Goal: Task Accomplishment & Management: Manage account settings

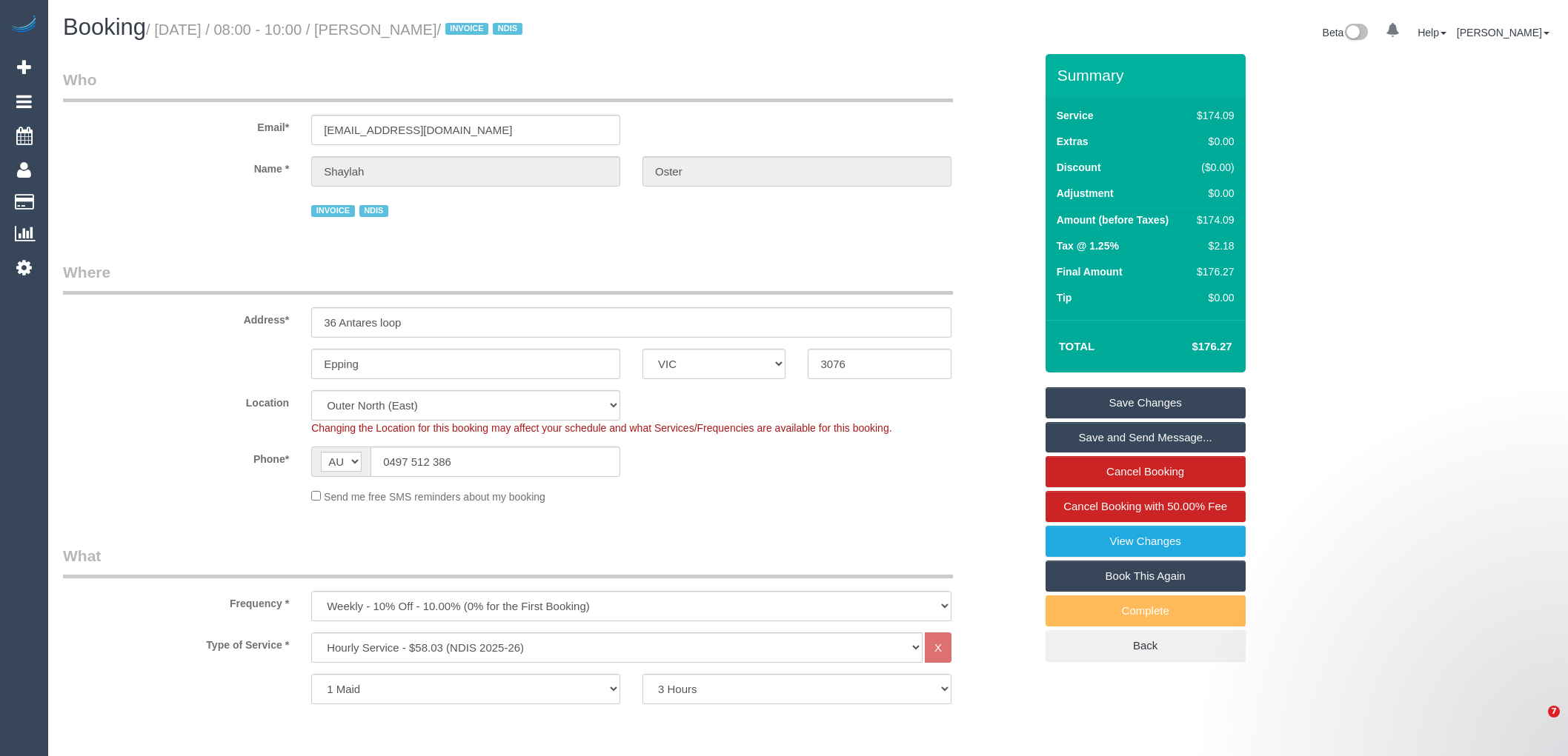
select select "VIC"
select select "180"
select select "number:28"
select select "number:14"
select select "number:19"
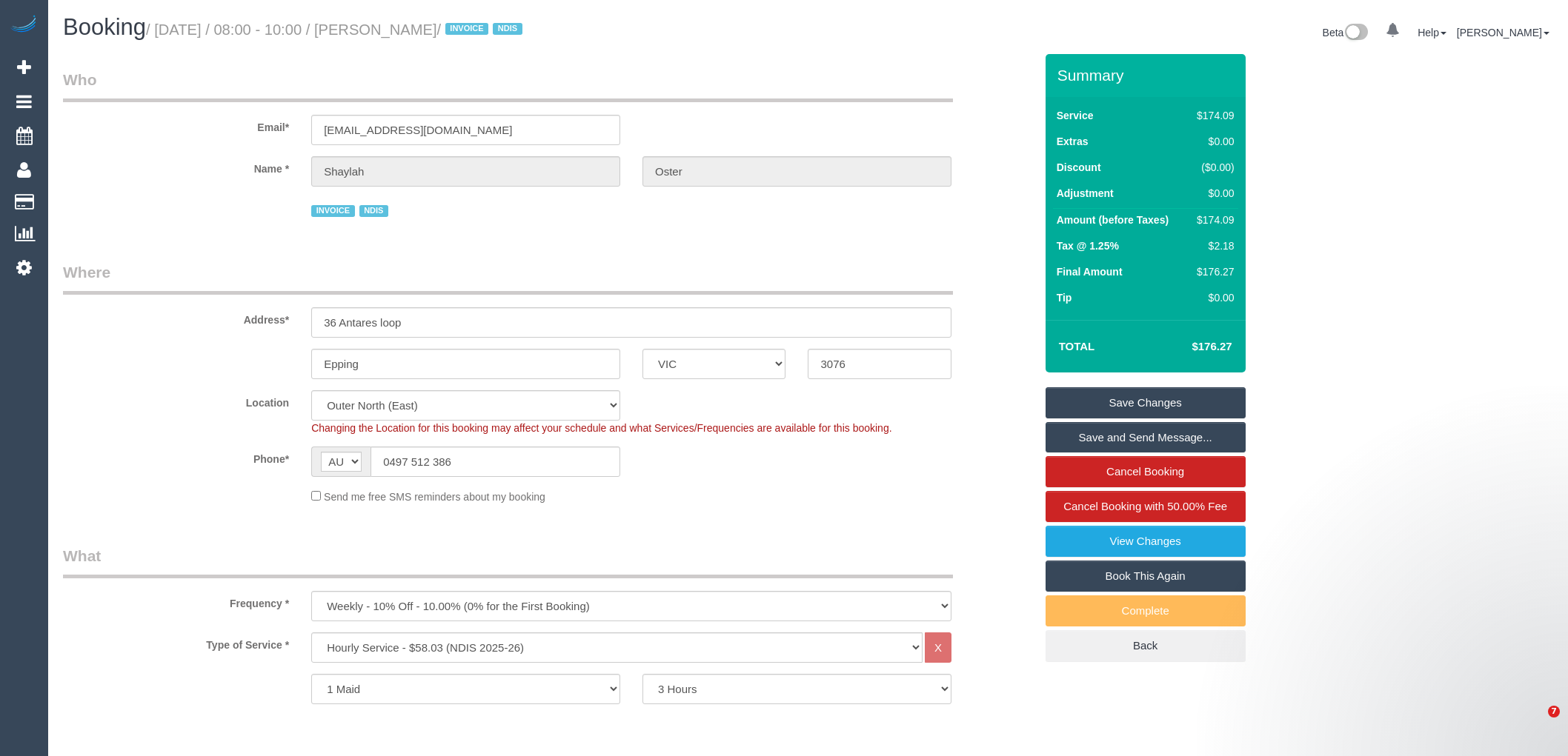
select select "number:22"
select select "number:34"
drag, startPoint x: 350, startPoint y: 364, endPoint x: 293, endPoint y: 342, distance: 61.1
click at [293, 342] on sui-booking-address "Address* 36 Antares loop Epping ACT NSW NT QLD SA TAS VIC WA 3076" at bounding box center [548, 320] width 971 height 117
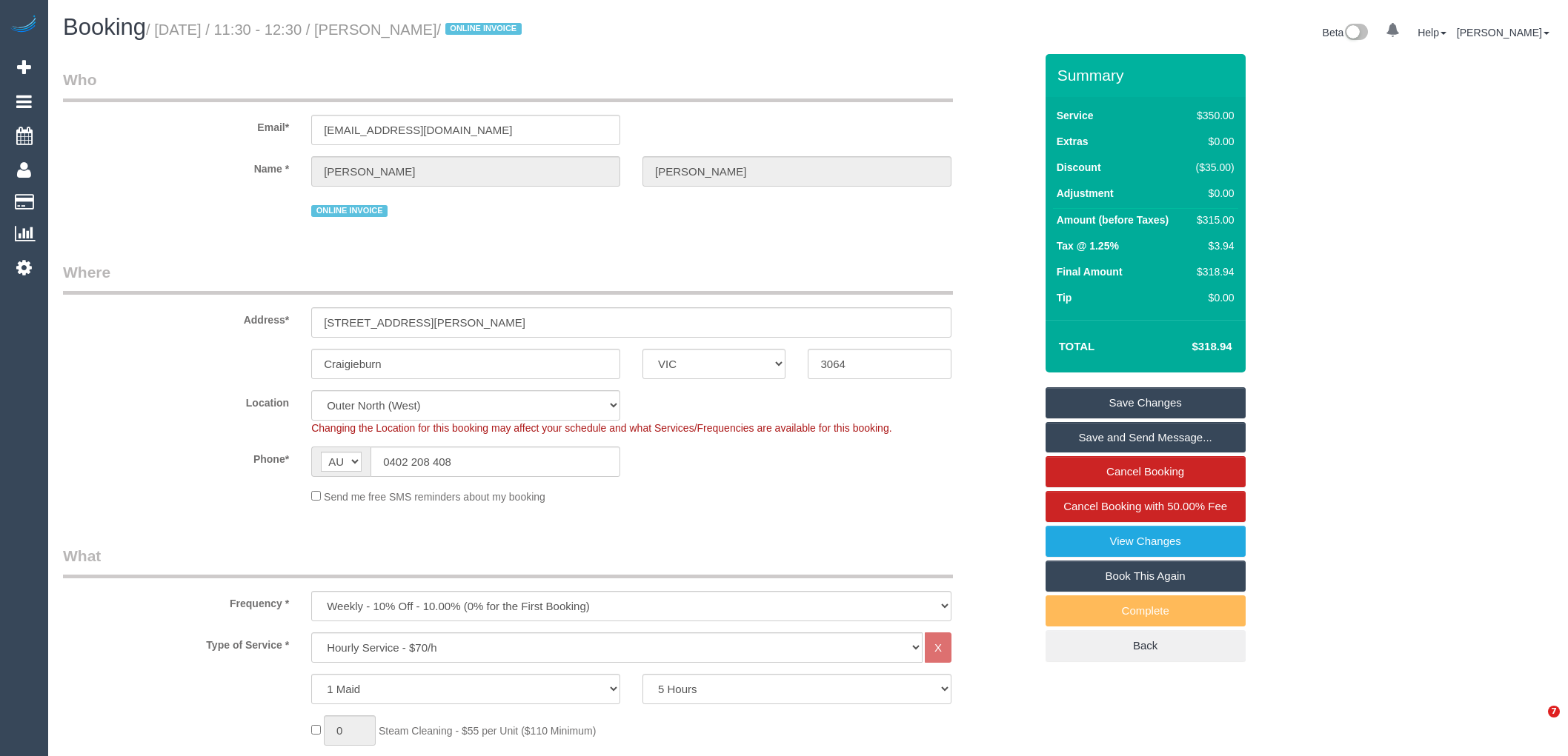
select select "VIC"
select select "300"
select select "number:28"
select select "number:14"
select select "number:18"
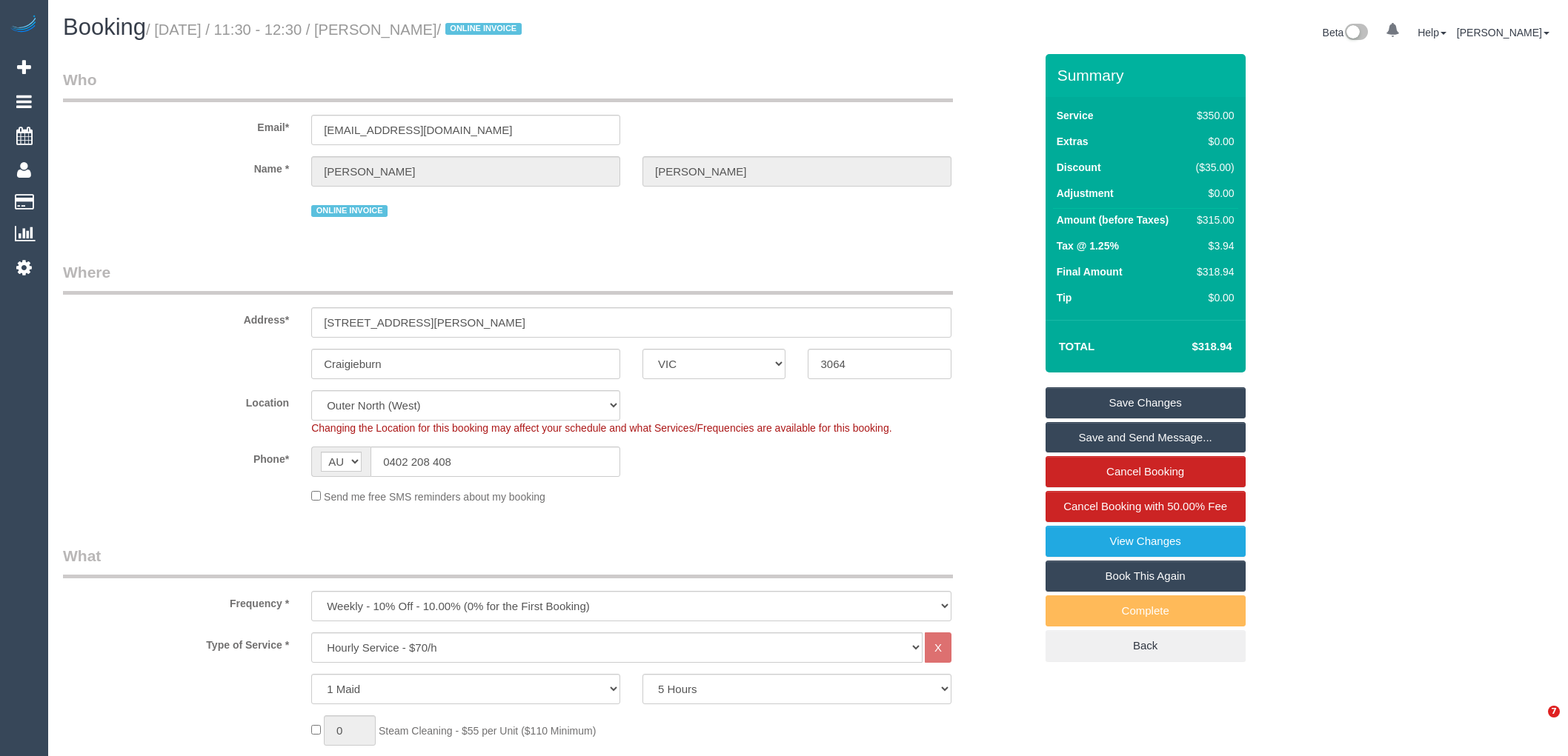
select select "number:36"
select select "number:35"
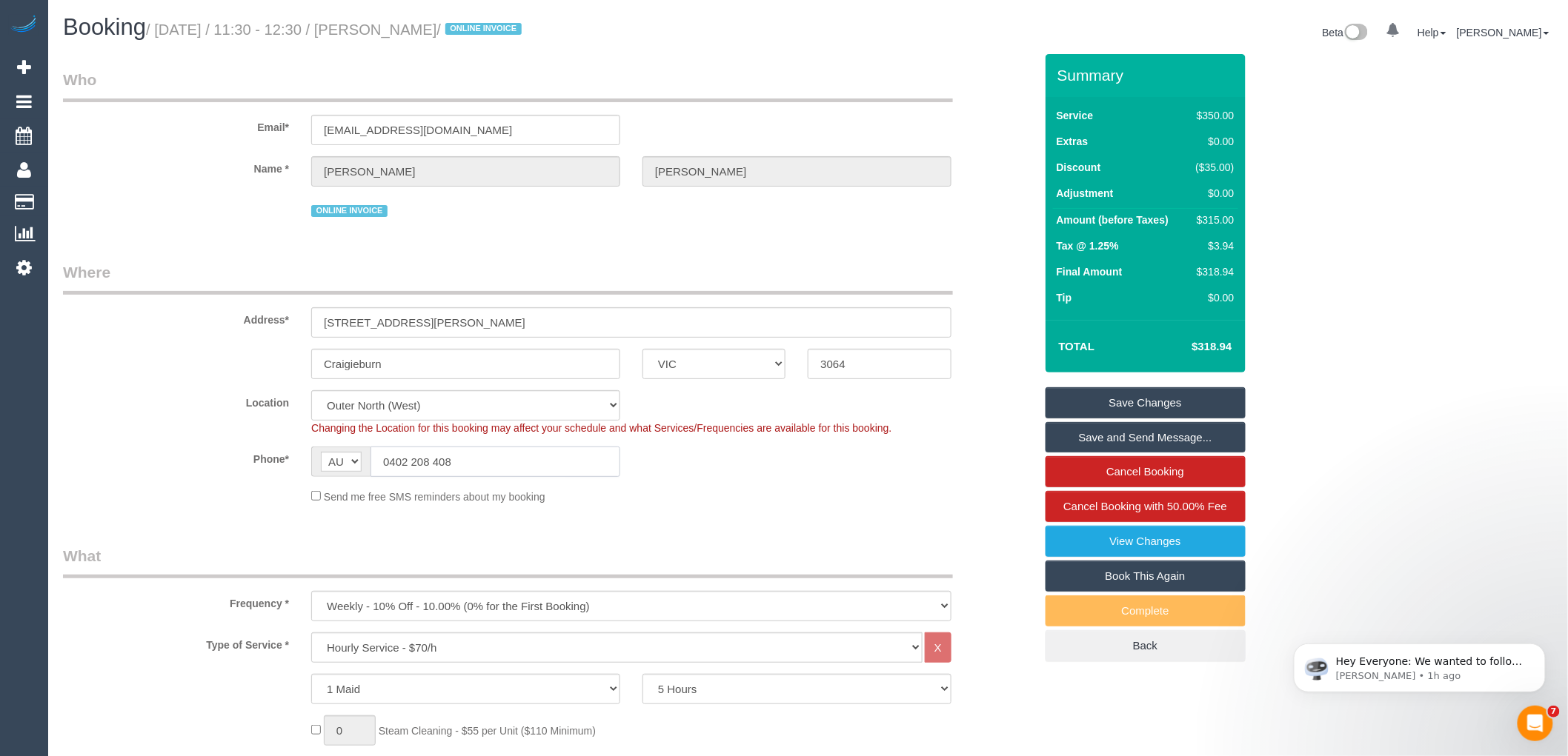
drag, startPoint x: 480, startPoint y: 456, endPoint x: 391, endPoint y: 461, distance: 89.1
click at [391, 461] on input "0402 208 408" at bounding box center [495, 462] width 250 height 30
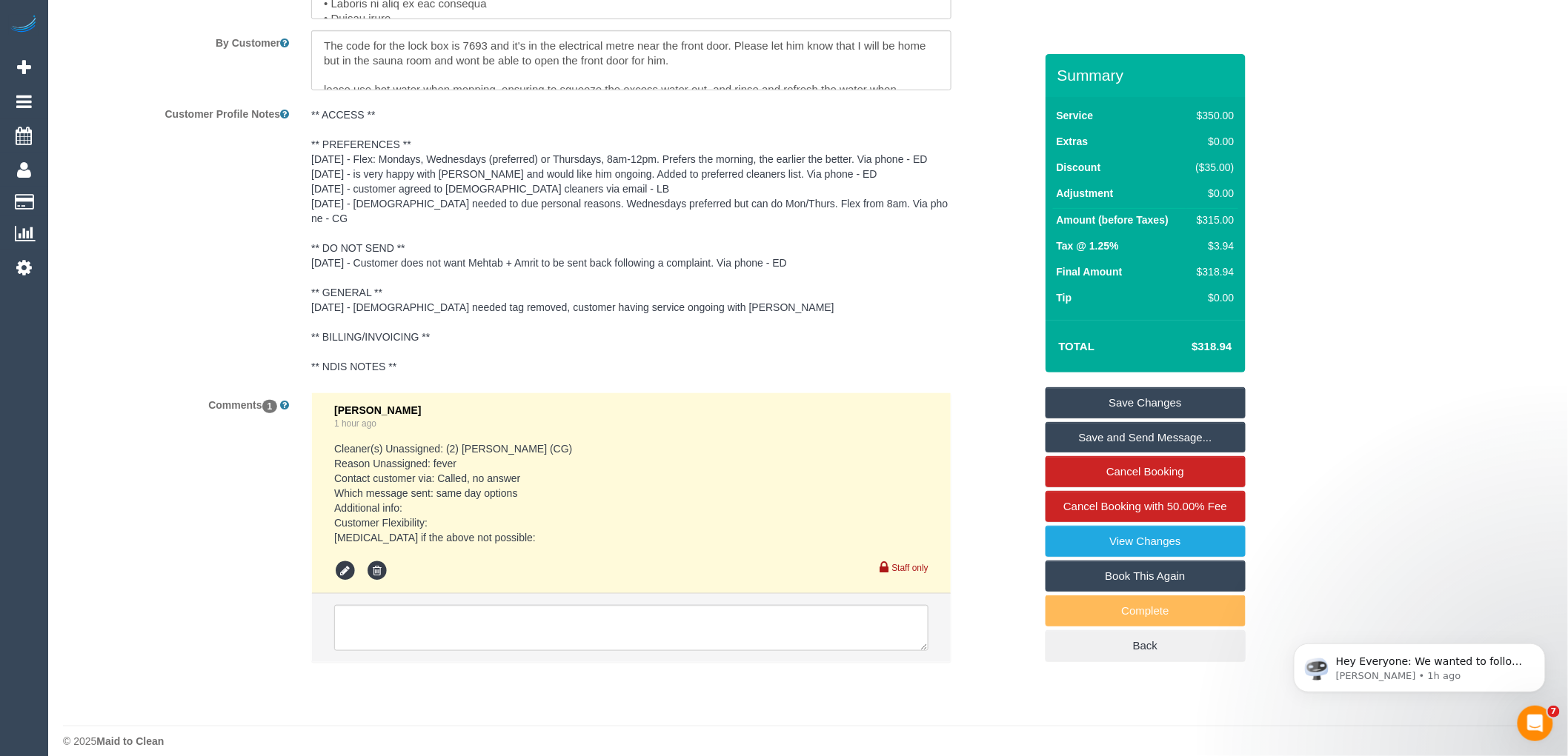
scroll to position [2669, 0]
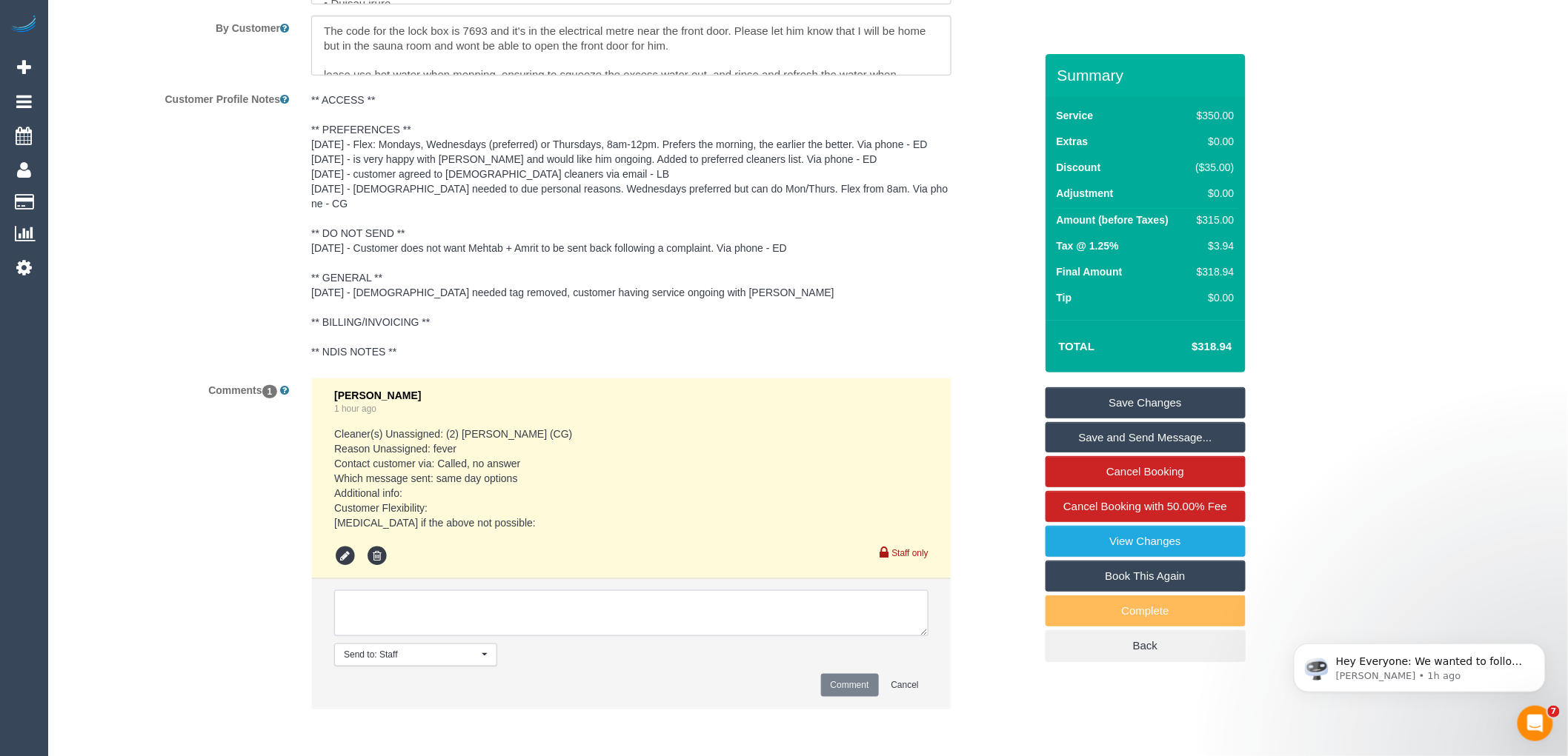
click at [397, 607] on textarea at bounding box center [631, 614] width 594 height 46
type textarea "Assigned pending 10/10 AW 7am-8am via text Checked with Bronie"
click at [839, 683] on button "Comment" at bounding box center [849, 686] width 58 height 23
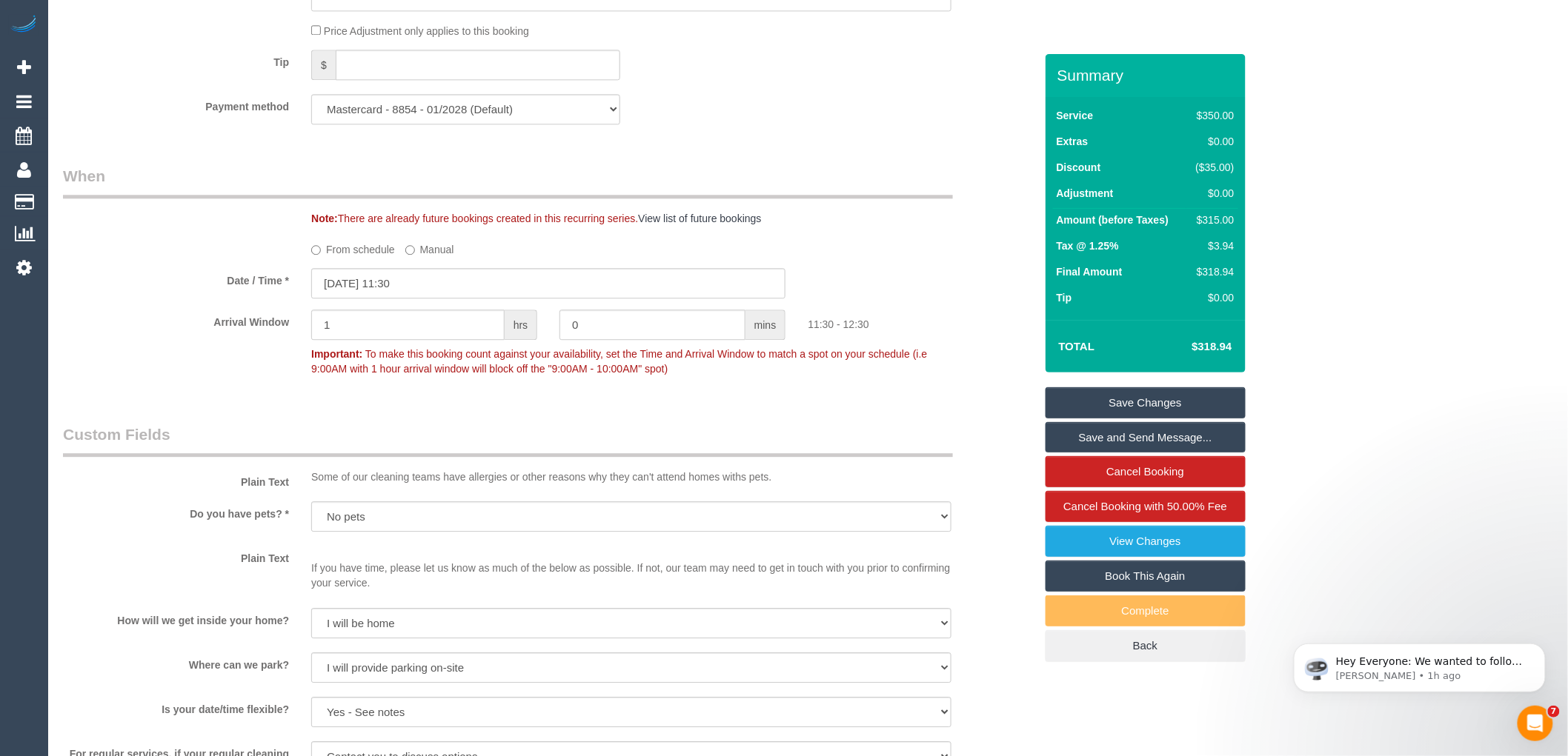
scroll to position [1435, 0]
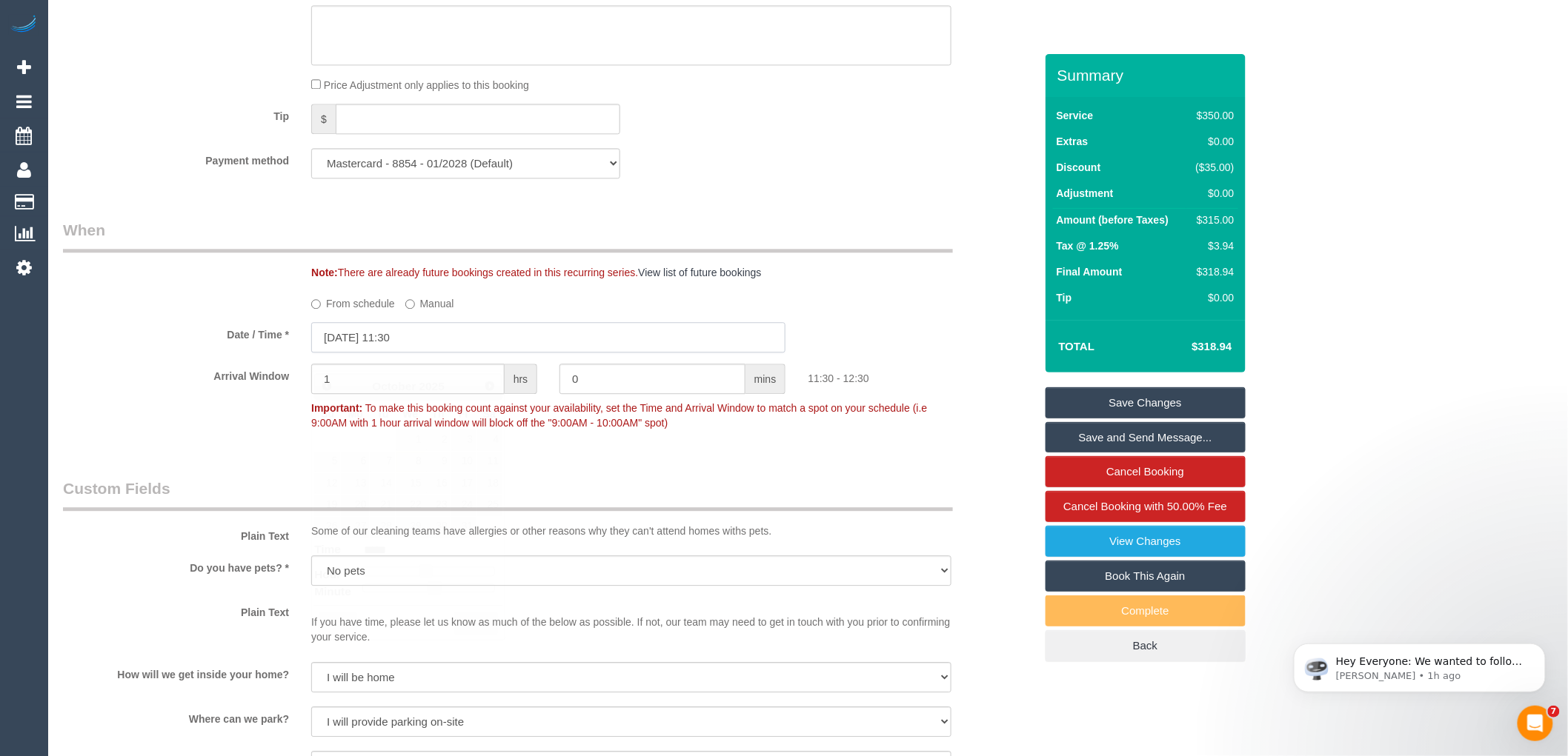
click at [378, 352] on input "08/10/2025 11:30" at bounding box center [548, 337] width 474 height 30
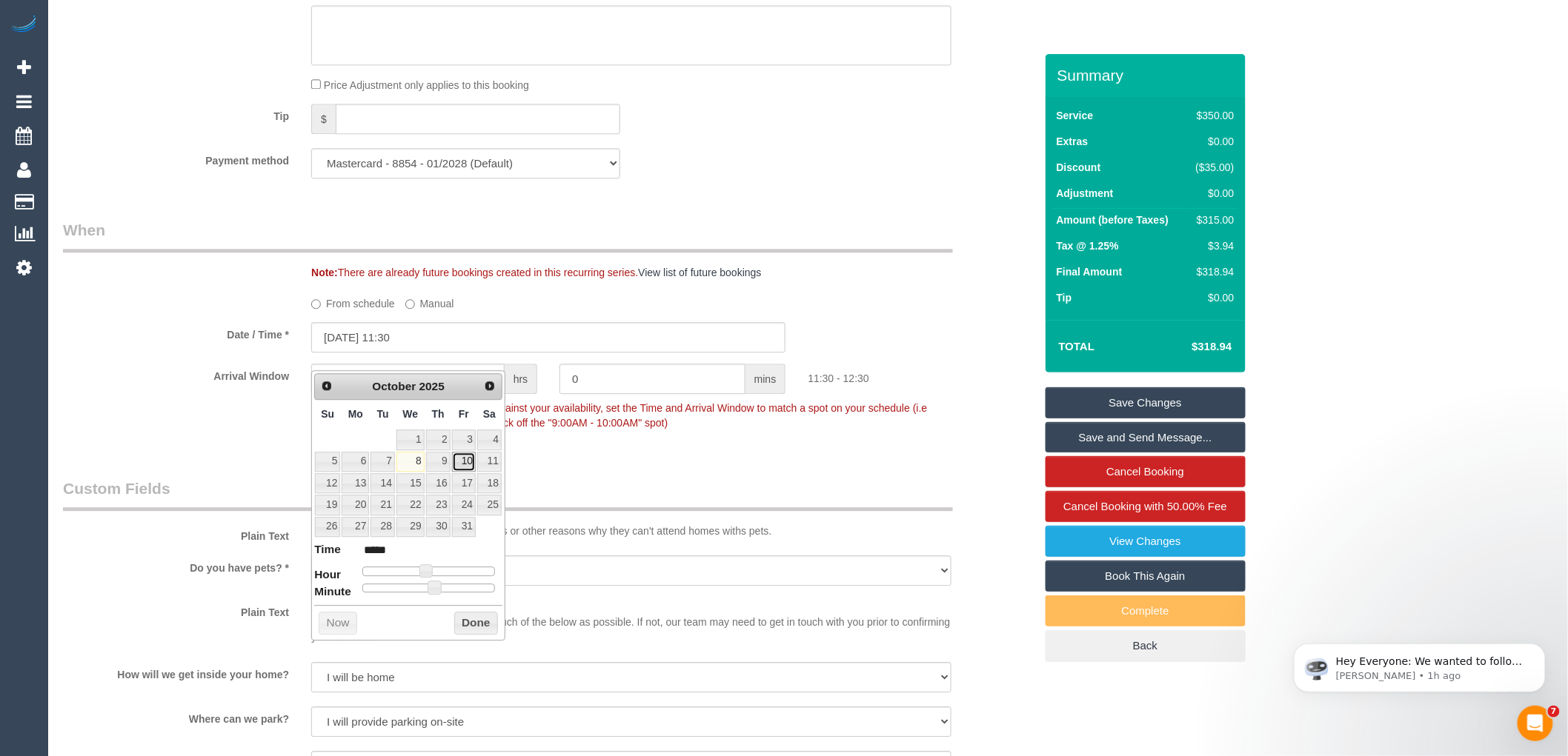
click at [461, 459] on link "10" at bounding box center [464, 462] width 24 height 20
type input "10/10/2025 10:30"
type input "*****"
type input "10/10/2025 09:30"
type input "*****"
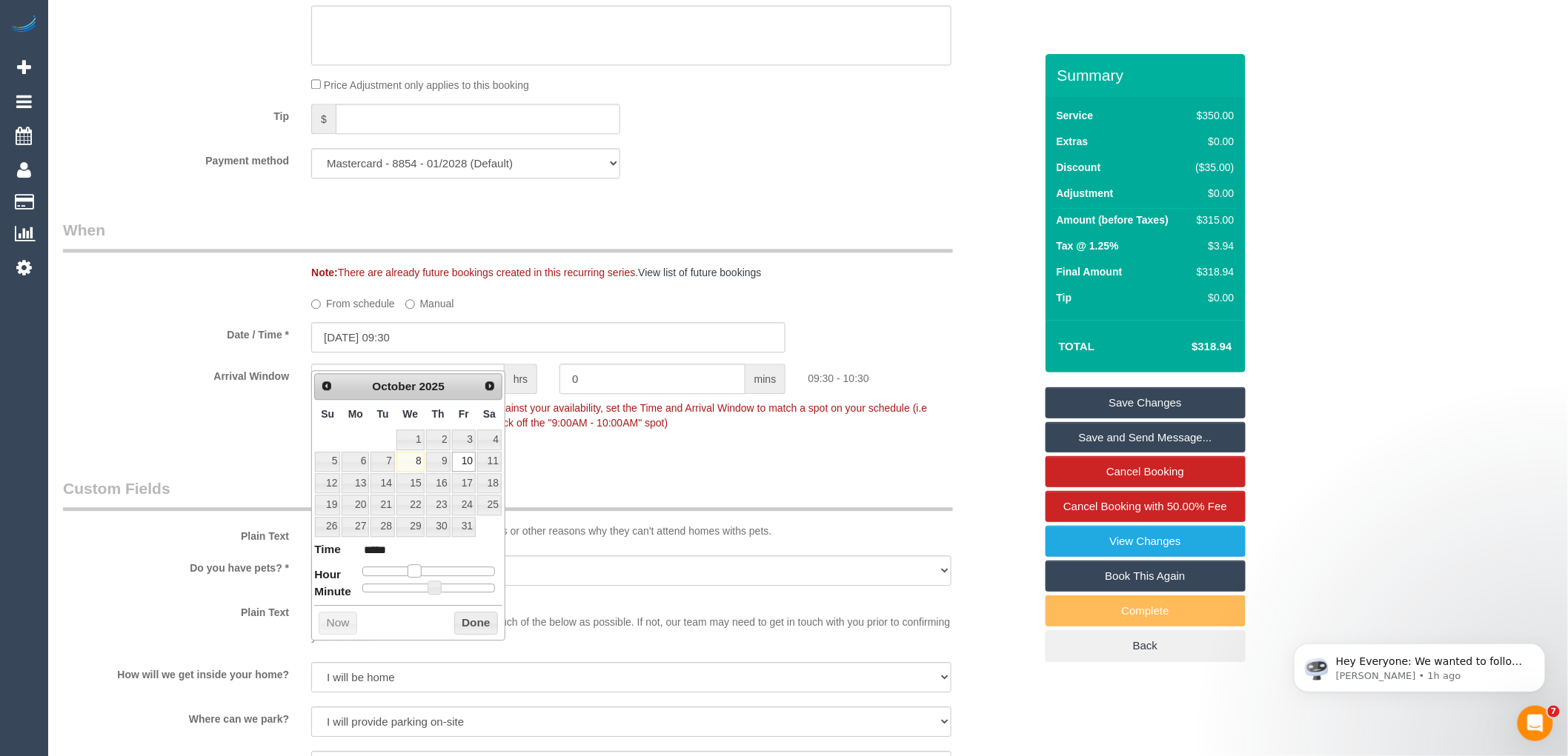
type input "10/10/2025 08:30"
type input "*****"
type input "10/10/2025 07:30"
type input "*****"
type input "10/10/2025 06:30"
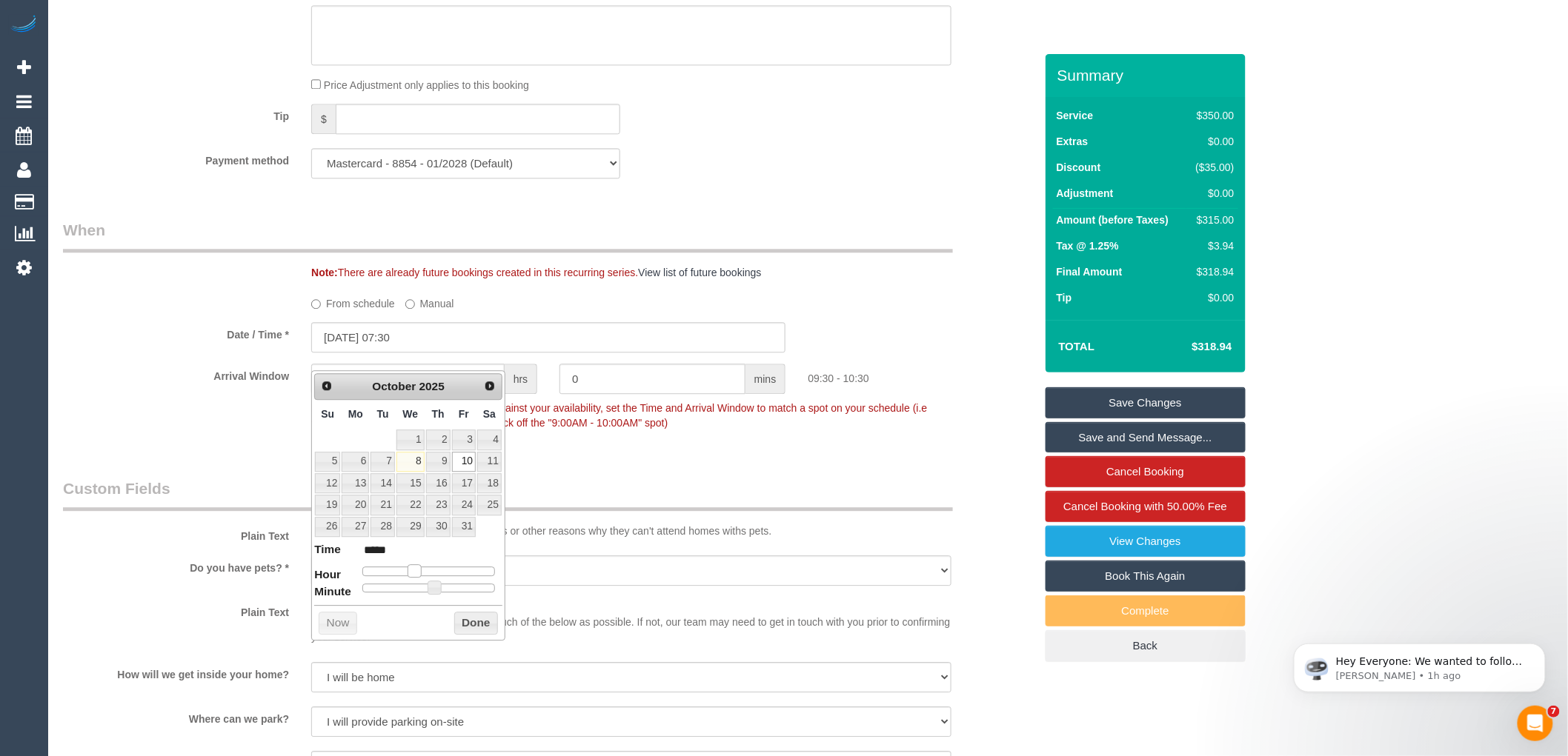
type input "*****"
type input "10/10/2025 05:30"
type input "*****"
type input "10/10/2025 04:30"
type input "*****"
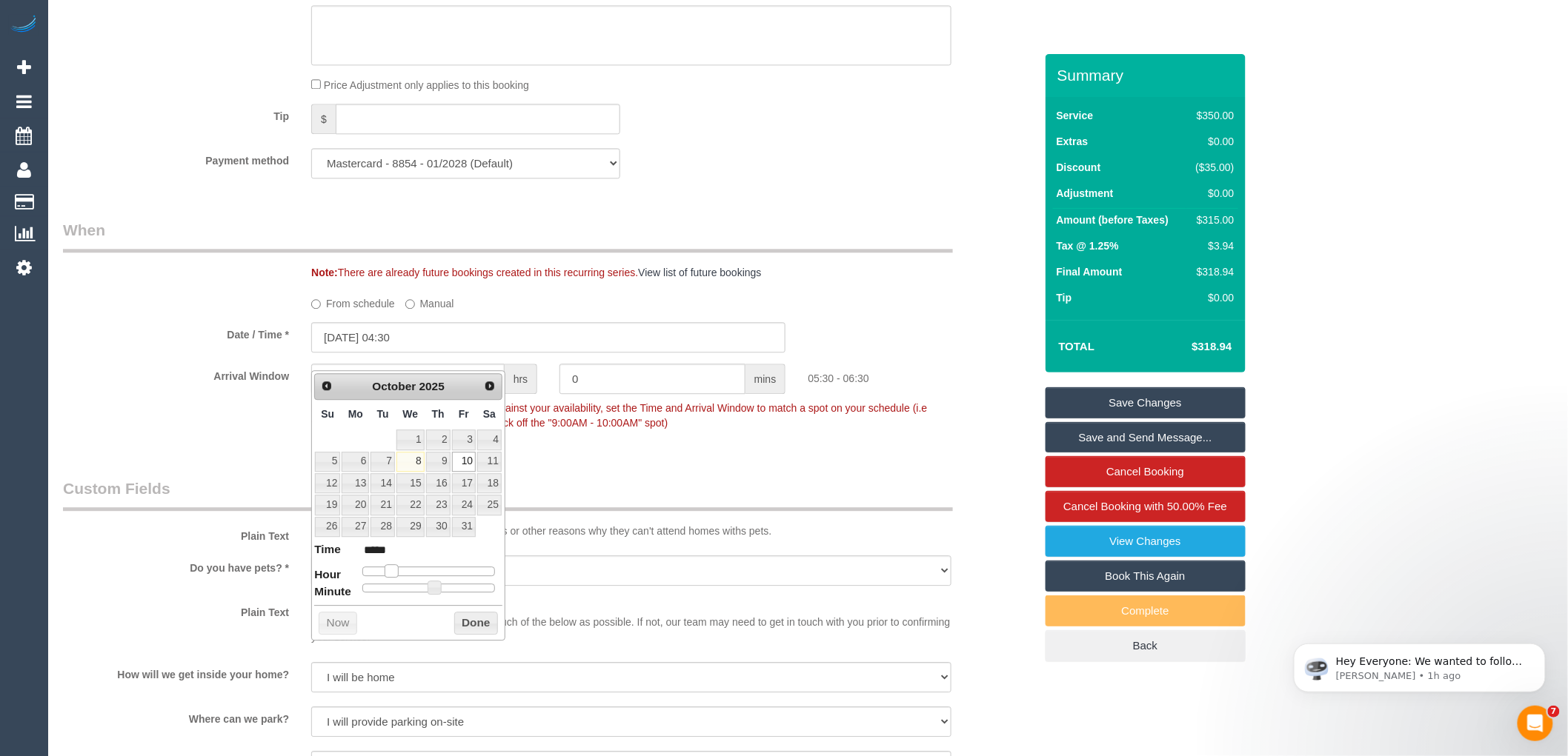
type input "10/10/2025 03:30"
type input "*****"
type input "10/10/2025 04:30"
type input "*****"
type input "10/10/2025 05:30"
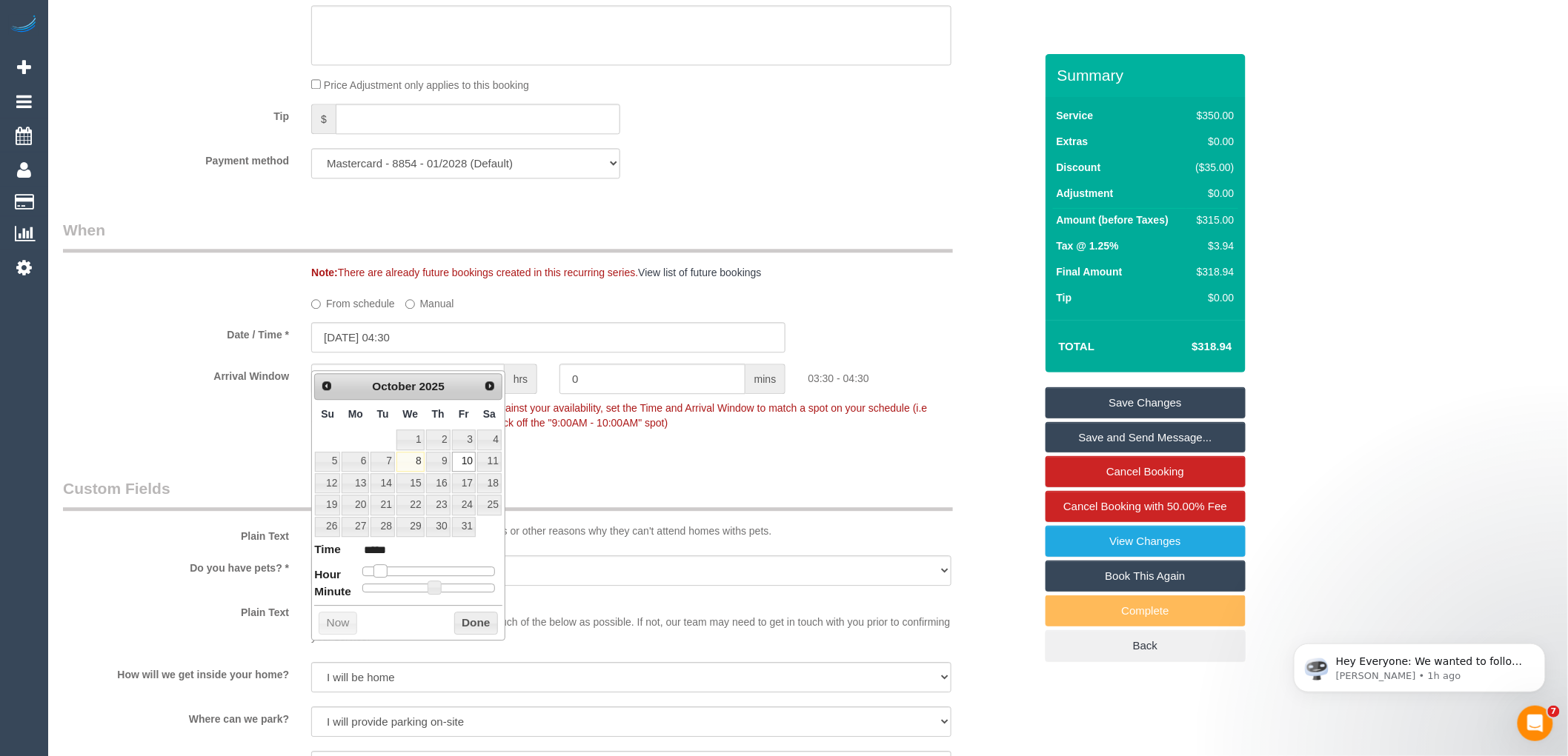
type input "*****"
type input "10/10/2025 06:30"
type input "*****"
type input "10/10/2025 07:30"
type input "*****"
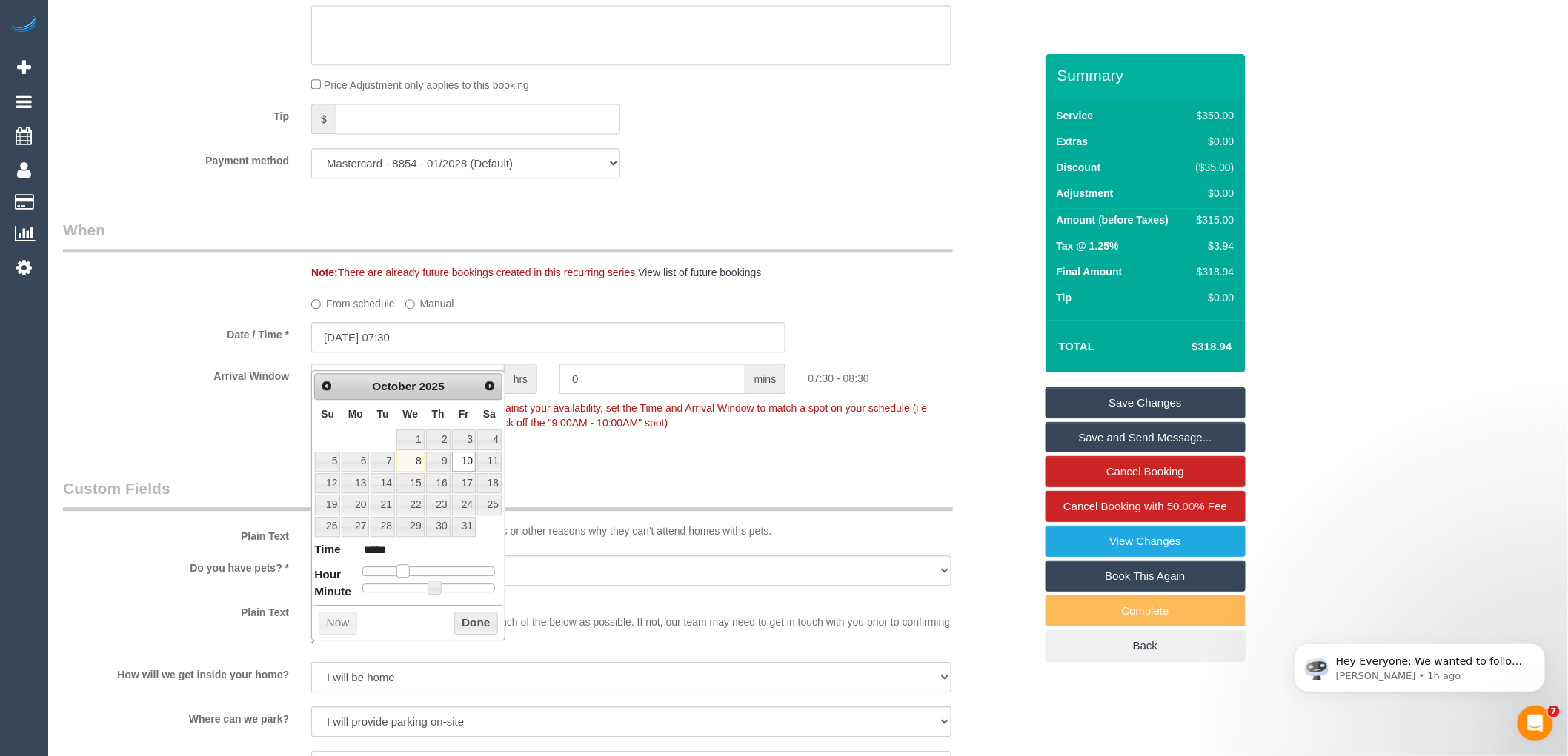
type input "10/10/2025 08:30"
type input "*****"
type input "10/10/2025 07:30"
type input "*****"
drag, startPoint x: 427, startPoint y: 568, endPoint x: 406, endPoint y: 568, distance: 21.0
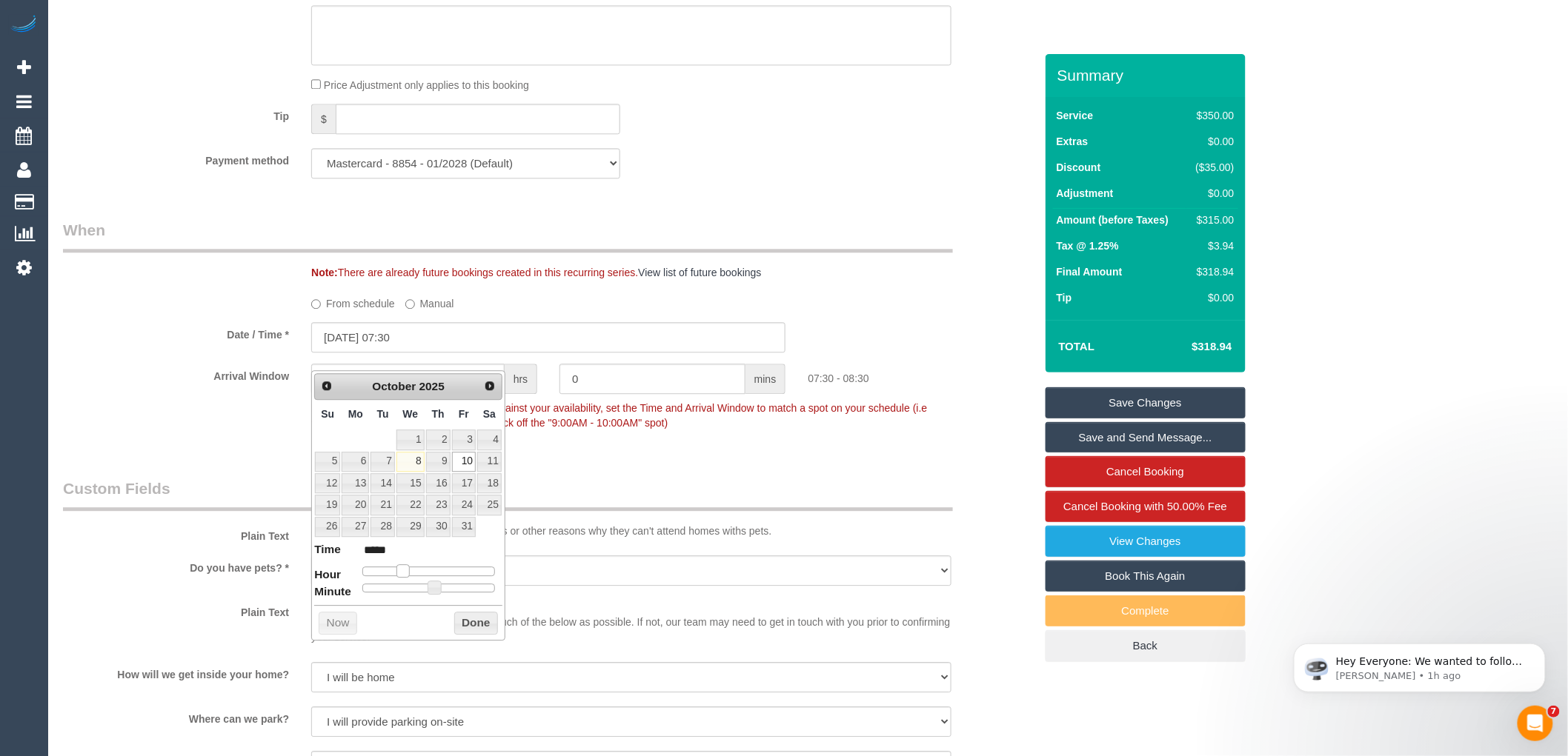
click at [406, 568] on span at bounding box center [402, 570] width 13 height 13
type input "10/10/2025 07:25"
type input "*****"
type input "10/10/2025 07:20"
type input "*****"
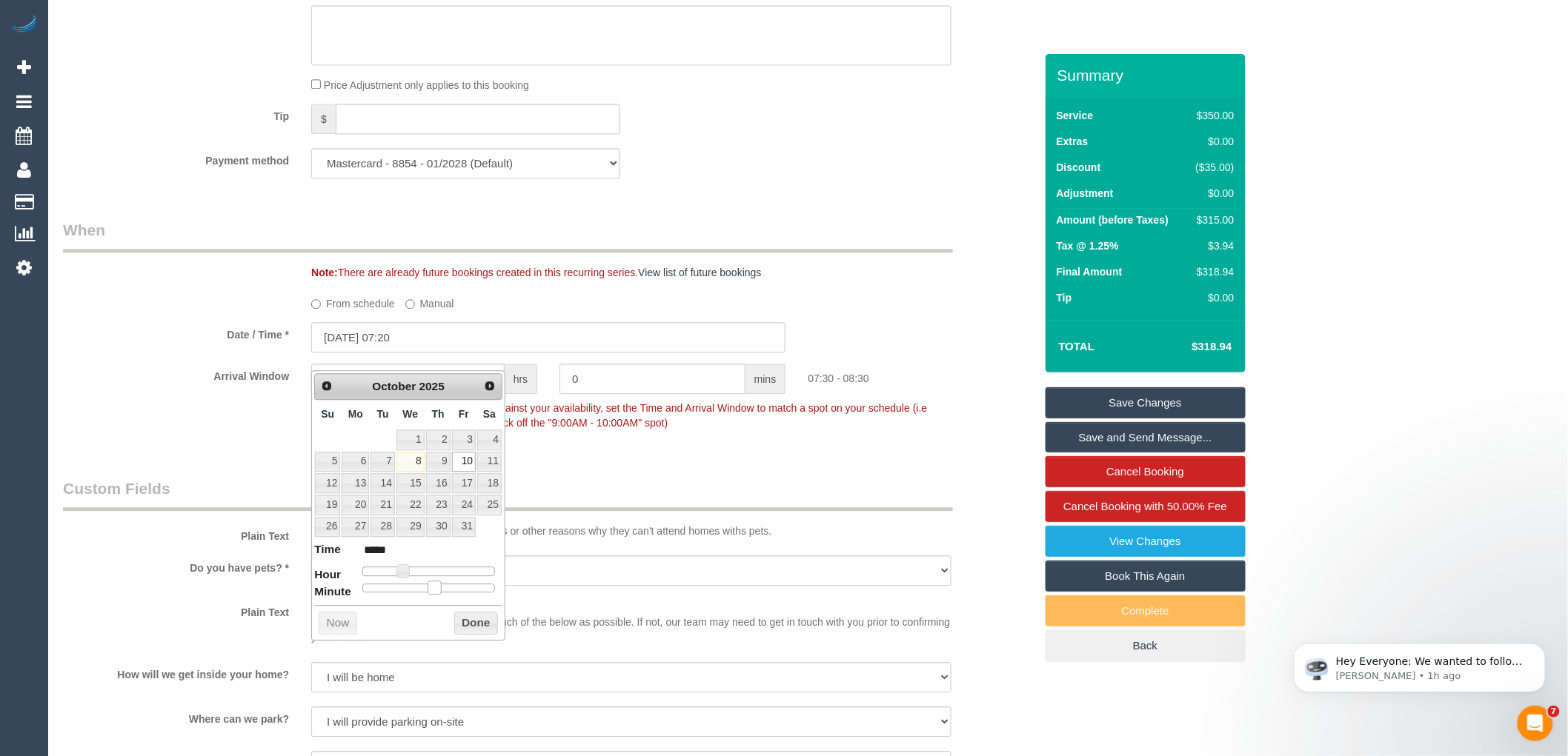
type input "10/10/2025 07:15"
type input "*****"
type input "10/10/2025 07:10"
type input "*****"
type input "10/10/2025 07:05"
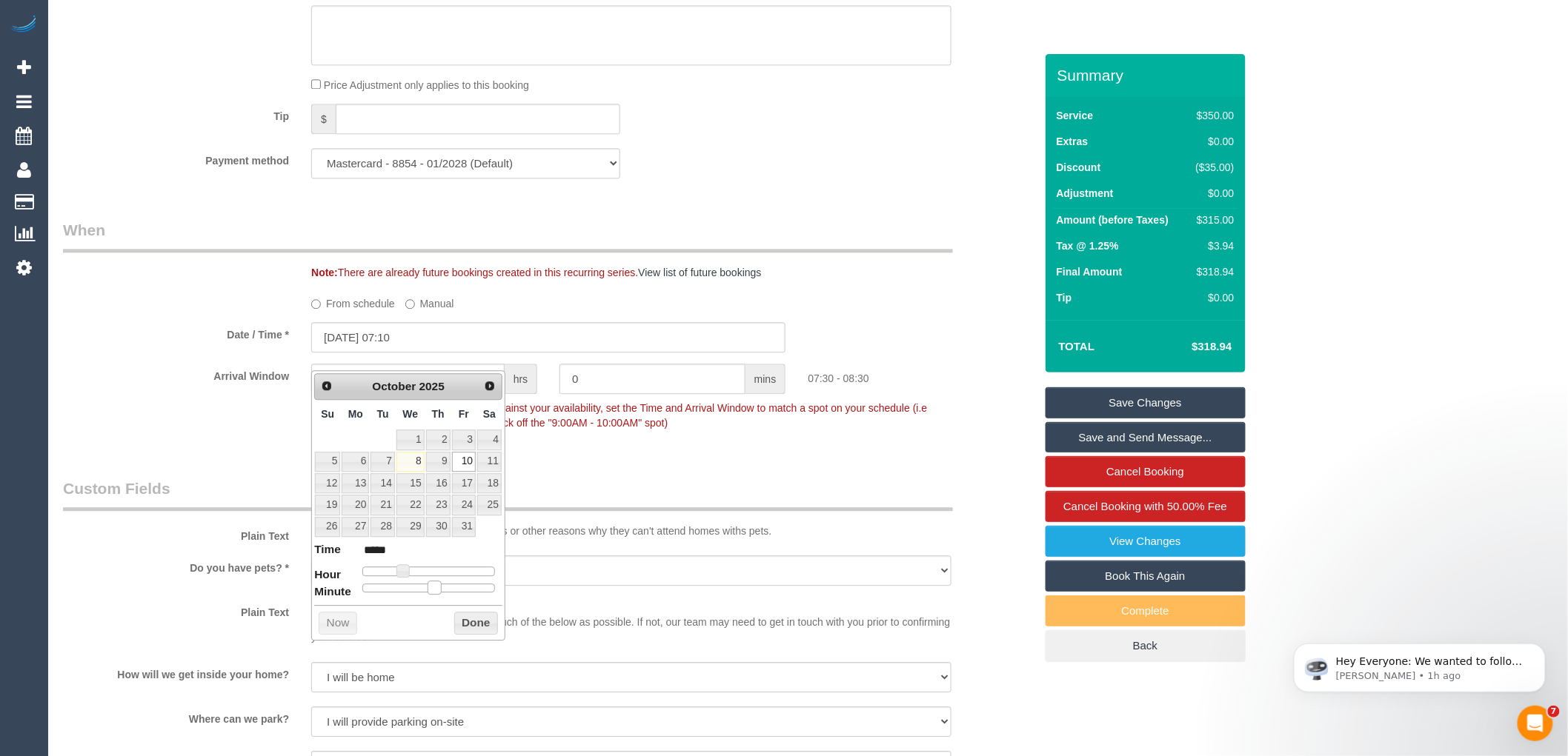
type input "*****"
type input "10/10/2025 07:00"
type input "*****"
drag, startPoint x: 433, startPoint y: 591, endPoint x: 352, endPoint y: 571, distance: 83.4
click at [352, 571] on dl "Time ***** Hour Minute Second Millisecond Microsecond Time Zone ***** ***** ***…" at bounding box center [408, 567] width 188 height 51
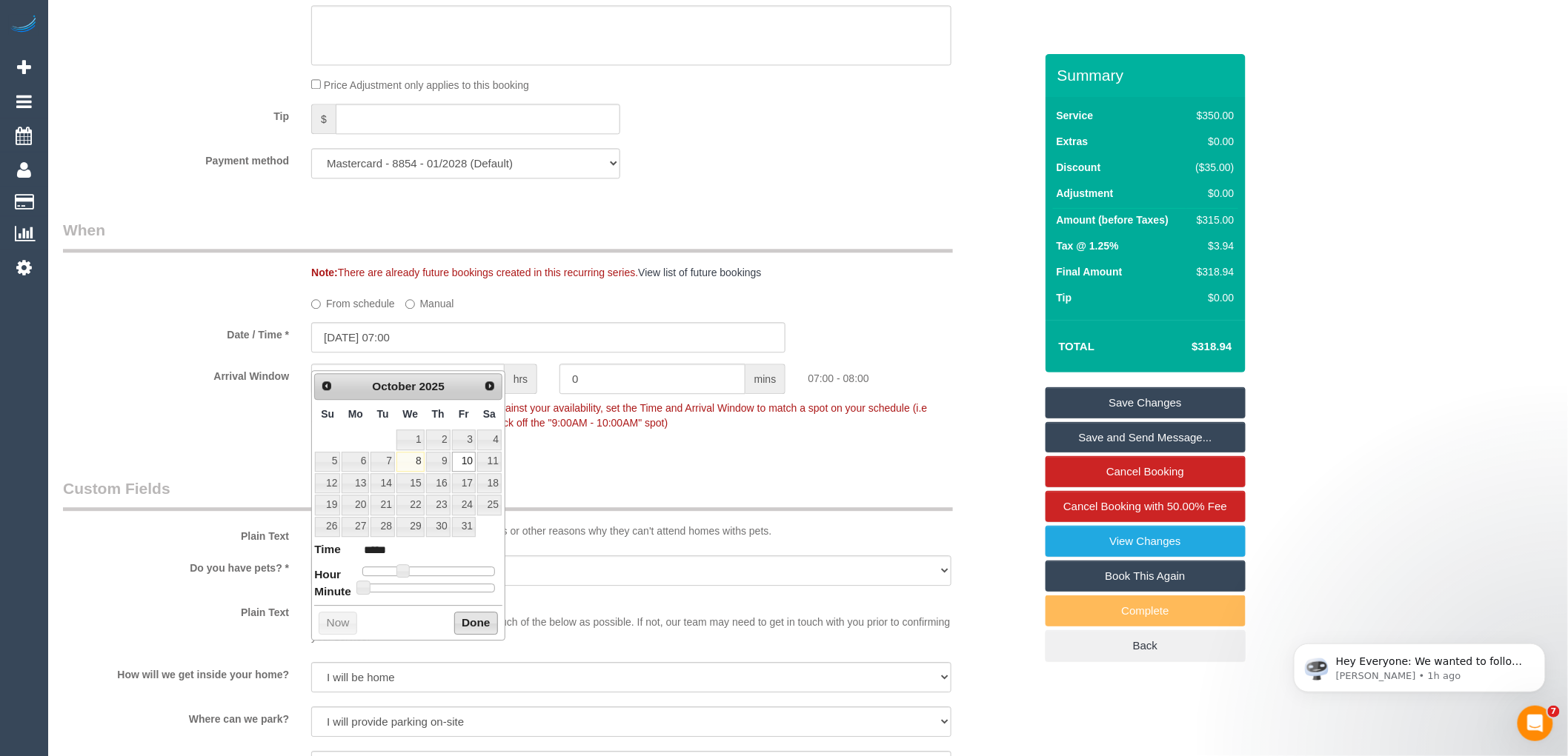
click at [473, 618] on button "Done" at bounding box center [475, 623] width 44 height 24
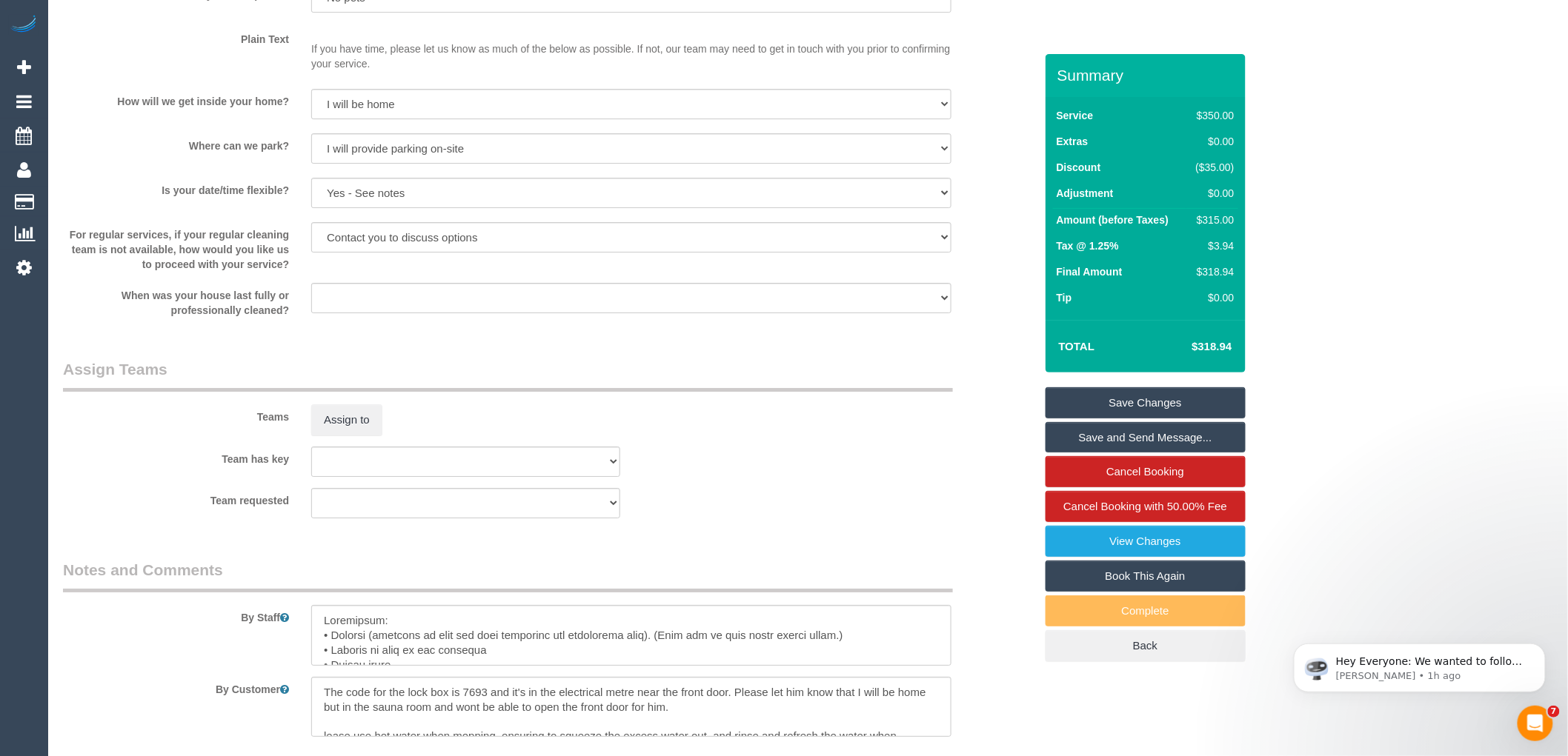
scroll to position [2094, 0]
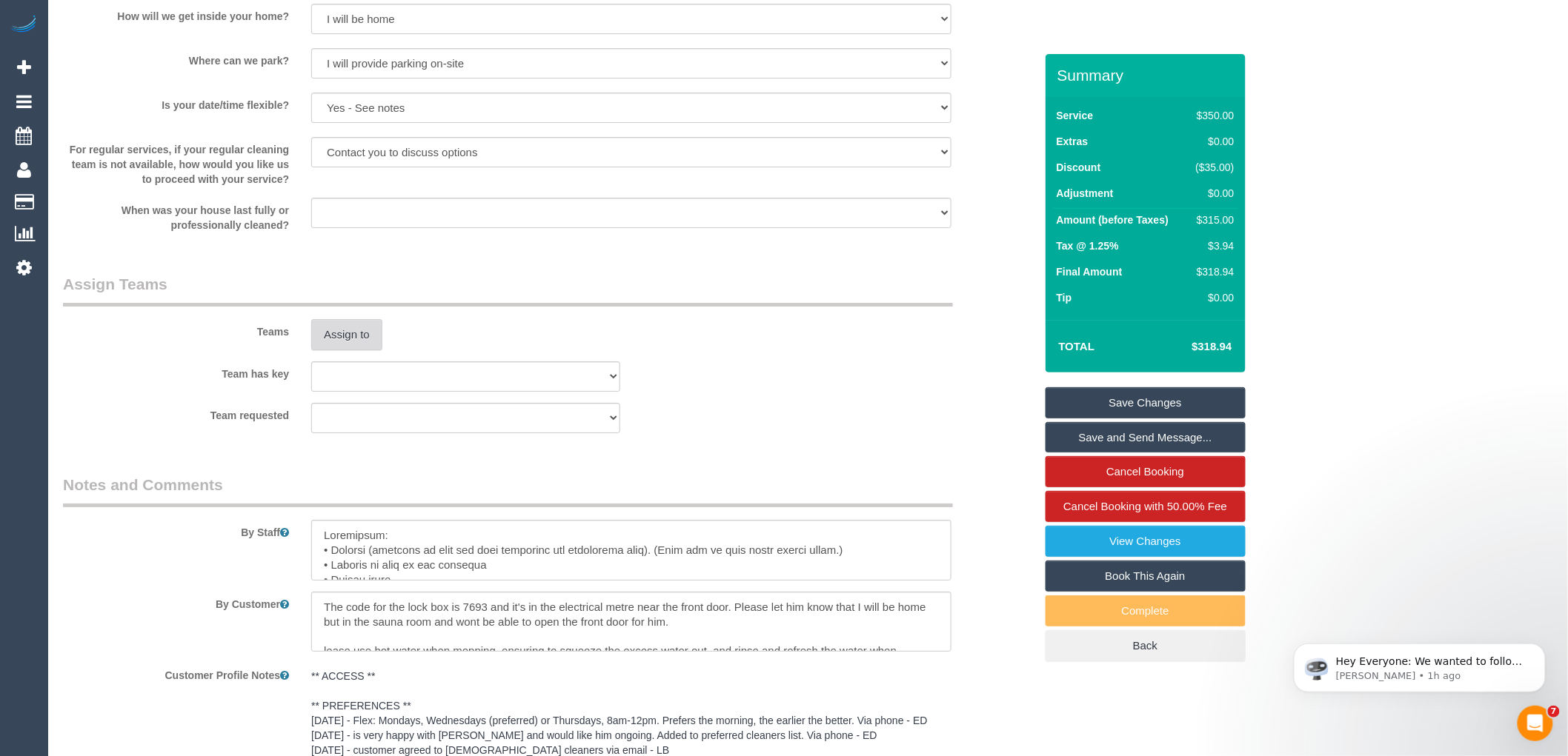
click at [346, 345] on button "Assign to" at bounding box center [347, 334] width 71 height 31
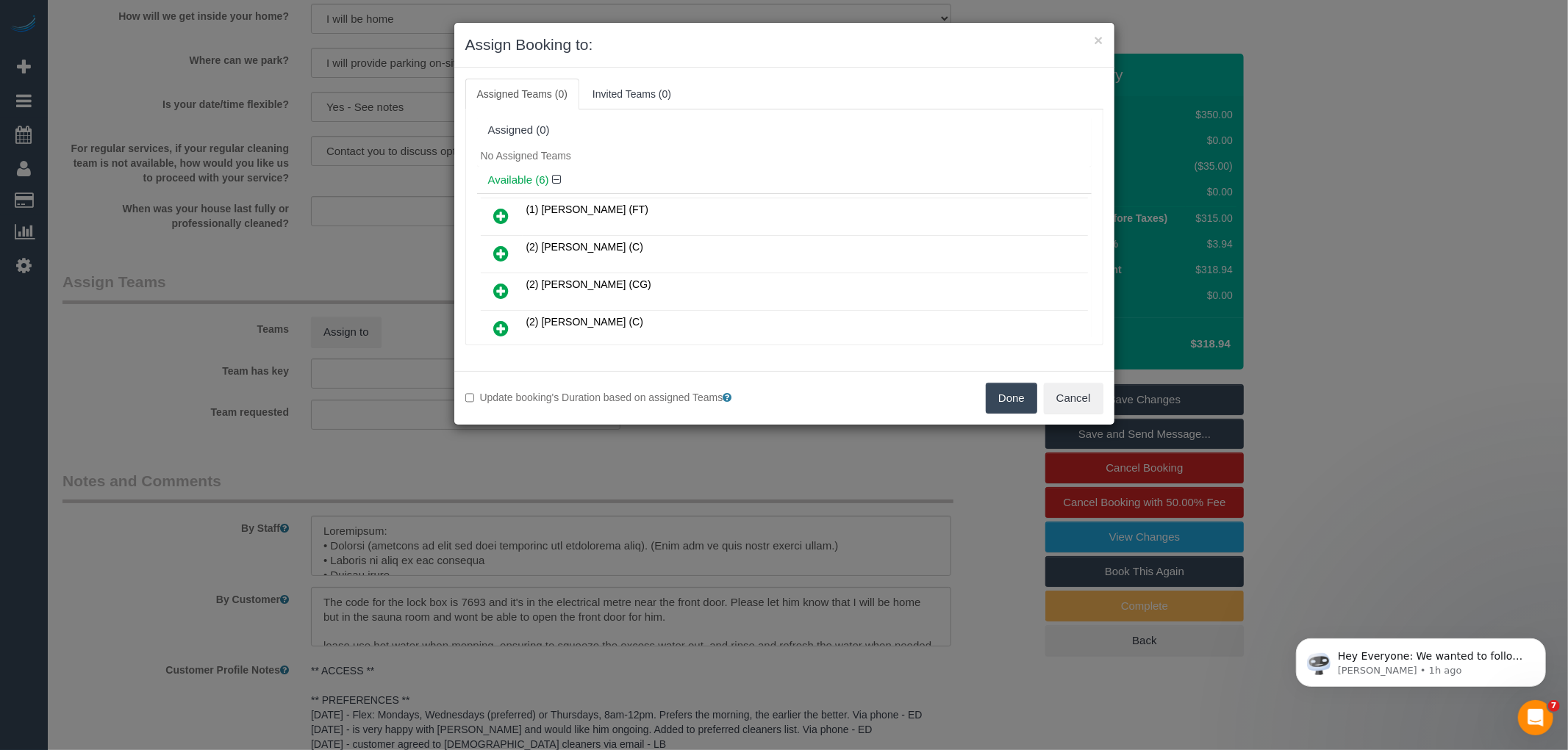
click at [497, 288] on icon at bounding box center [501, 291] width 15 height 18
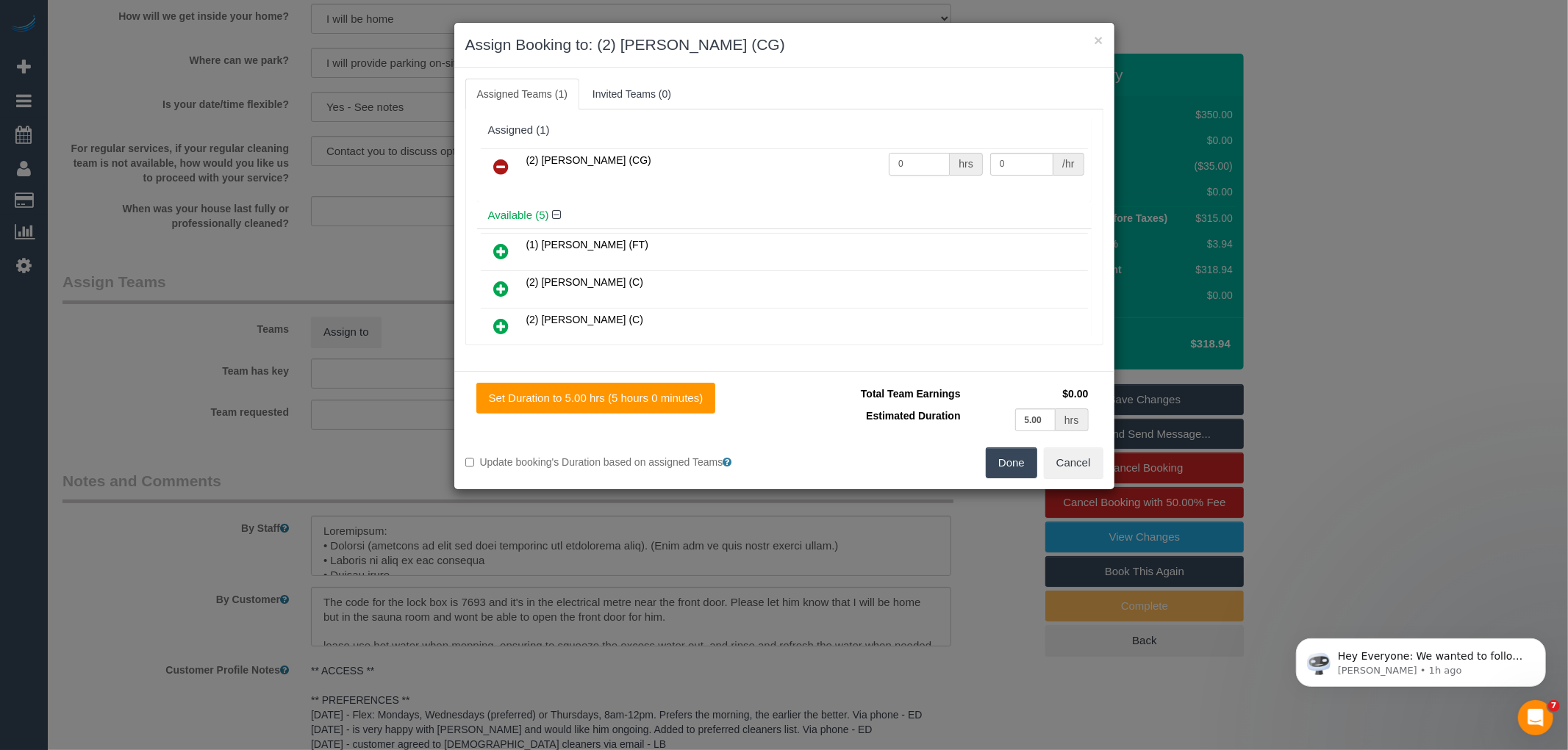
click at [919, 162] on input "0" at bounding box center [919, 164] width 61 height 23
type input "5"
type input "41.25"
click at [816, 171] on td "(2) Mohd Che Manir (CG)" at bounding box center [704, 167] width 363 height 37
click at [1006, 464] on button "Done" at bounding box center [1011, 462] width 51 height 31
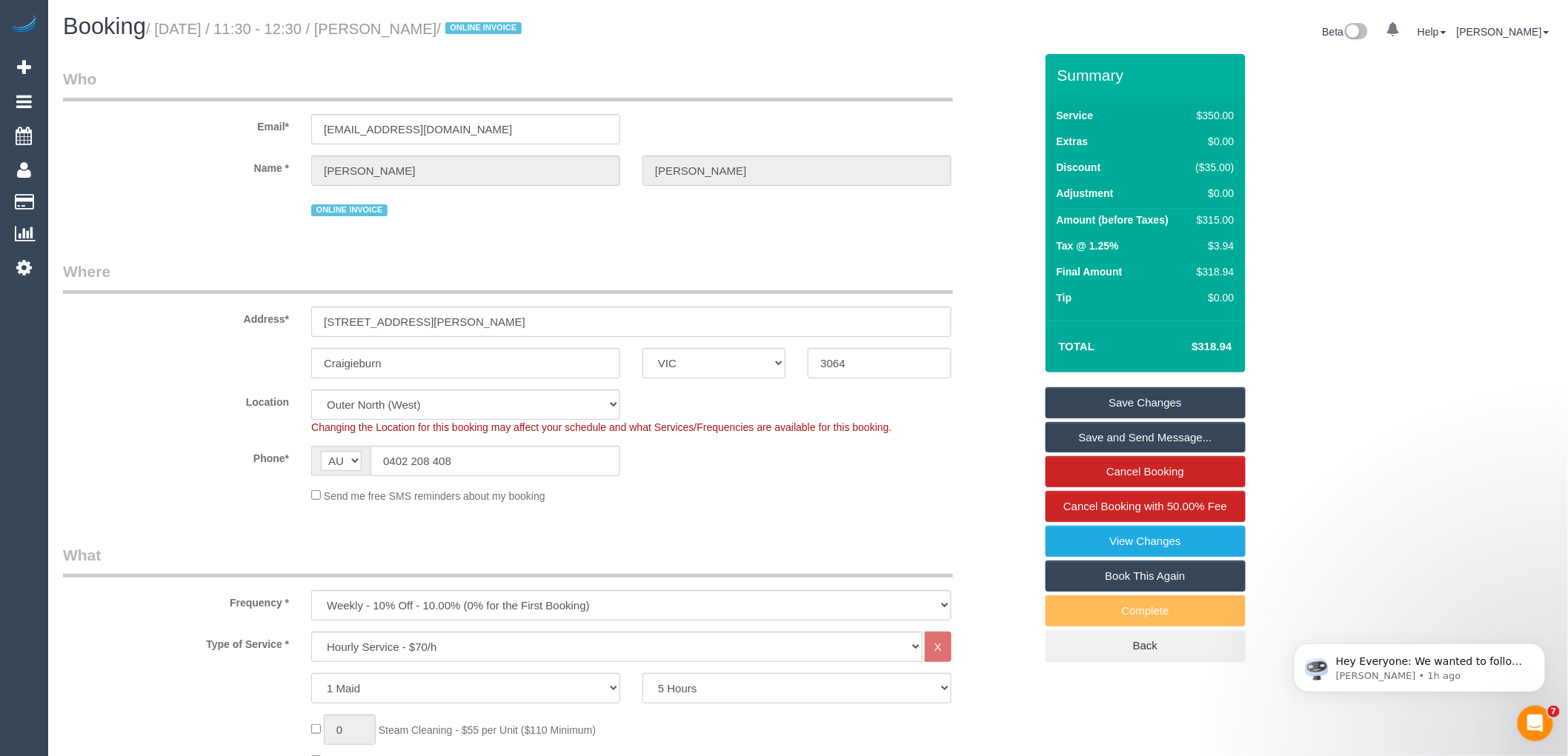
scroll to position [0, 0]
drag, startPoint x: 388, startPoint y: 28, endPoint x: 508, endPoint y: 40, distance: 120.6
click at [508, 40] on div "Booking / October 08, 2025 / 11:30 - 12:30 / Suzanne Tassone / ONLINE INVOICE" at bounding box center [430, 31] width 756 height 32
copy small "Suzanne Tassone"
click at [1147, 398] on link "Save Changes" at bounding box center [1145, 402] width 200 height 31
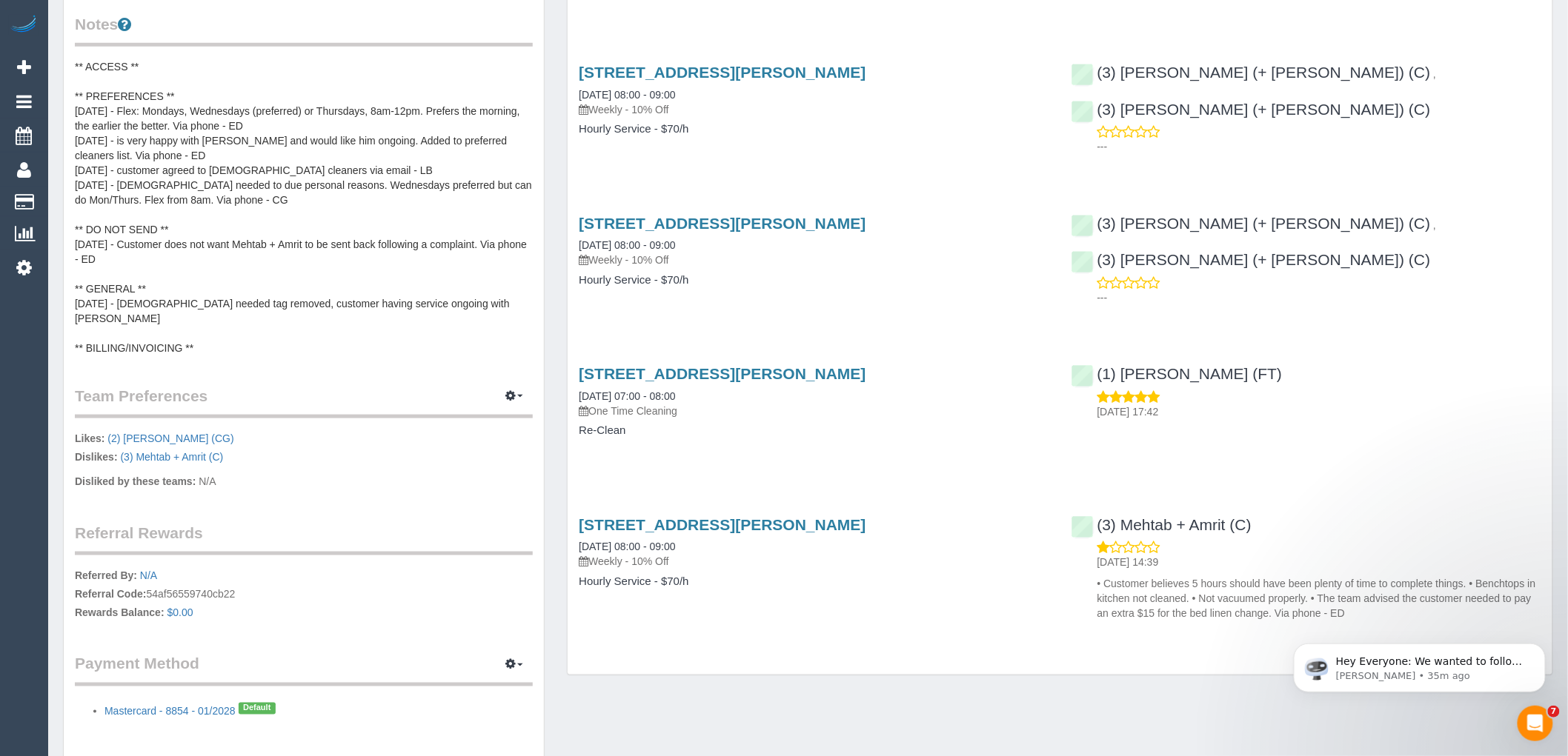
scroll to position [454, 0]
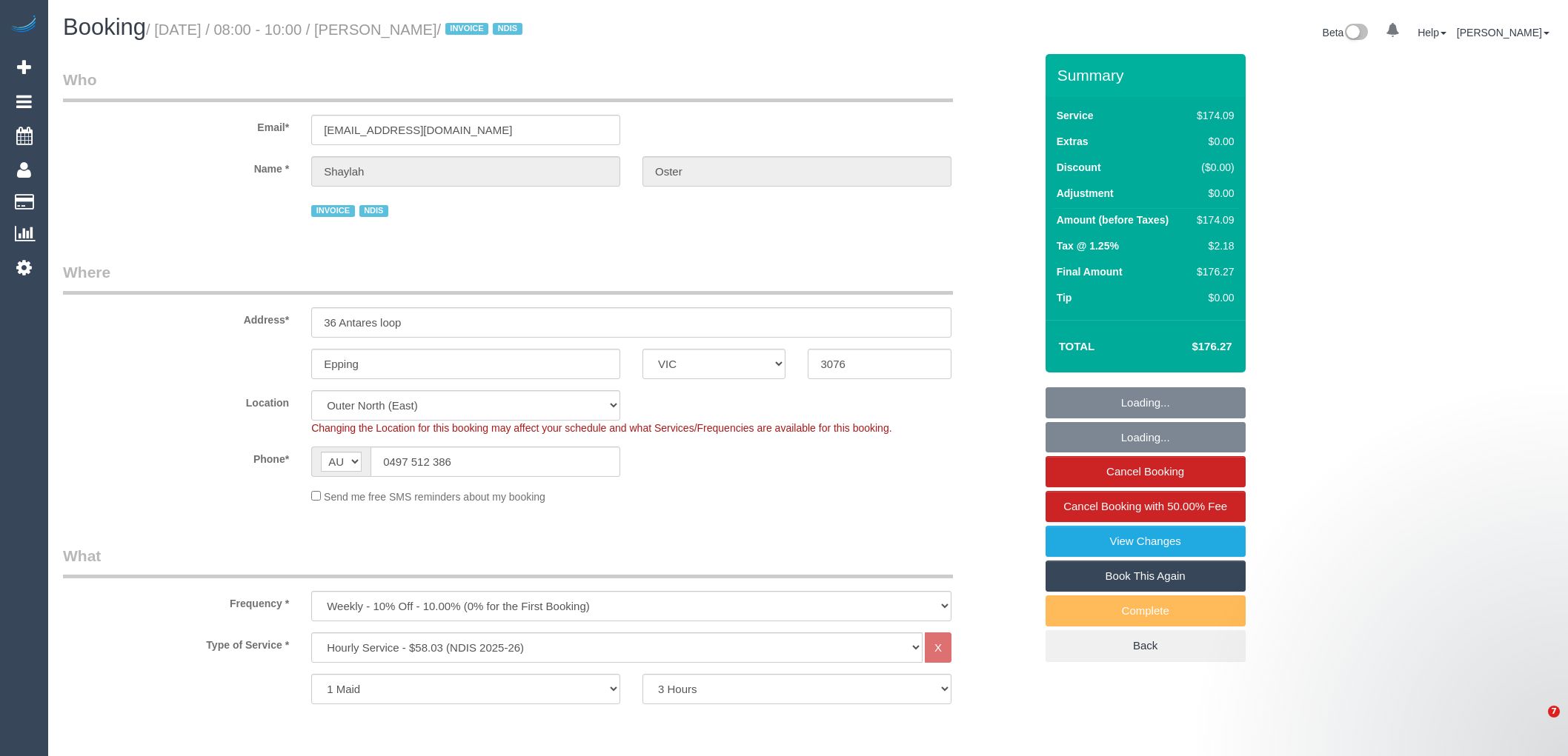
select select "VIC"
select select "180"
select select "number:28"
select select "number:14"
select select "number:19"
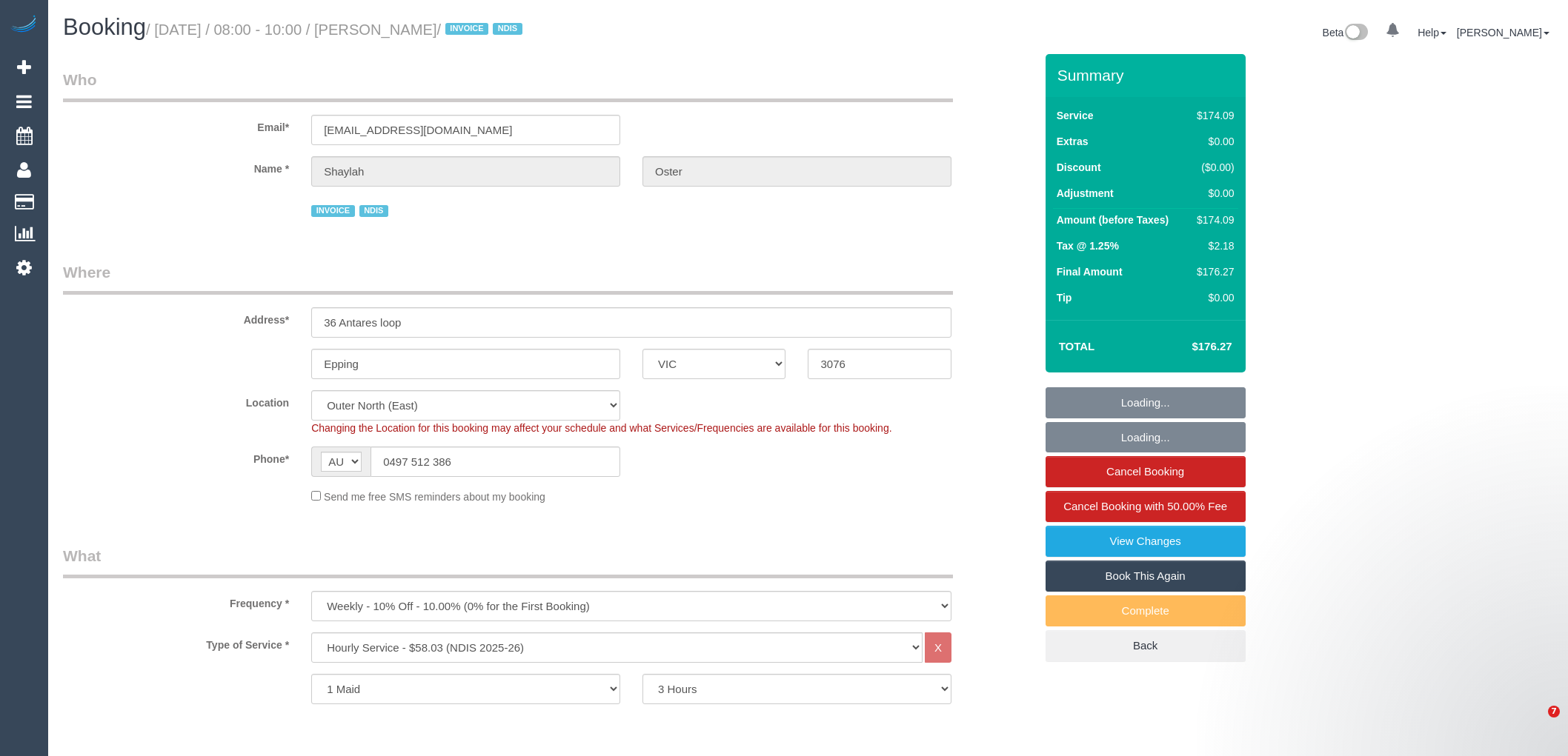
select select "number:22"
select select "number:34"
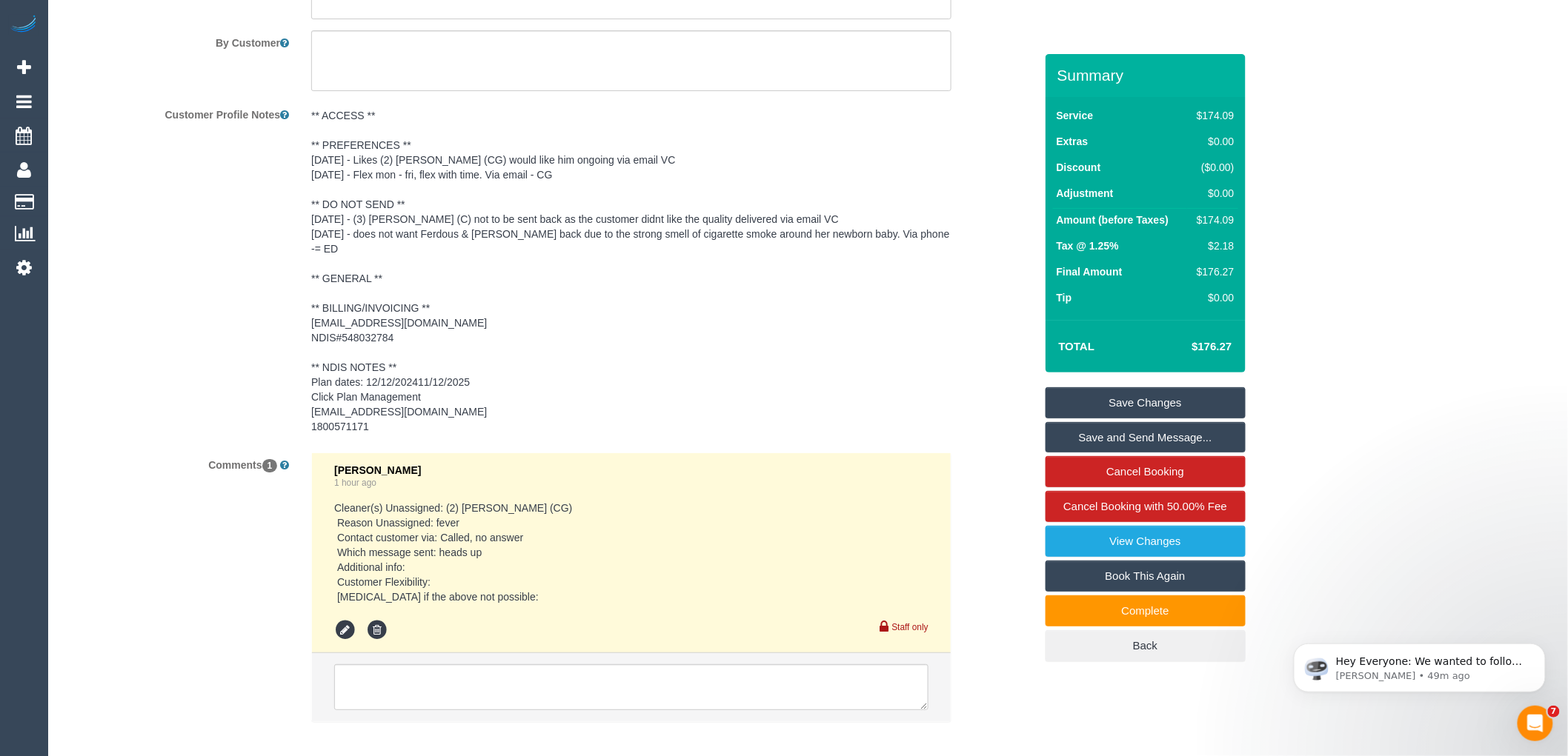
scroll to position [2181, 0]
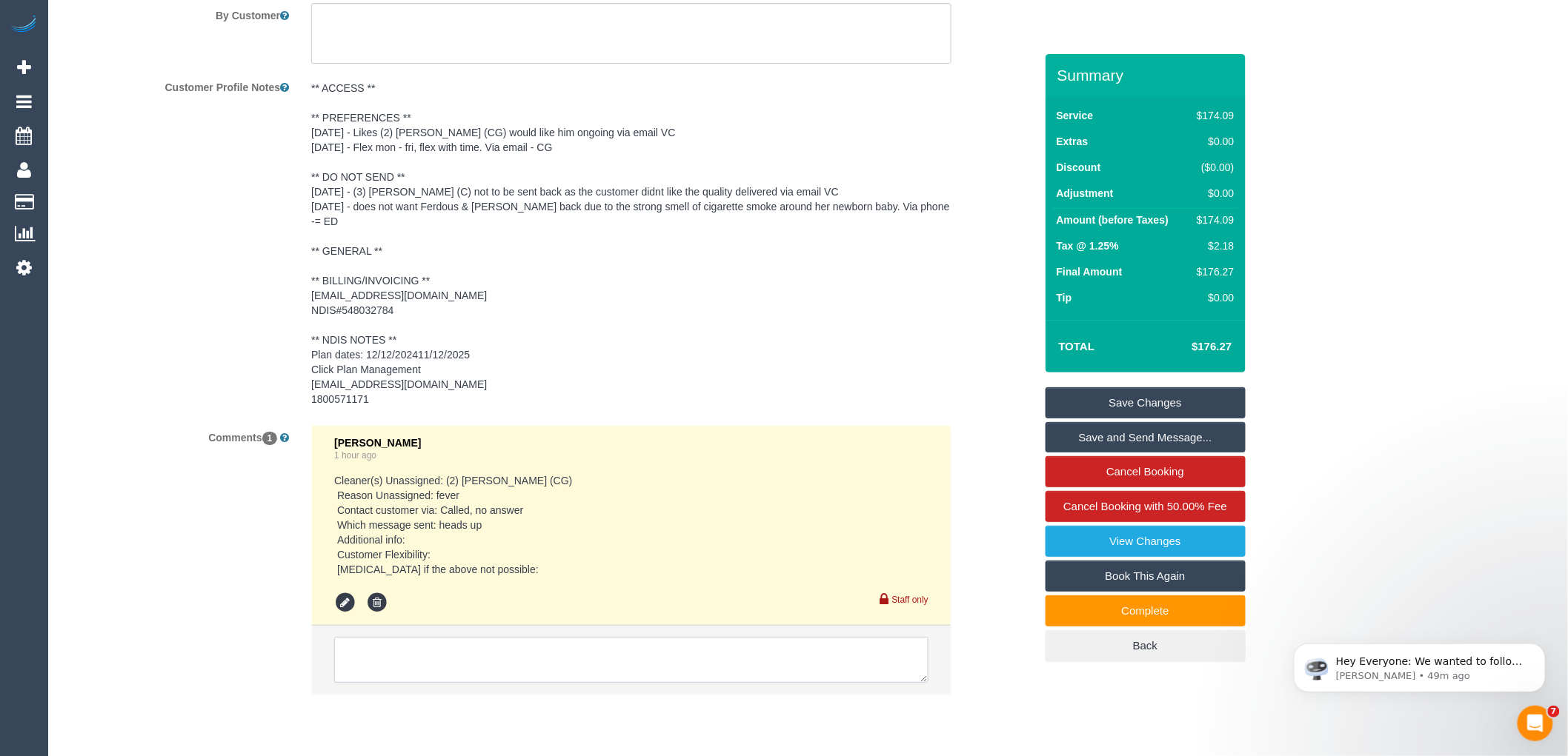
click at [597, 637] on textarea at bounding box center [631, 660] width 594 height 46
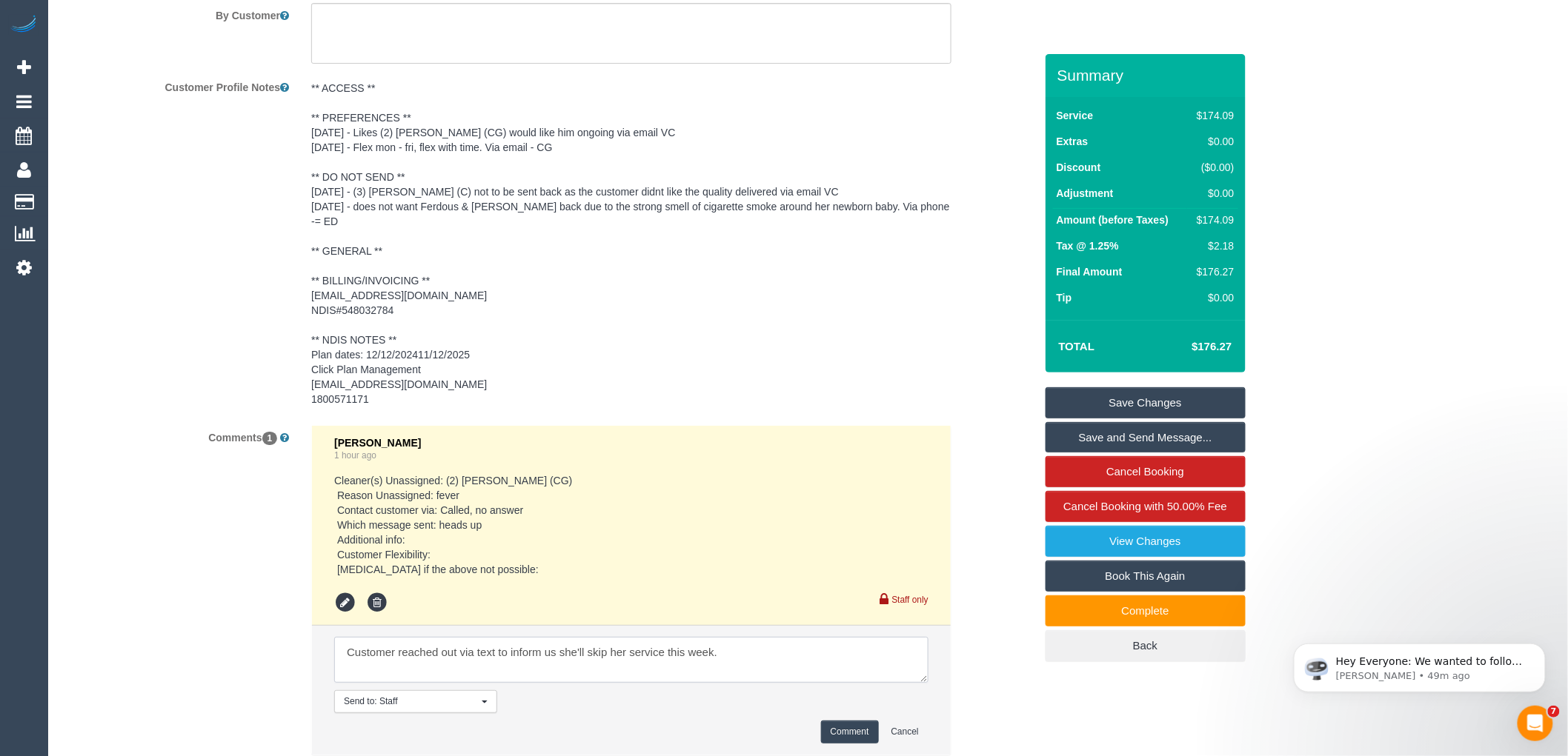
type textarea "Customer reached out via text to inform us she'll skip her service this week."
drag, startPoint x: 746, startPoint y: 644, endPoint x: 233, endPoint y: 599, distance: 515.0
click at [233, 599] on div "Comments 1 Chellsea Espinosa 1 hour ago Cleaner(s) Unassigned: (2) Mohd Che Man…" at bounding box center [548, 598] width 993 height 346
click at [843, 723] on button "Comment" at bounding box center [849, 732] width 58 height 23
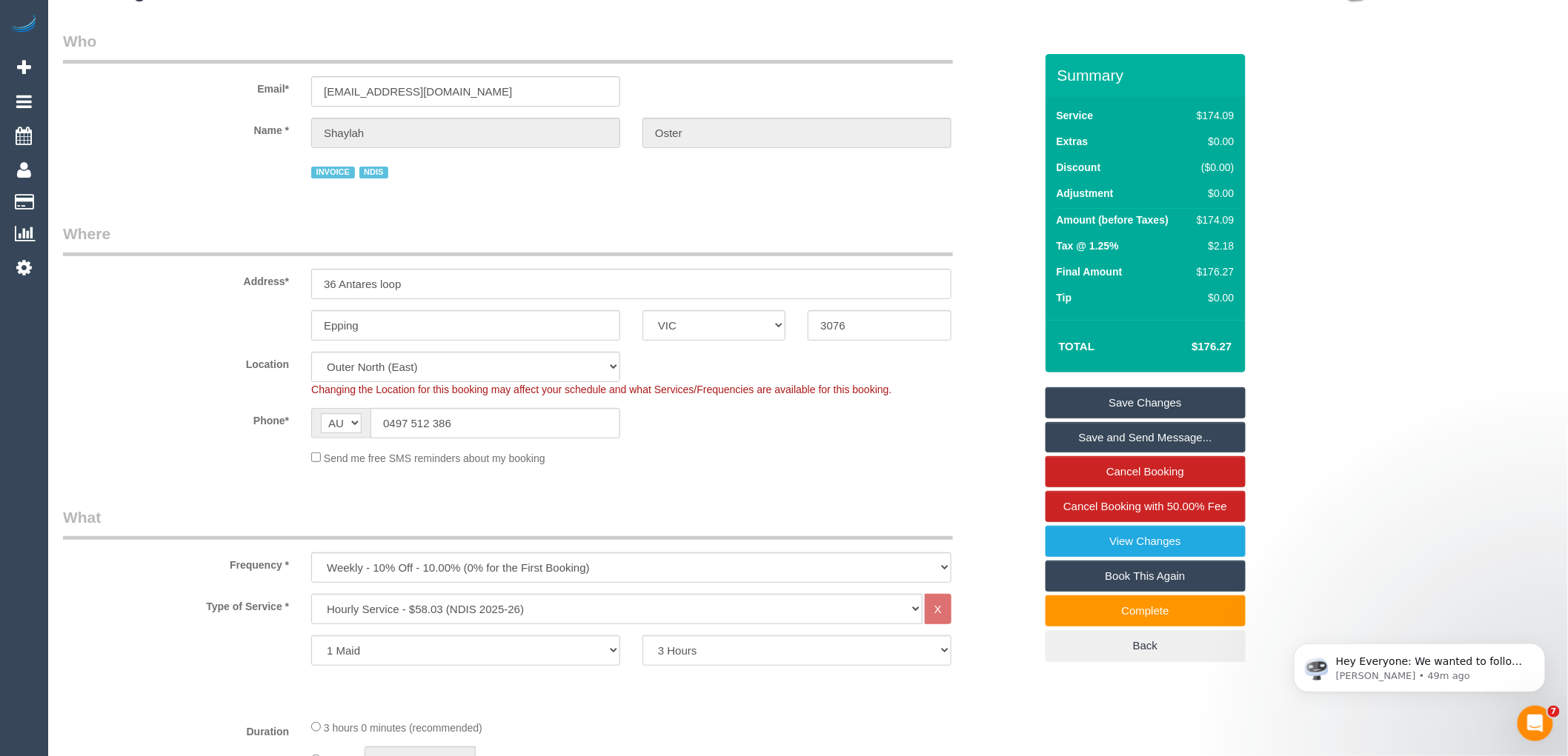
scroll to position [0, 0]
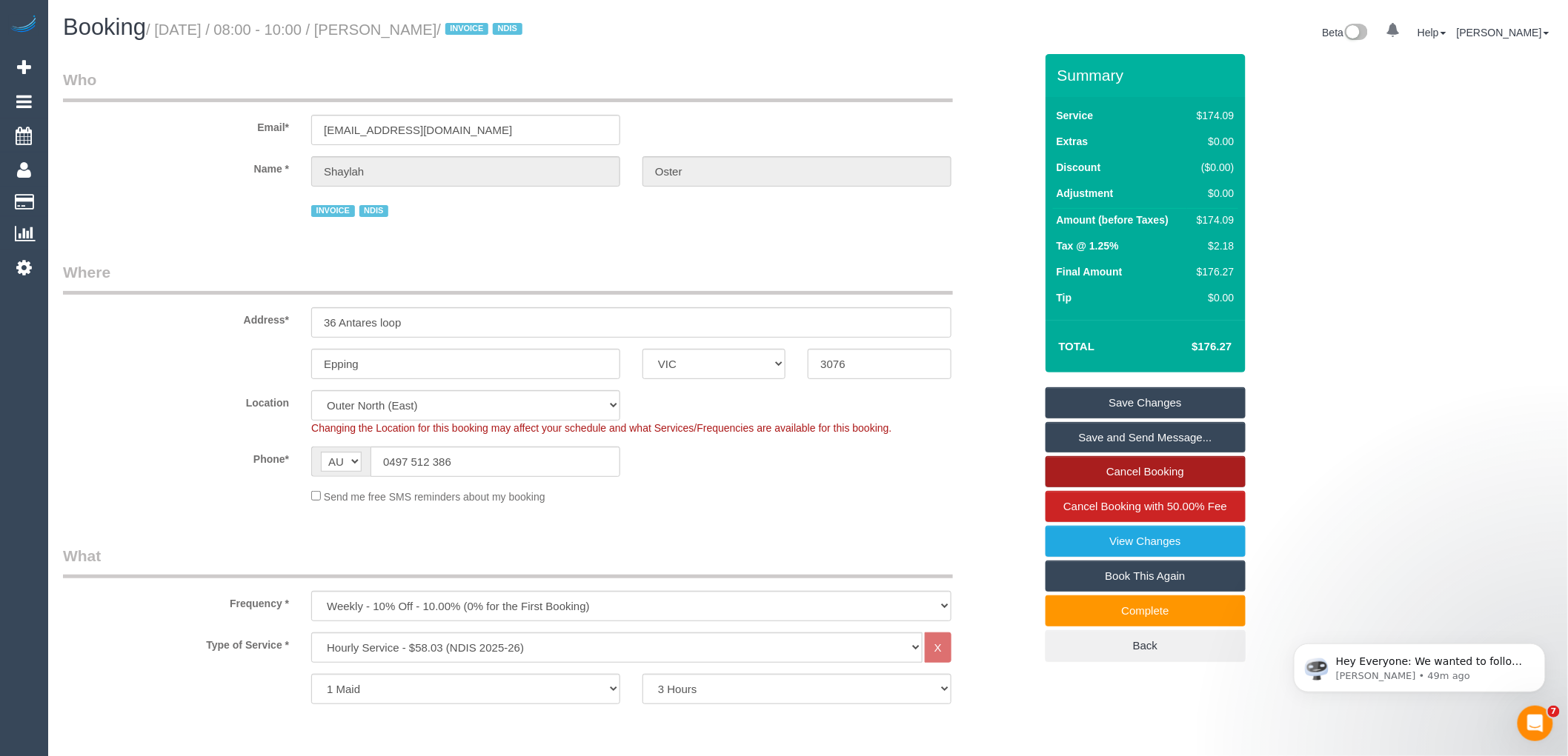
click at [1152, 467] on link "Cancel Booking" at bounding box center [1145, 471] width 200 height 31
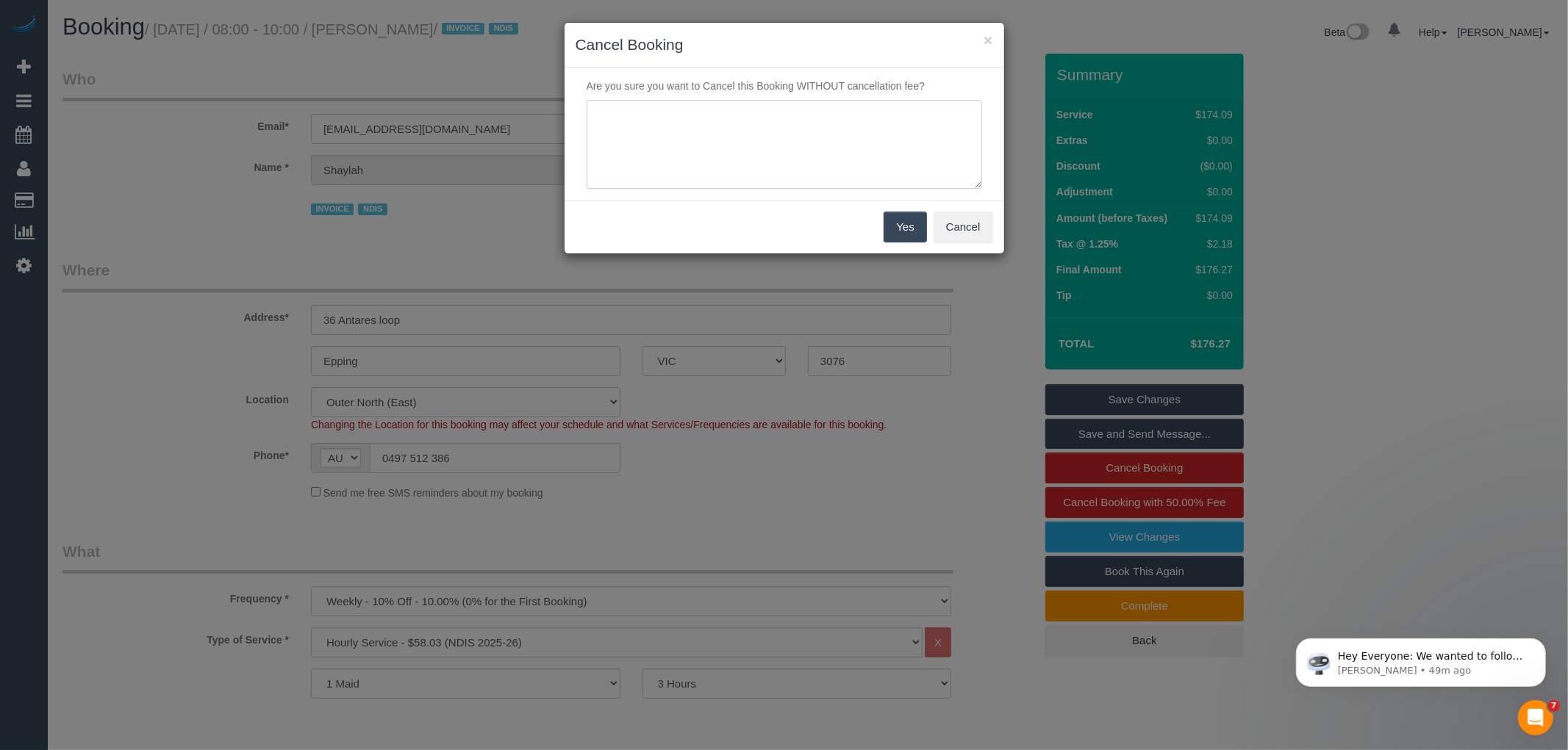
click at [724, 100] on textarea at bounding box center [784, 145] width 396 height 90
paste textarea "Customer reached out via text to inform us she'll skip her service this week."
type textarea "Customer reached out via text to inform us she'll skip her service this week."
click at [901, 224] on button "Yes" at bounding box center [905, 227] width 42 height 31
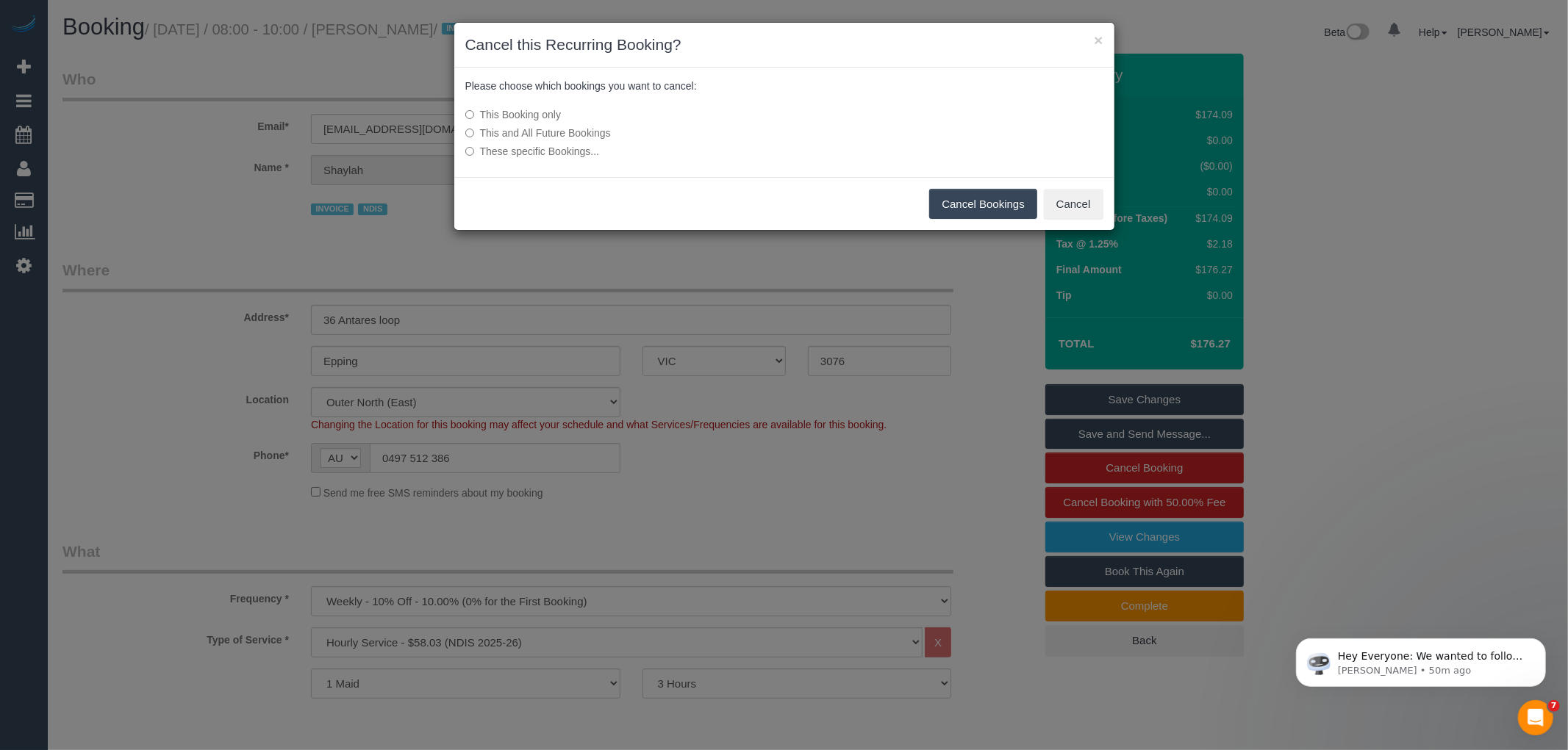
click at [950, 197] on button "Cancel Bookings" at bounding box center [983, 204] width 108 height 31
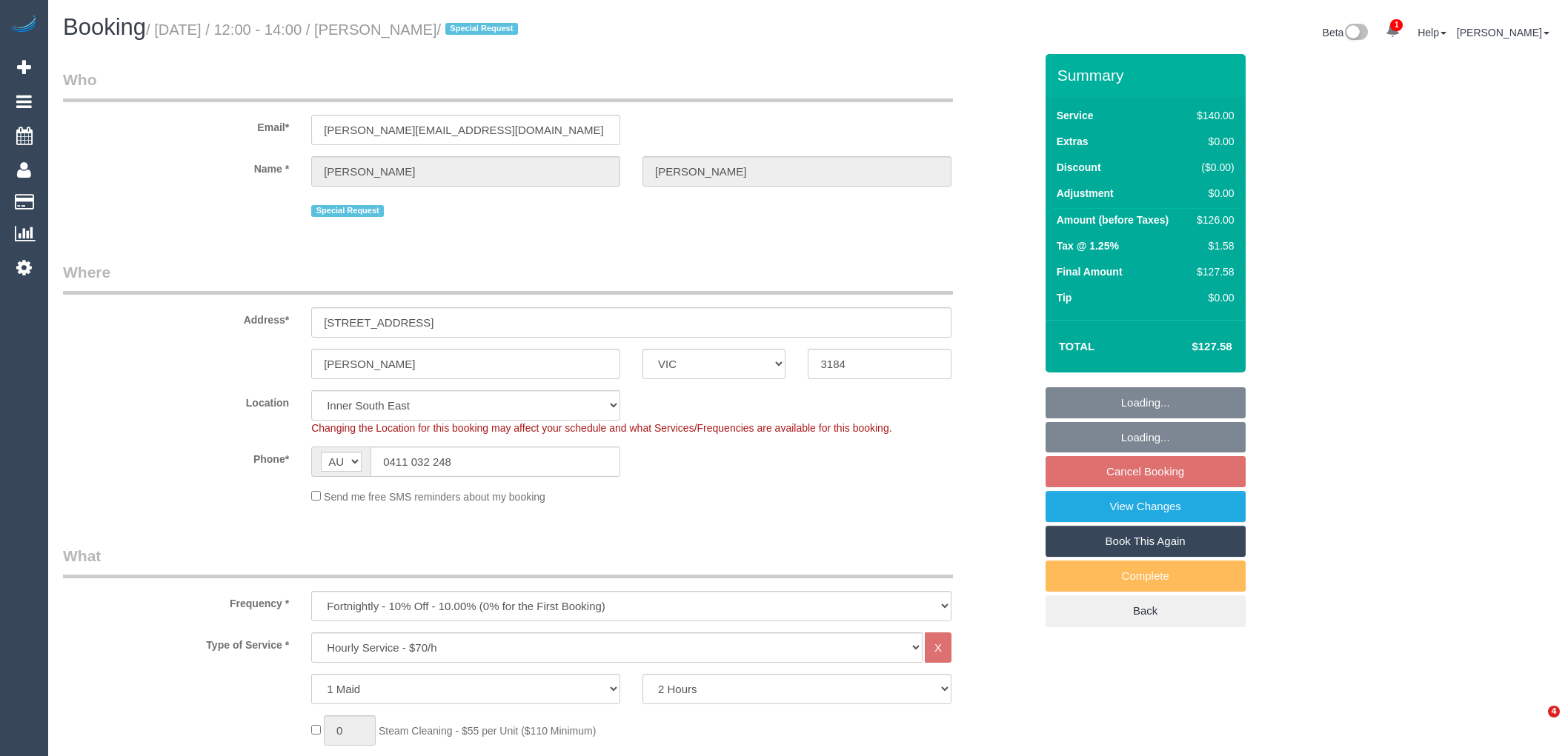
select select "VIC"
select select "spot4"
select select "number:28"
select select "number:14"
select select "number:19"
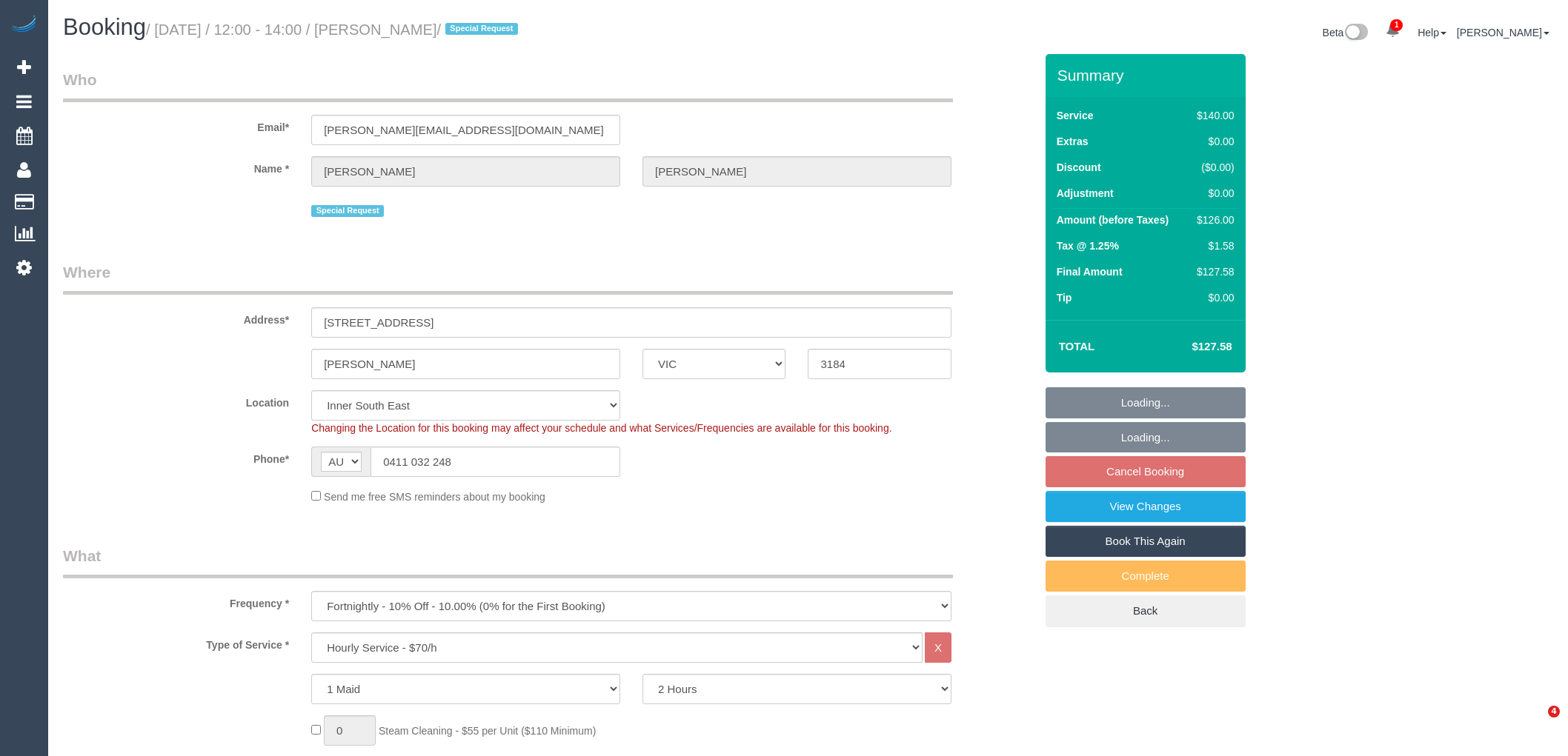
select select "number:22"
select select "number:35"
select select "number:11"
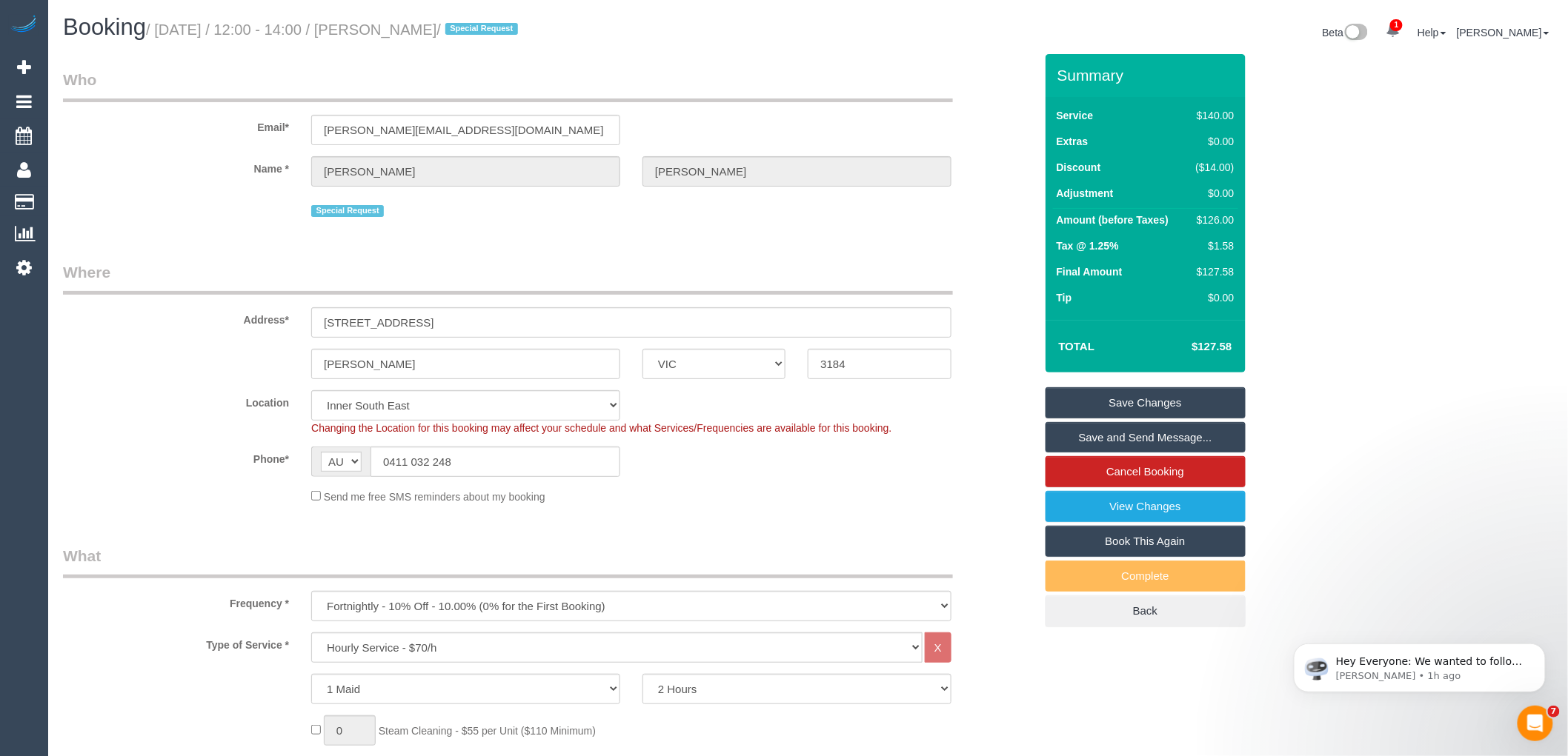
drag, startPoint x: 389, startPoint y: 30, endPoint x: 482, endPoint y: 30, distance: 93.0
click at [482, 30] on small "/ October 16, 2025 / 12:00 - 14:00 / Alison Russell / Special Request" at bounding box center [334, 29] width 376 height 16
copy small "Alison Russell"
drag, startPoint x: 450, startPoint y: 122, endPoint x: 305, endPoint y: 121, distance: 145.0
click at [305, 121] on div "alison@martalis.com" at bounding box center [465, 130] width 331 height 30
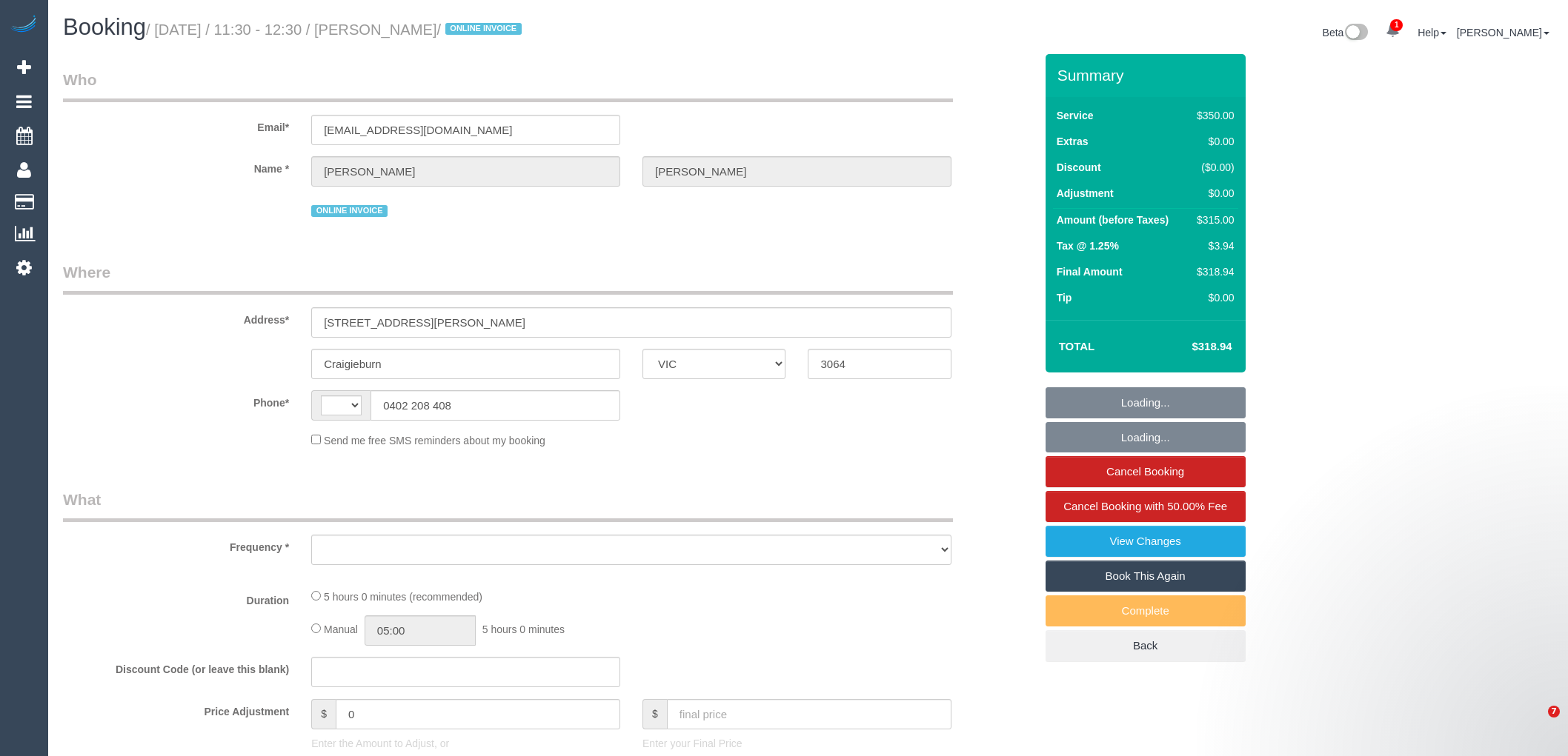
select select "VIC"
select select "string:AU"
select select "object:583"
select select "number:28"
select select "number:14"
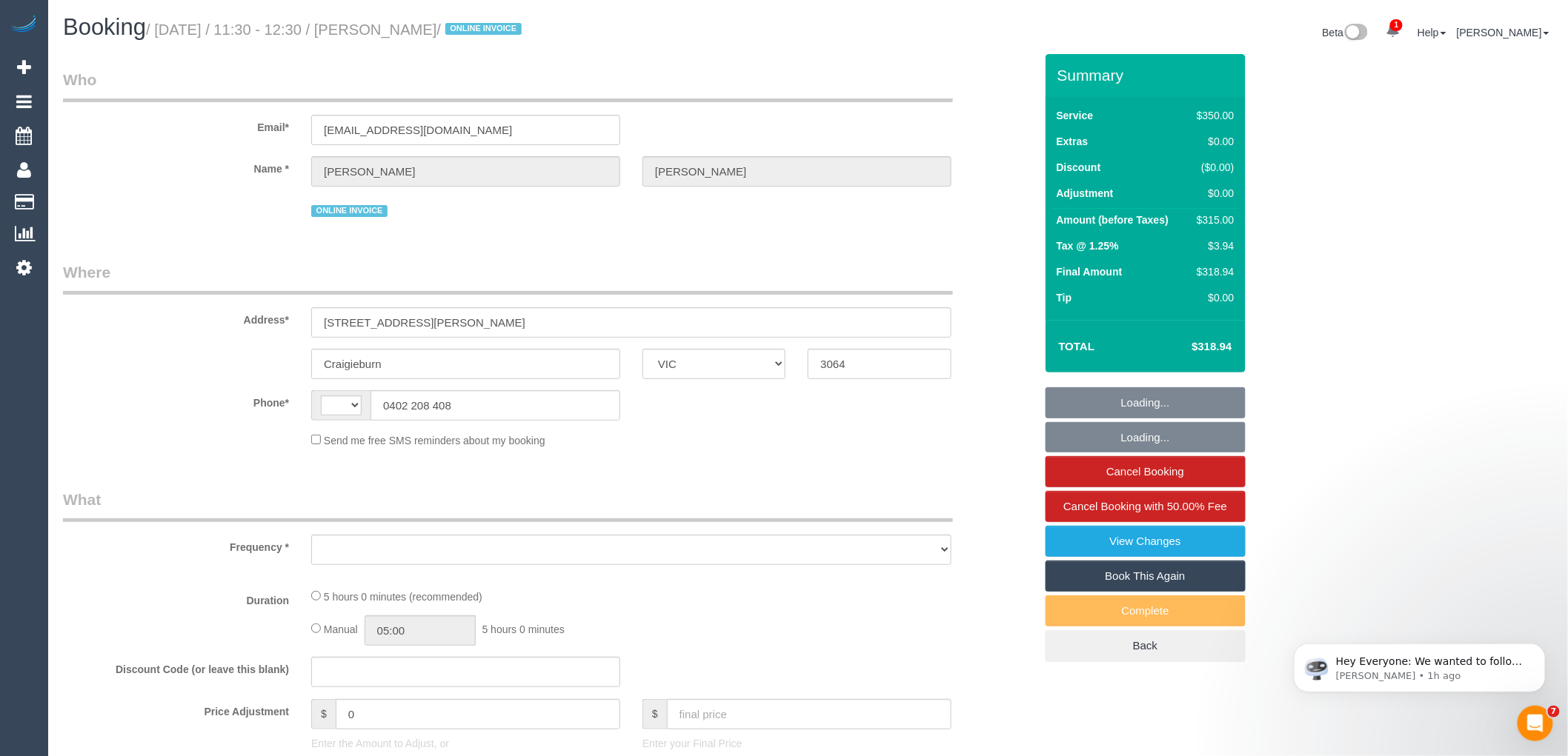
select select "number:18"
select select "number:36"
select select "number:35"
select select "string:stripe-pm_1RsBuS2GScqysDRVbt1l3syi"
select select "300"
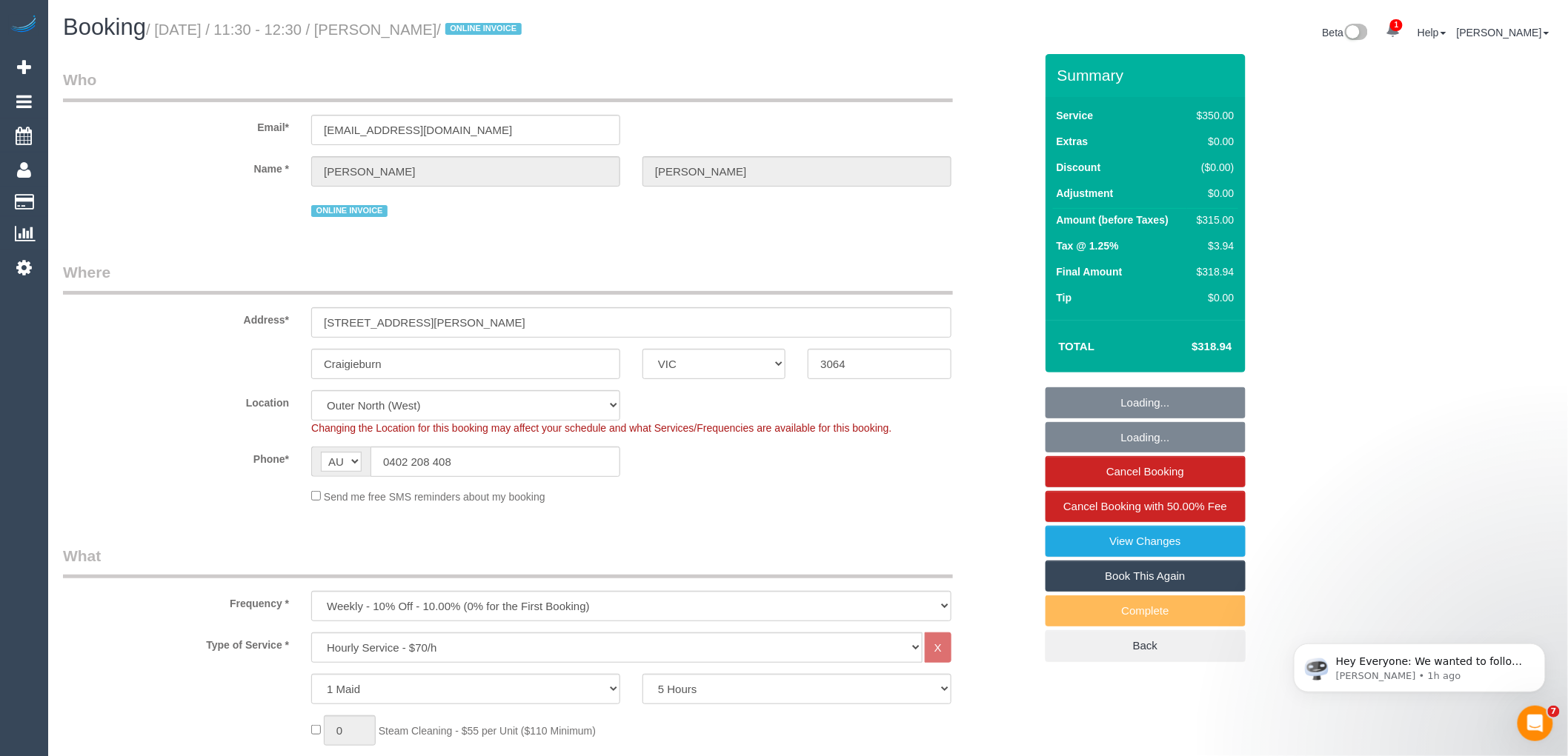
select select "object:1265"
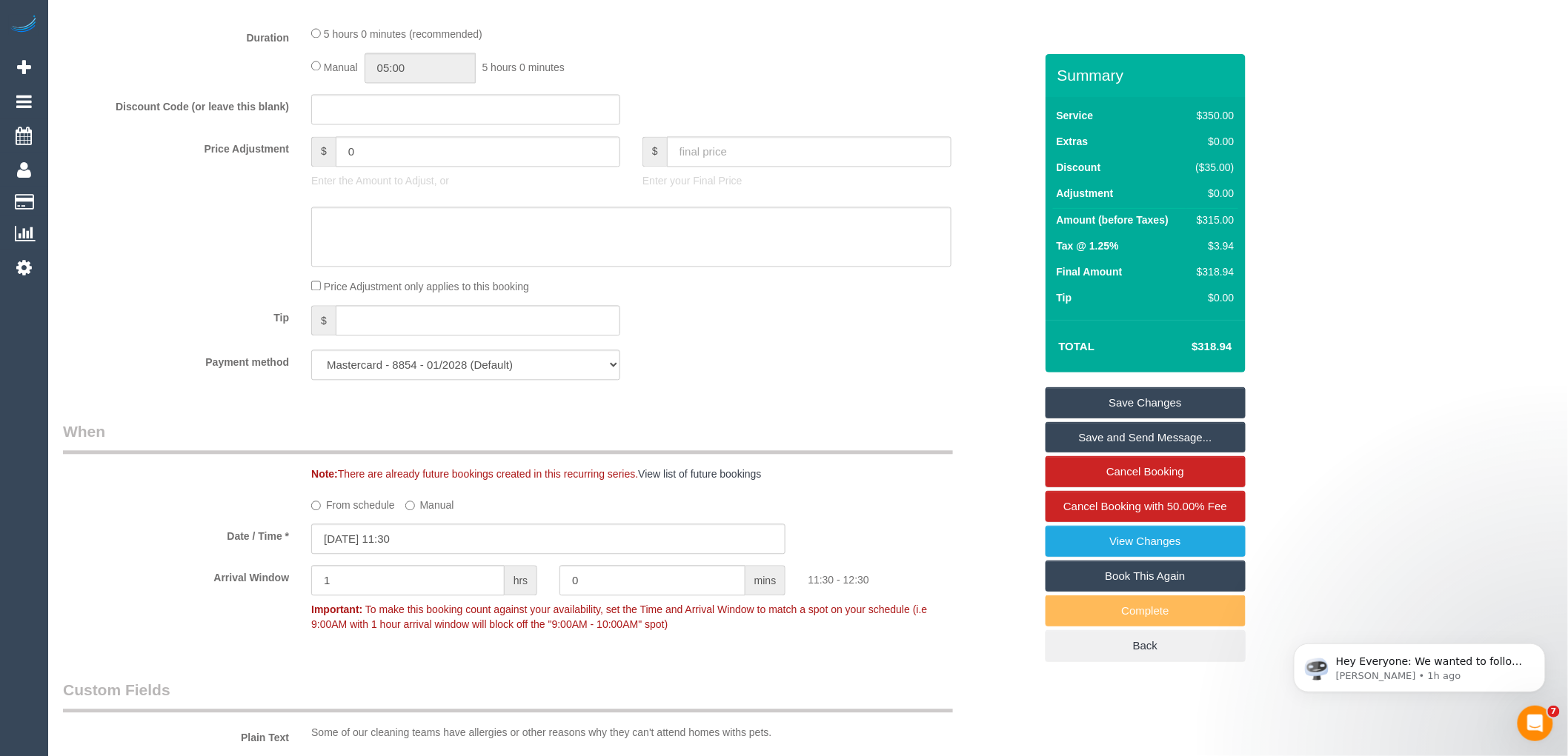
scroll to position [1315, 0]
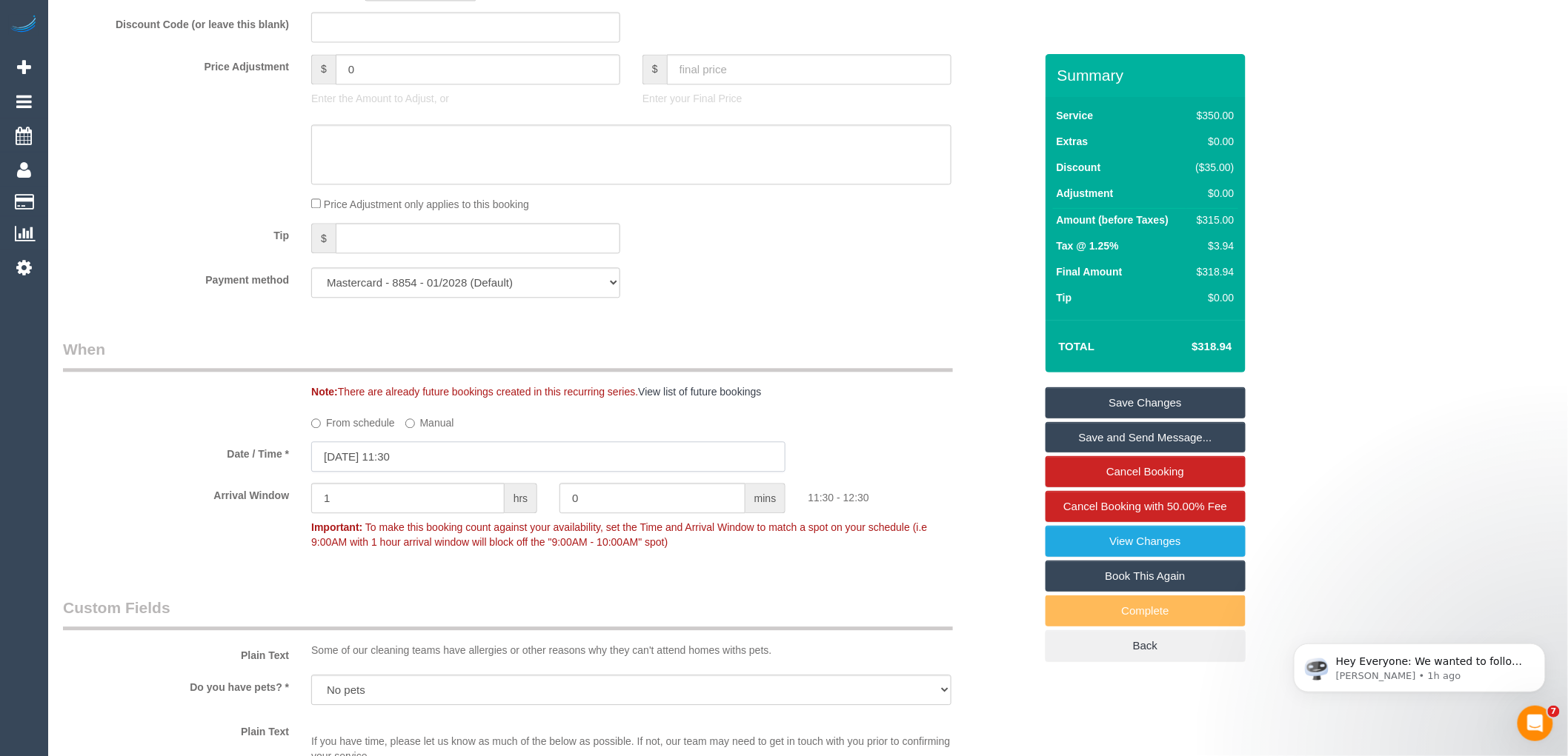
click at [400, 470] on input "08/10/2025 11:30" at bounding box center [548, 456] width 474 height 30
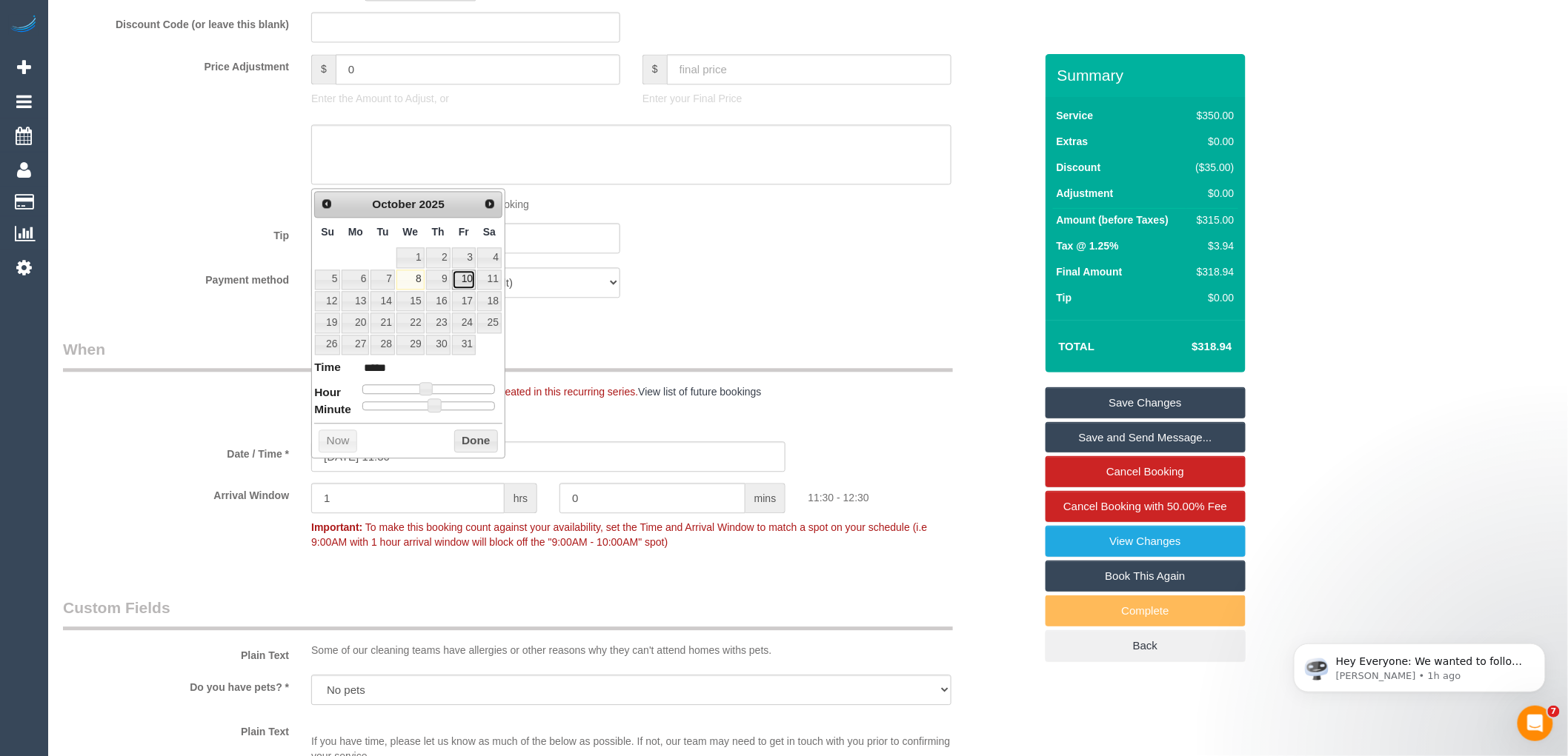
click at [455, 277] on link "10" at bounding box center [464, 279] width 24 height 20
type input "10/10/2025 11:25"
type input "*****"
type input "10/10/2025 11:20"
type input "*****"
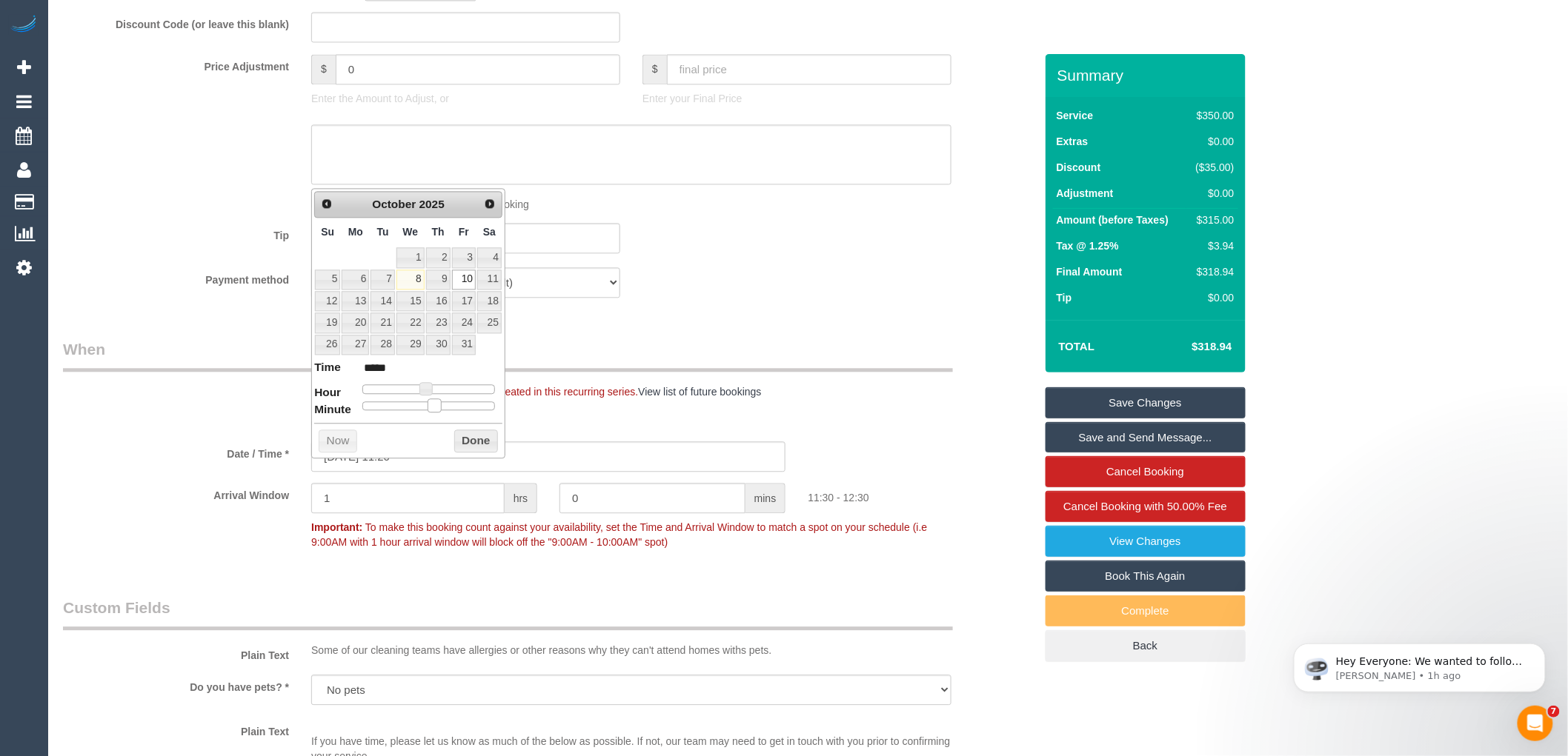
type input "10/10/2025 11:15"
type input "*****"
type input "10/10/2025 11:10"
type input "*****"
type input "10/10/2025 11:15"
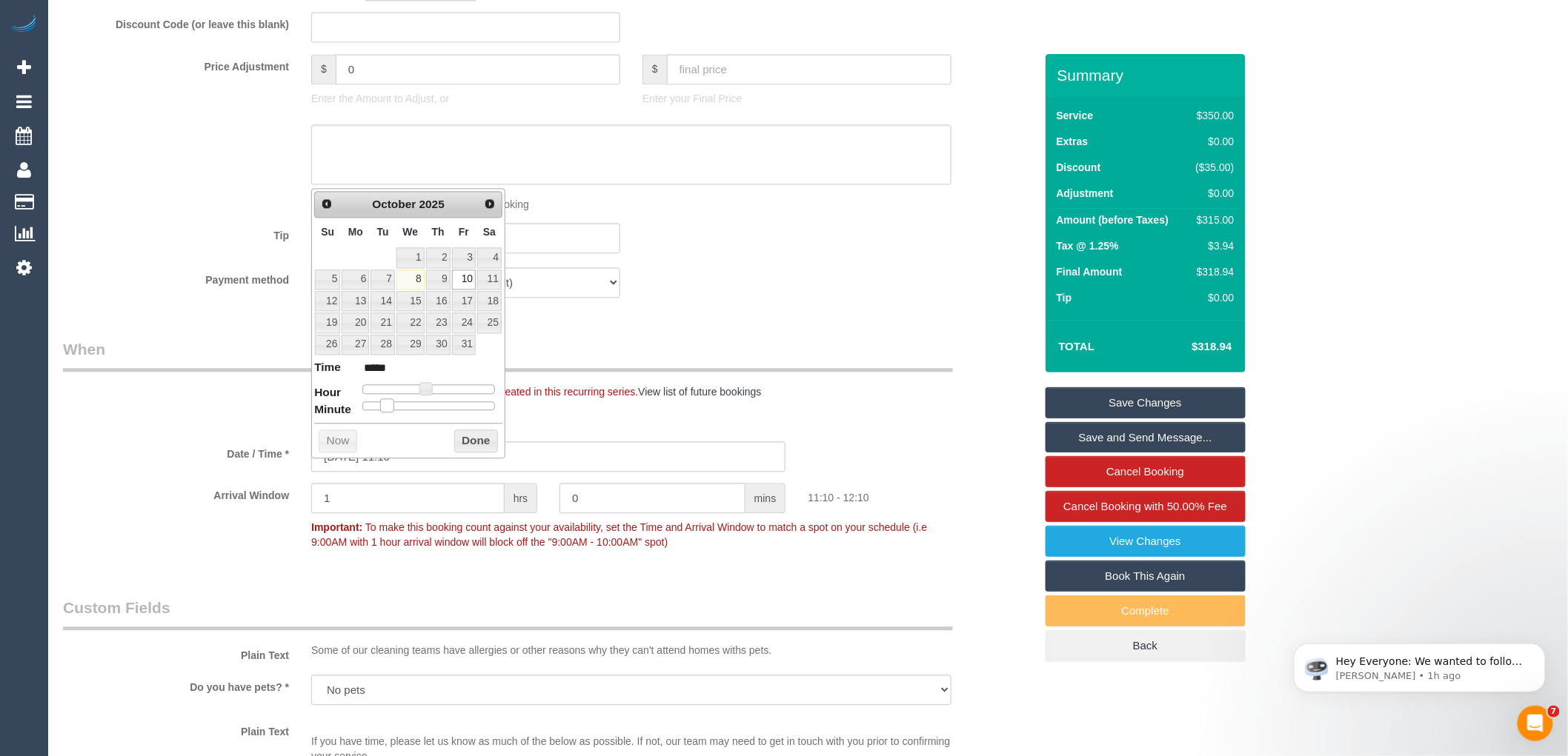
type input "*****"
type input "10/10/2025 11:10"
type input "*****"
type input "10/10/2025 11:05"
type input "*****"
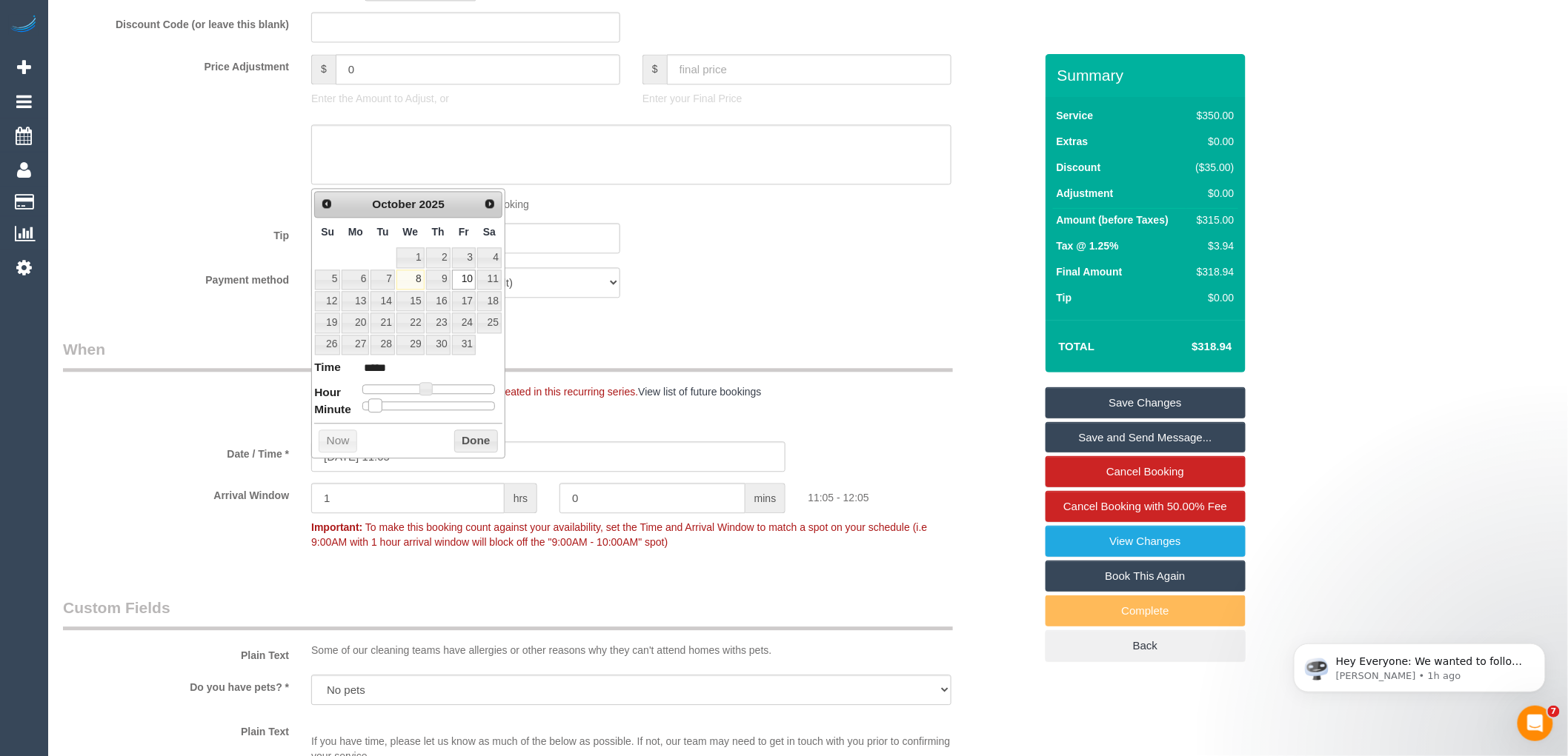
type input "10/10/2025 11:00"
type input "*****"
drag, startPoint x: 432, startPoint y: 405, endPoint x: 398, endPoint y: 382, distance: 41.0
click at [368, 398] on span at bounding box center [375, 405] width 13 height 13
type input "10/10/2025 10:00"
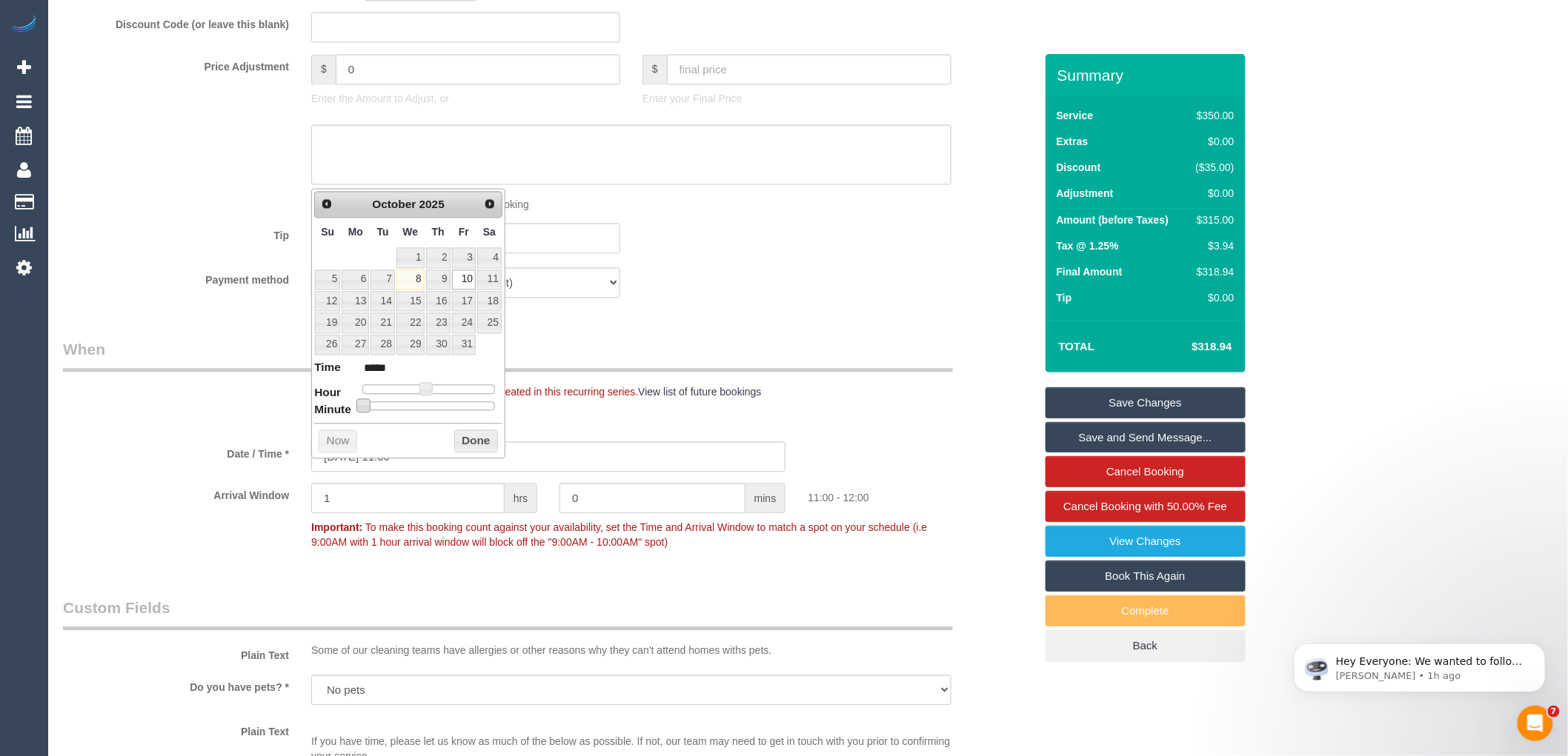
type input "*****"
type input "10/10/2025 09:00"
type input "*****"
type input "10/10/2025 08:00"
type input "*****"
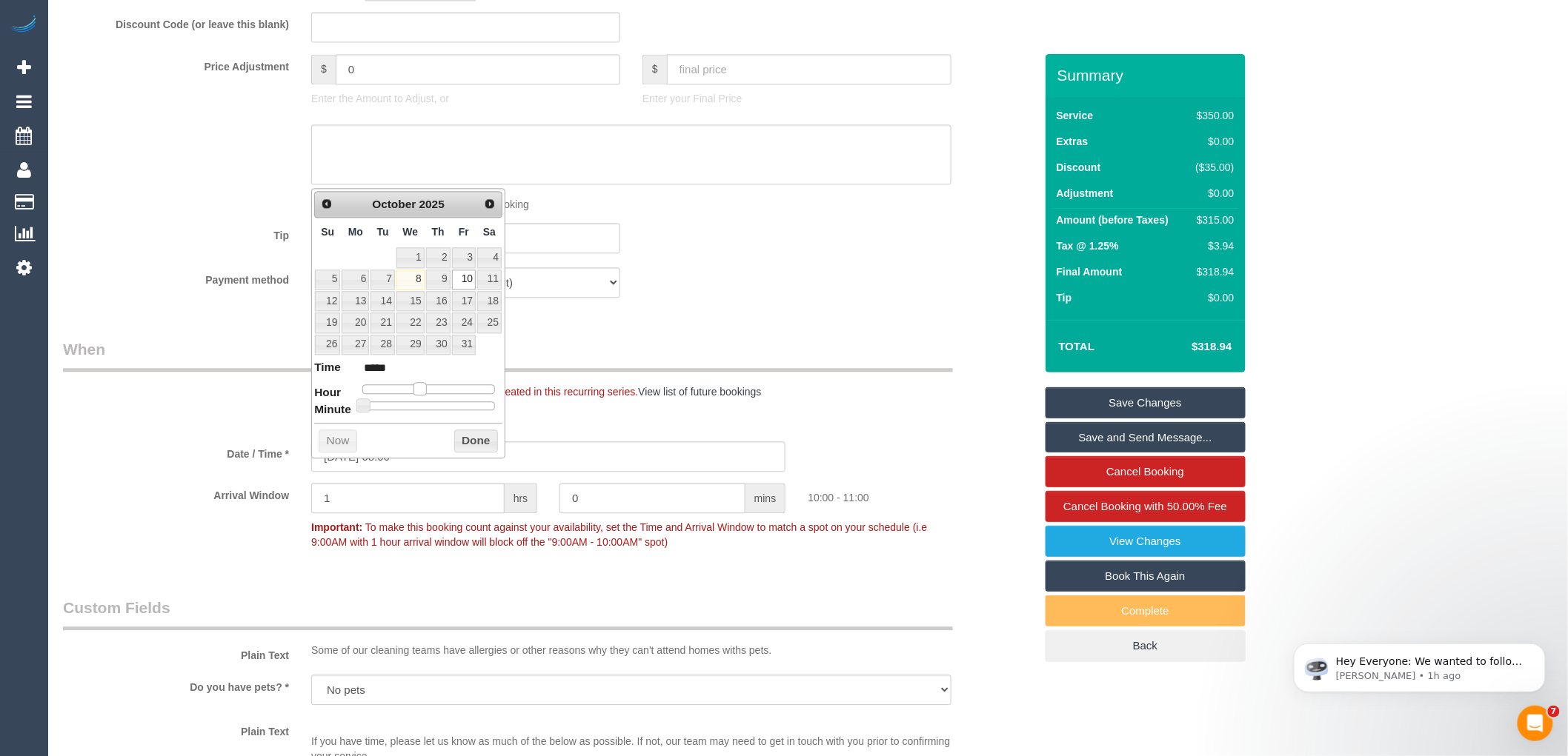
type input "10/10/2025 07:00"
type input "*****"
drag, startPoint x: 418, startPoint y: 383, endPoint x: 404, endPoint y: 386, distance: 14.3
click at [404, 386] on div at bounding box center [428, 389] width 133 height 9
click at [474, 443] on button "Done" at bounding box center [475, 441] width 44 height 24
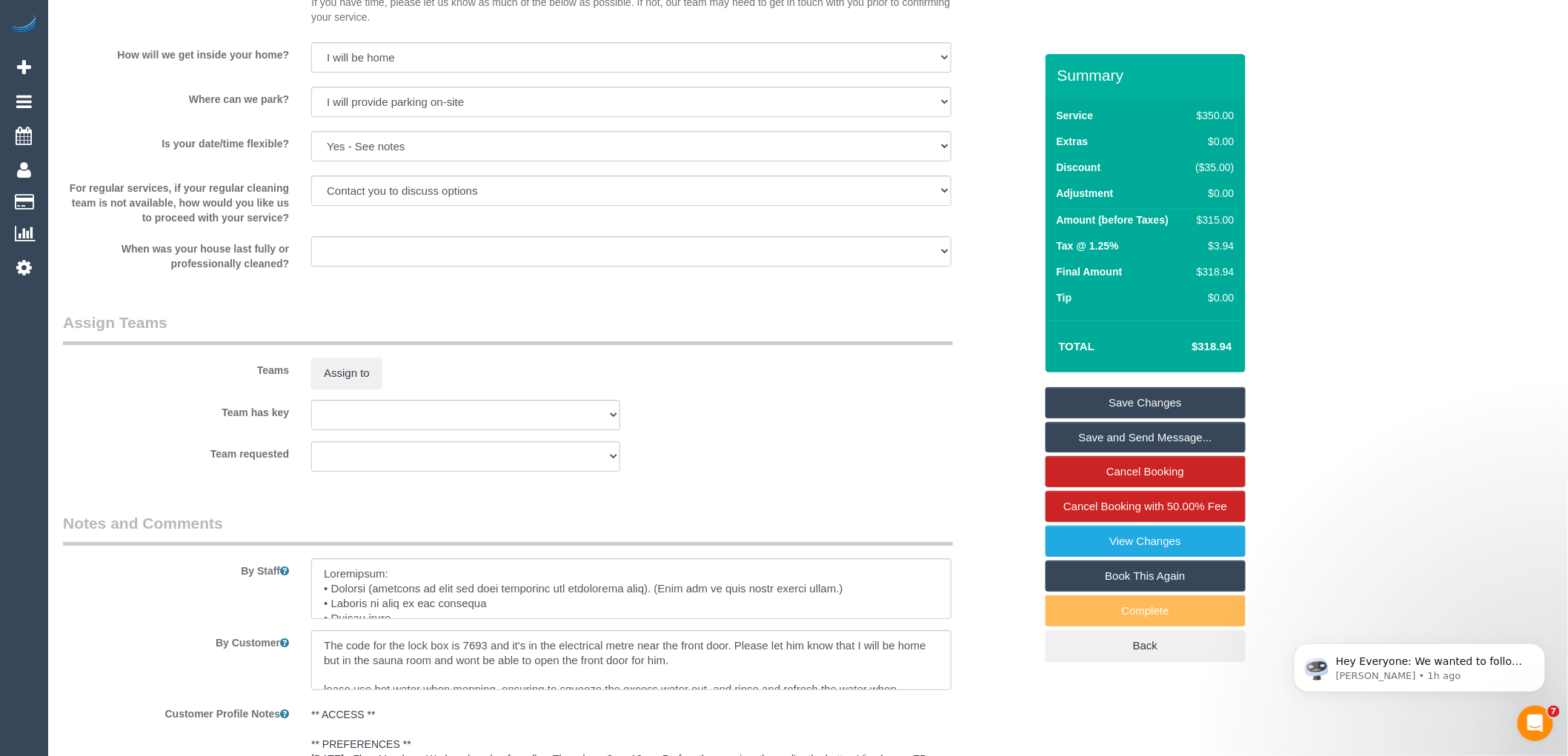
scroll to position [2056, 0]
click at [327, 382] on button "Assign to" at bounding box center [347, 371] width 71 height 31
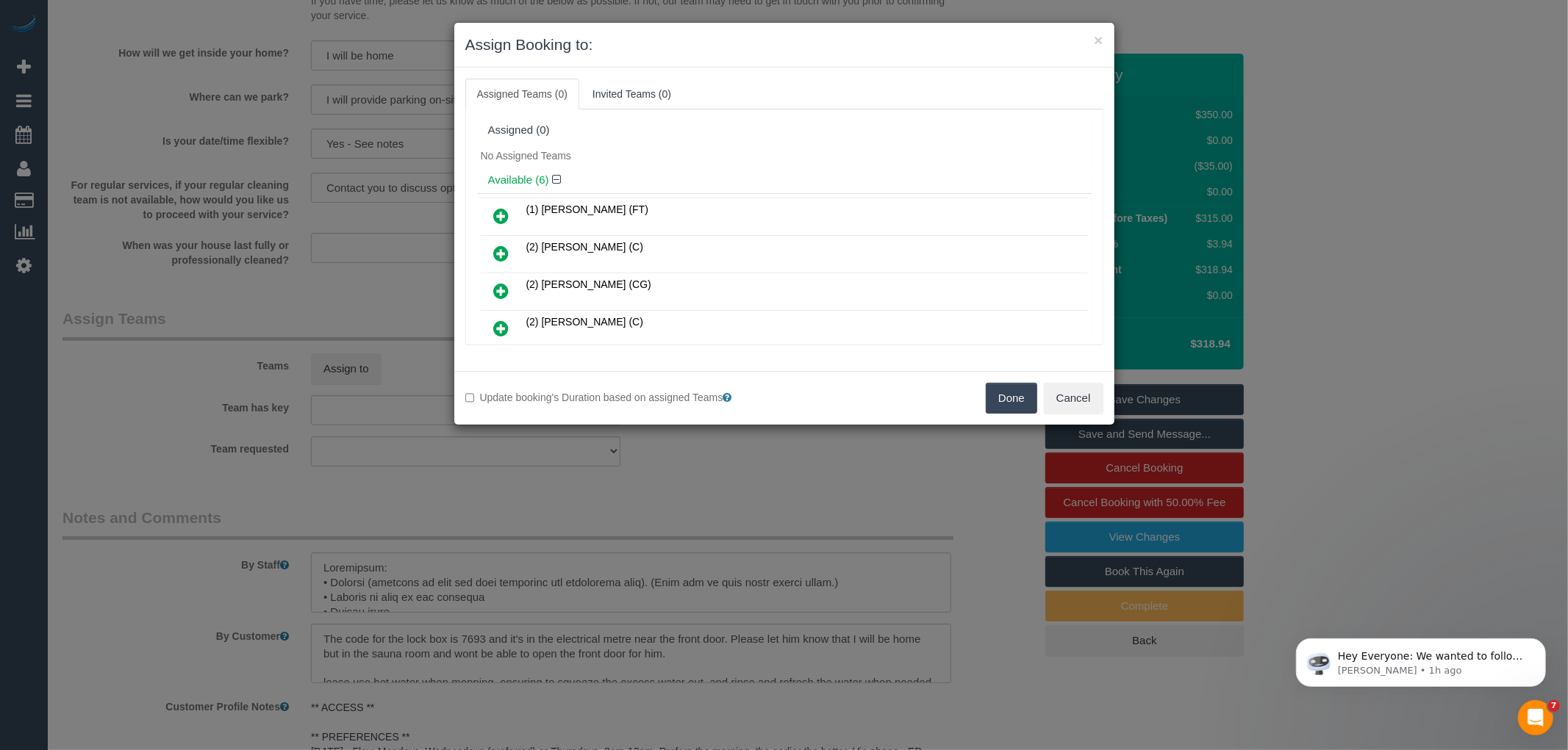
click at [502, 288] on icon at bounding box center [501, 291] width 15 height 18
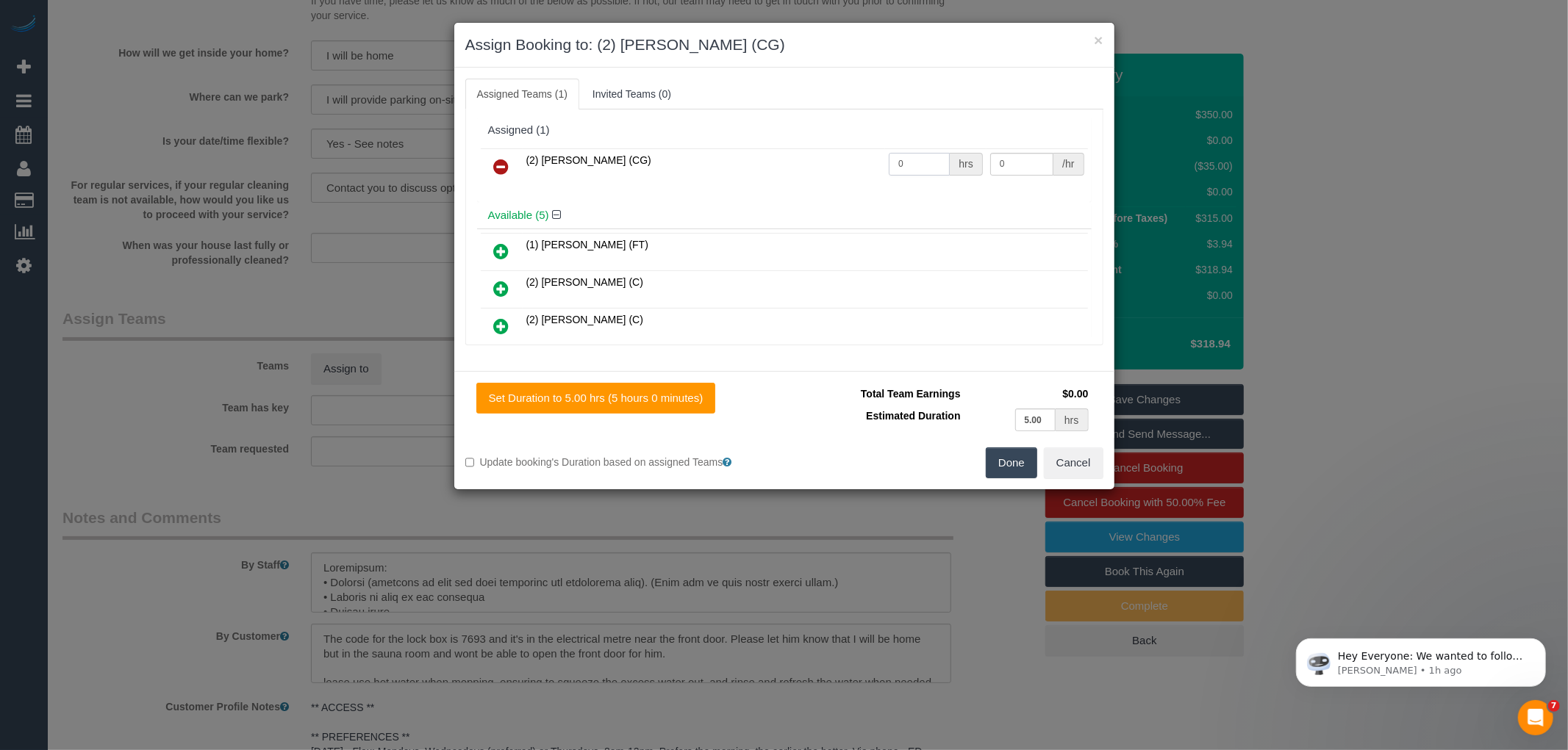
click at [901, 159] on input "0" at bounding box center [919, 164] width 61 height 23
type input "5"
type input "41.25"
click at [1002, 455] on button "Done" at bounding box center [1011, 462] width 51 height 31
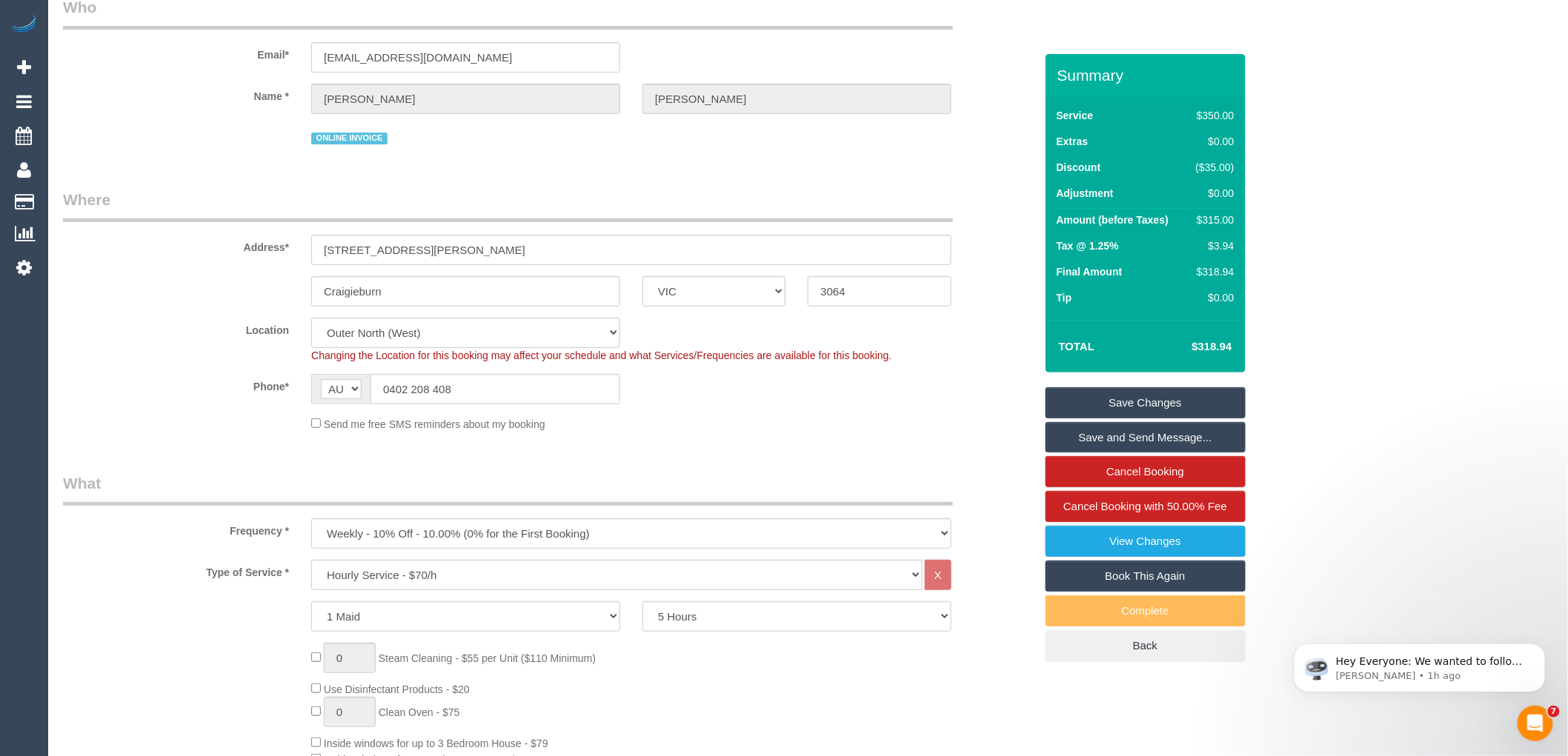
scroll to position [0, 0]
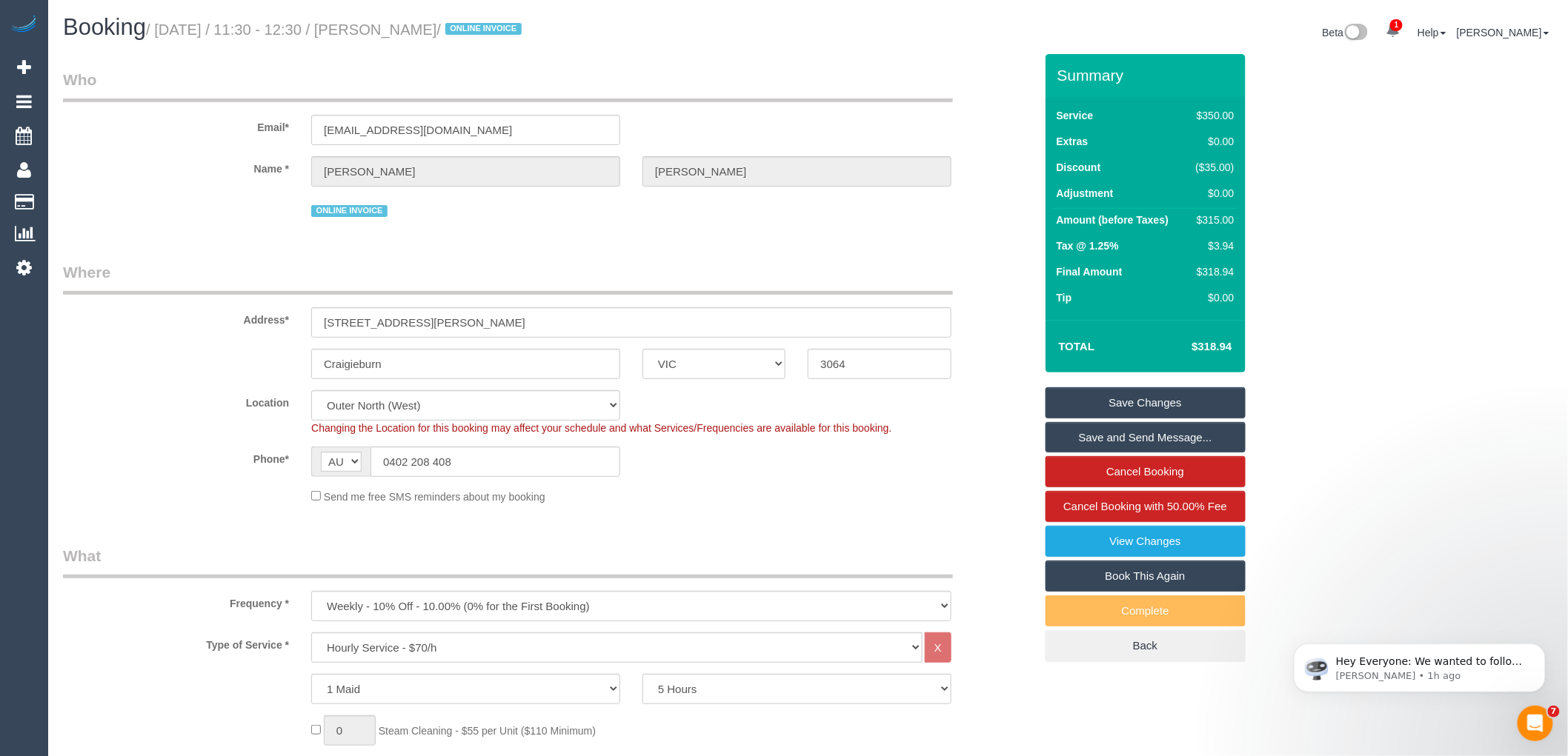
click at [1095, 400] on link "Save Changes" at bounding box center [1145, 402] width 200 height 31
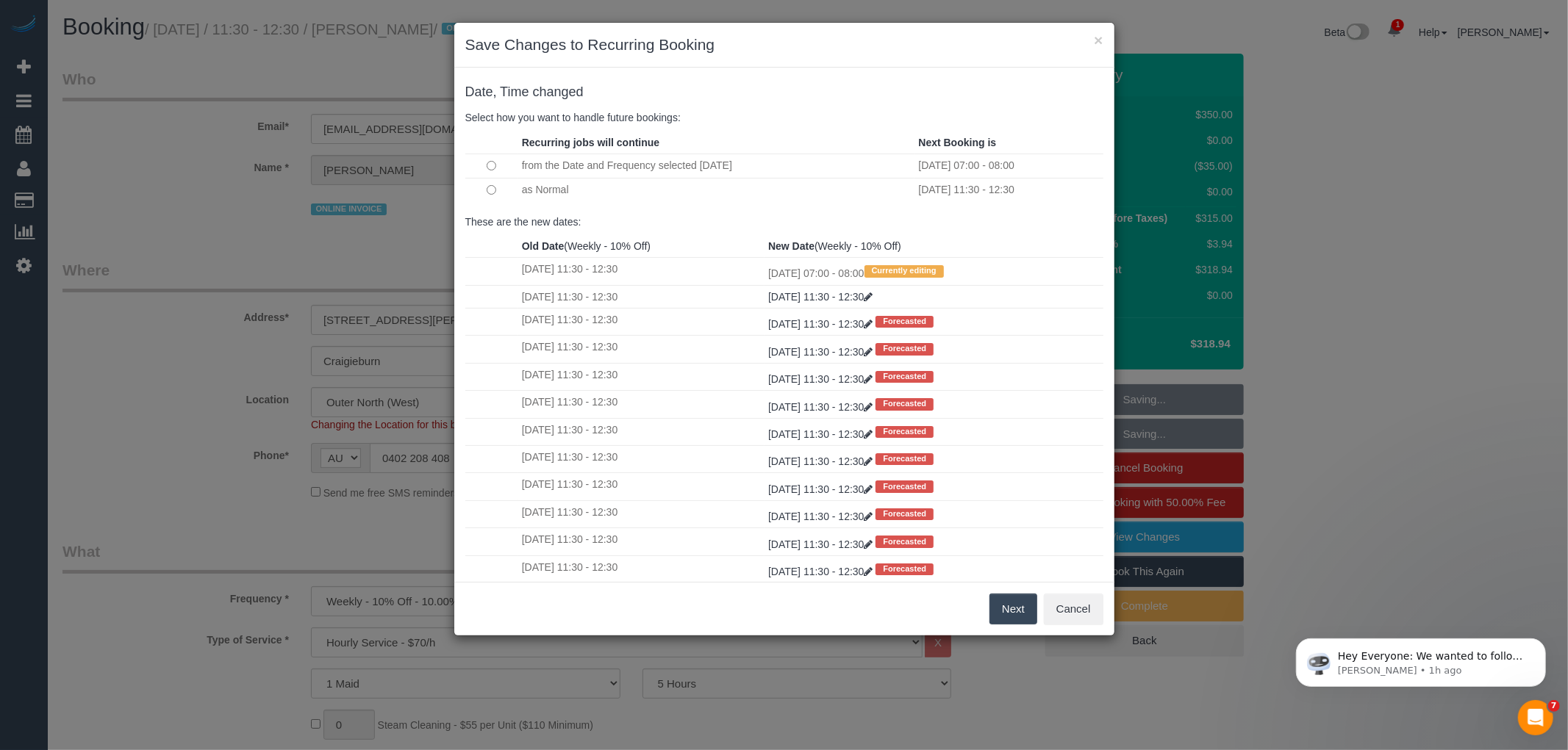
click at [997, 608] on button "Next" at bounding box center [1014, 609] width 48 height 31
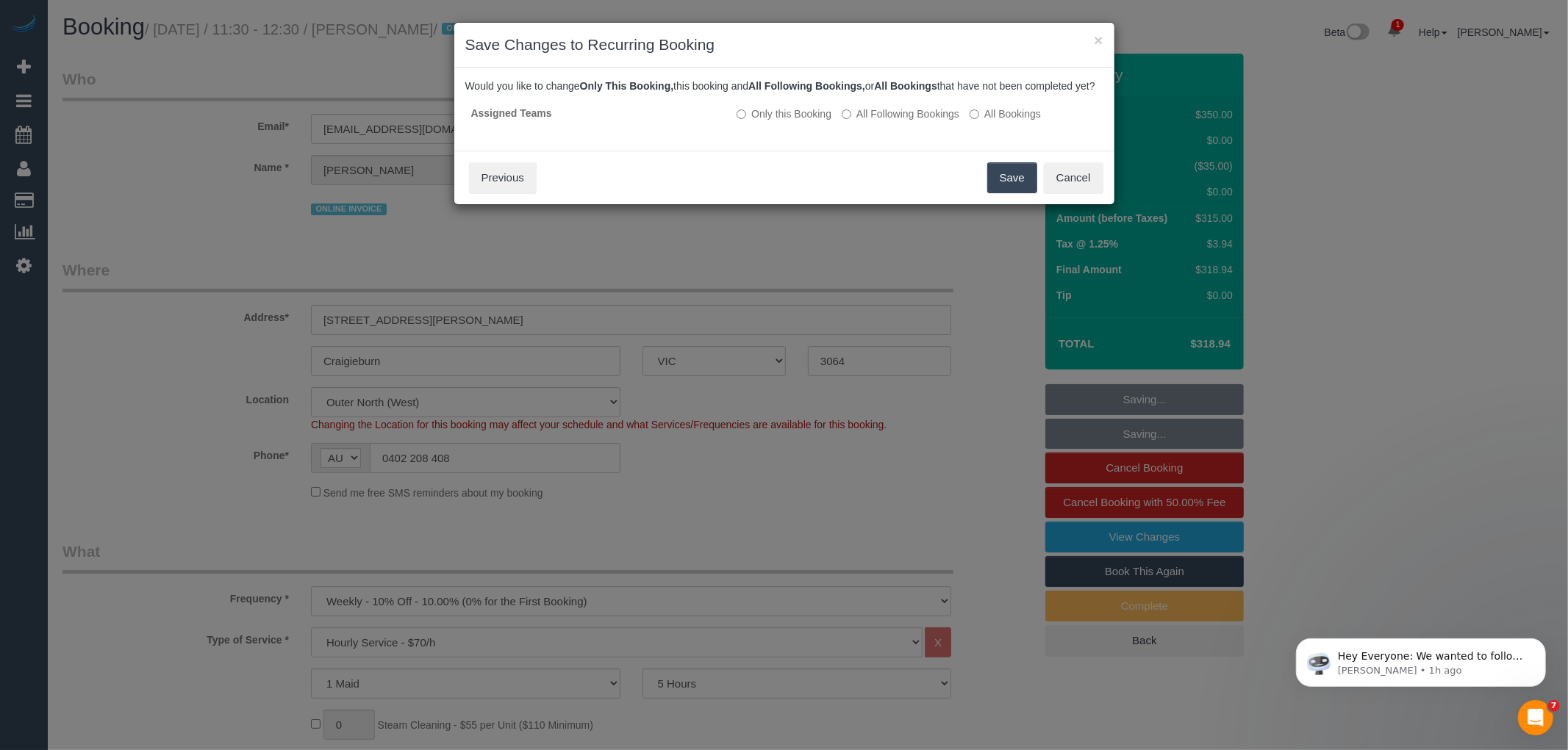
click at [999, 192] on button "Save" at bounding box center [1012, 177] width 50 height 31
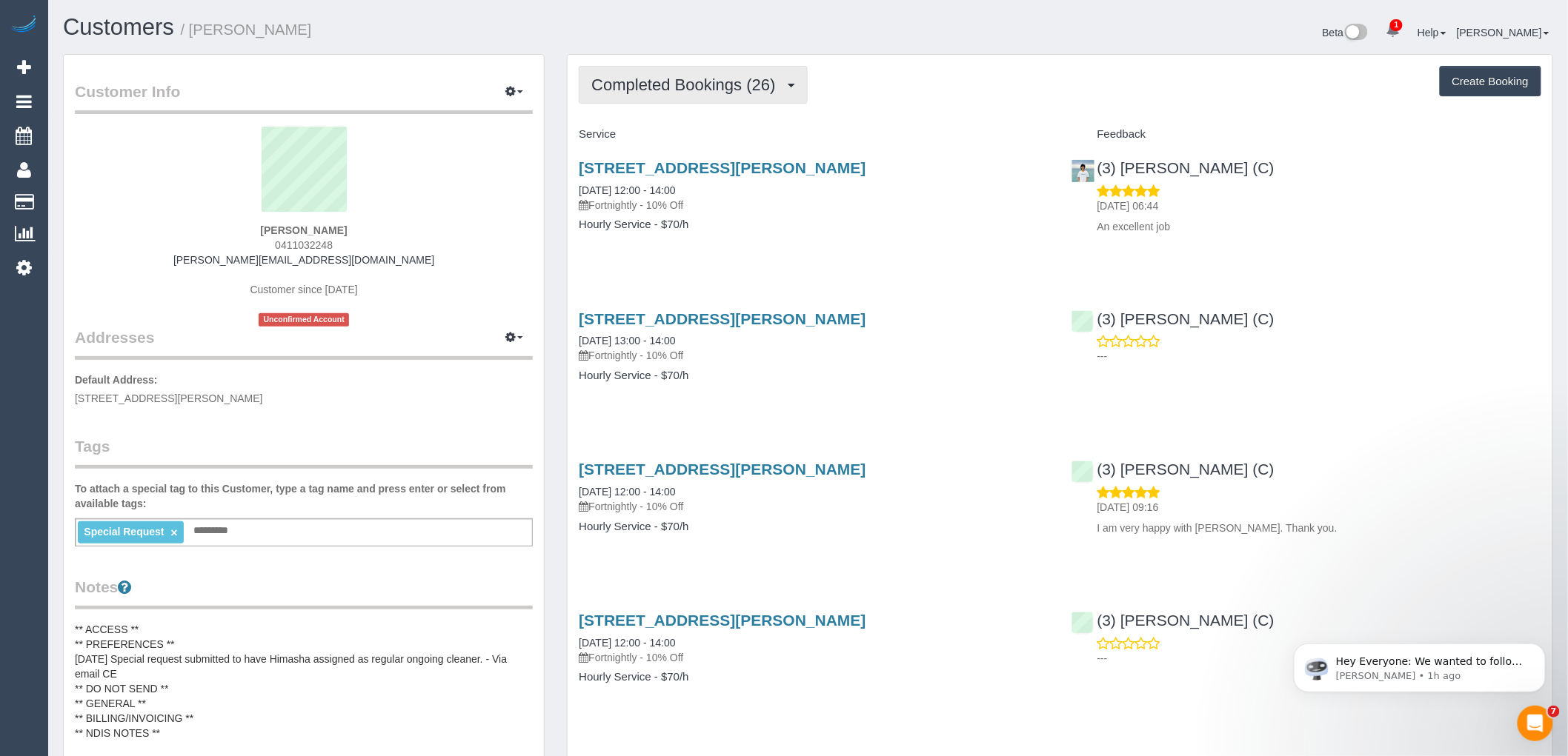
click at [660, 77] on span "Completed Bookings (26)" at bounding box center [686, 84] width 191 height 19
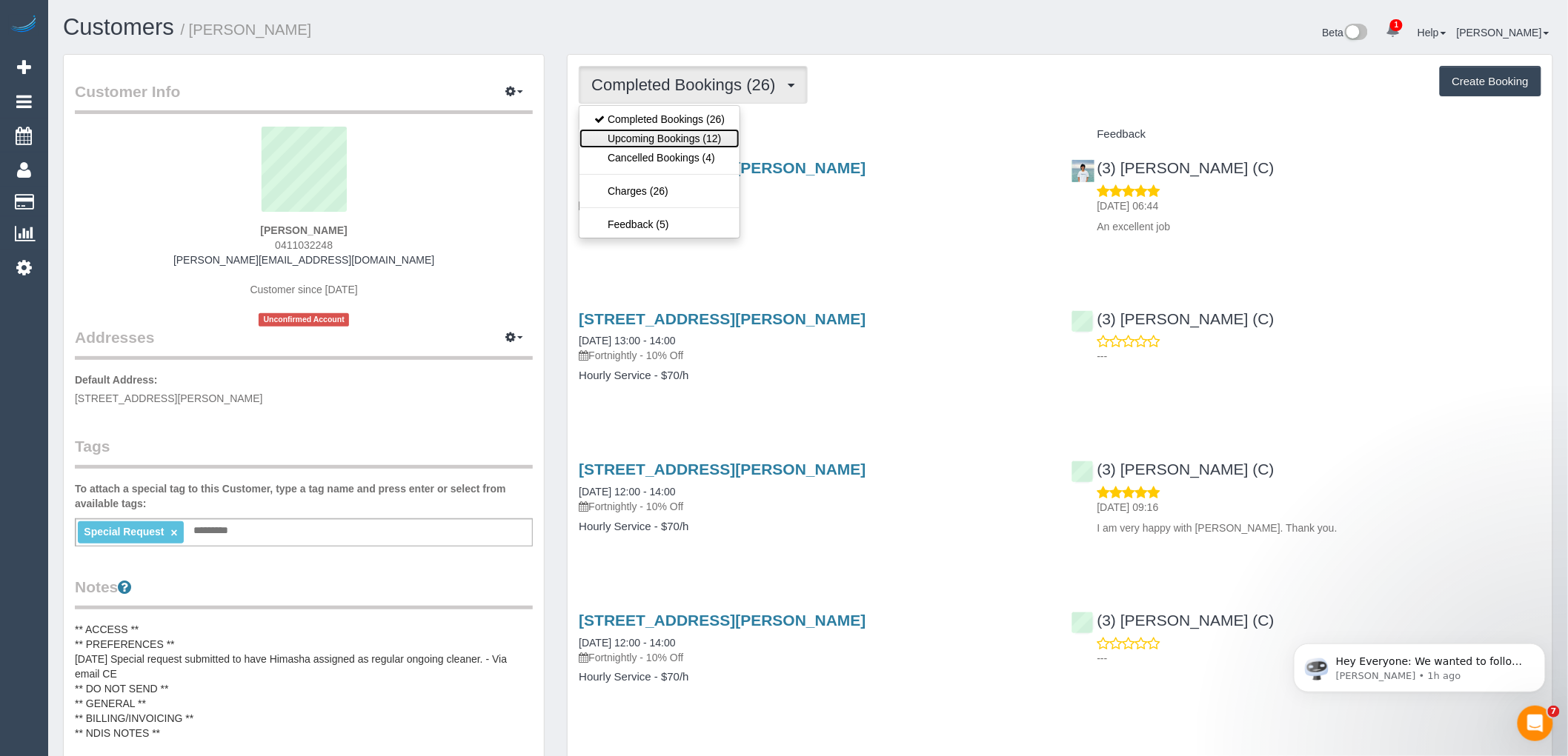
click at [651, 139] on link "Upcoming Bookings (12)" at bounding box center [659, 139] width 160 height 20
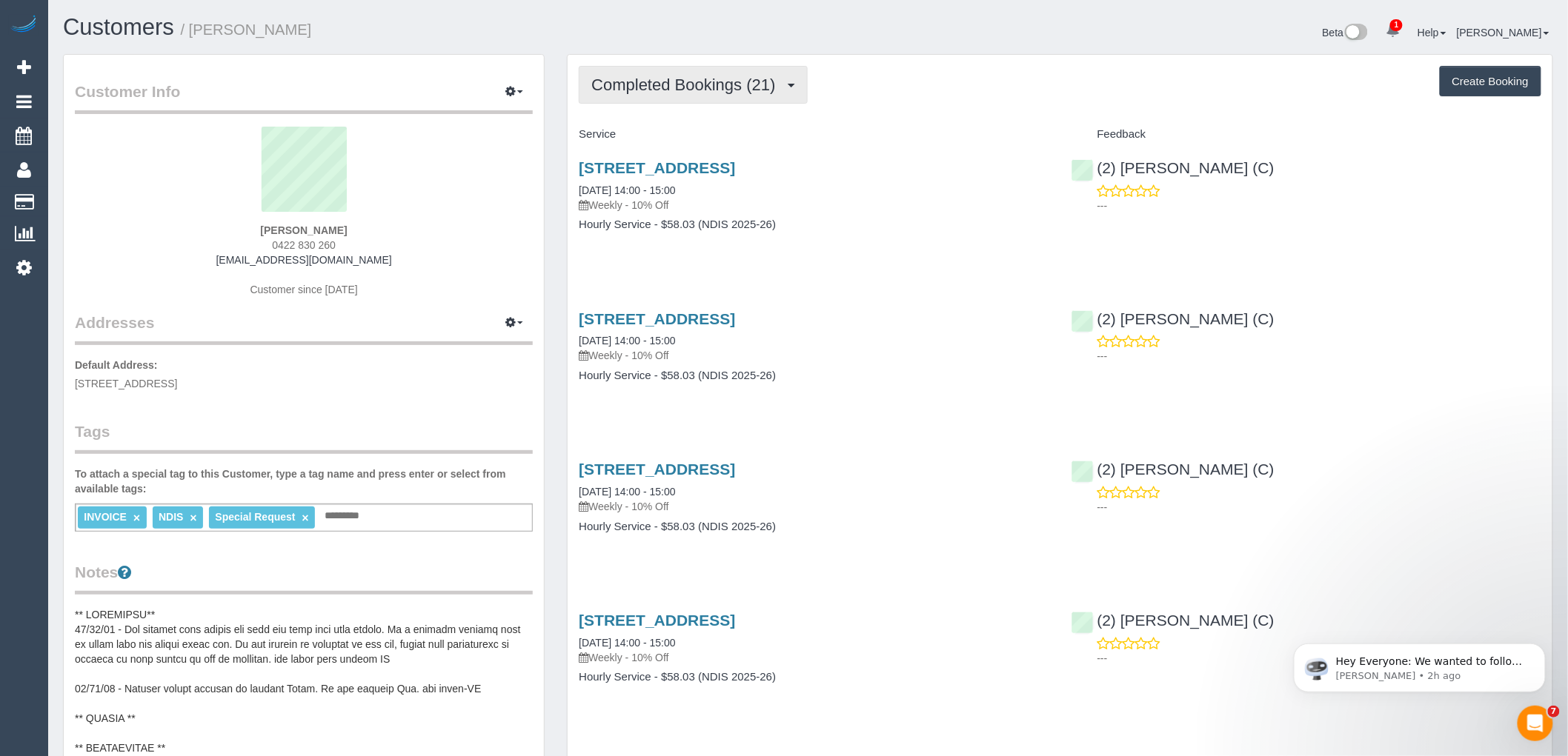
click at [661, 68] on button "Completed Bookings (21)" at bounding box center [692, 84] width 228 height 37
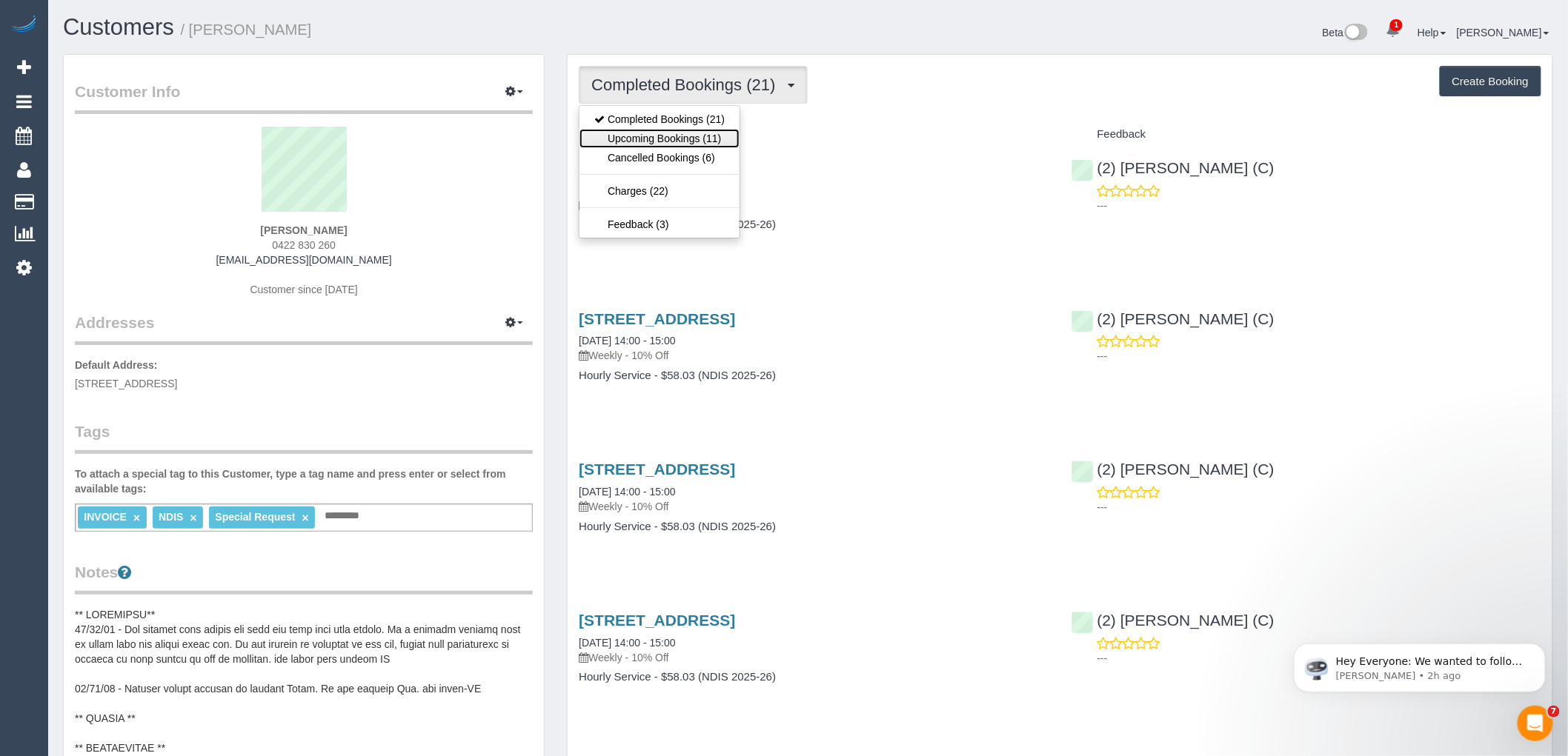
click at [651, 131] on link "Upcoming Bookings (11)" at bounding box center [659, 139] width 160 height 20
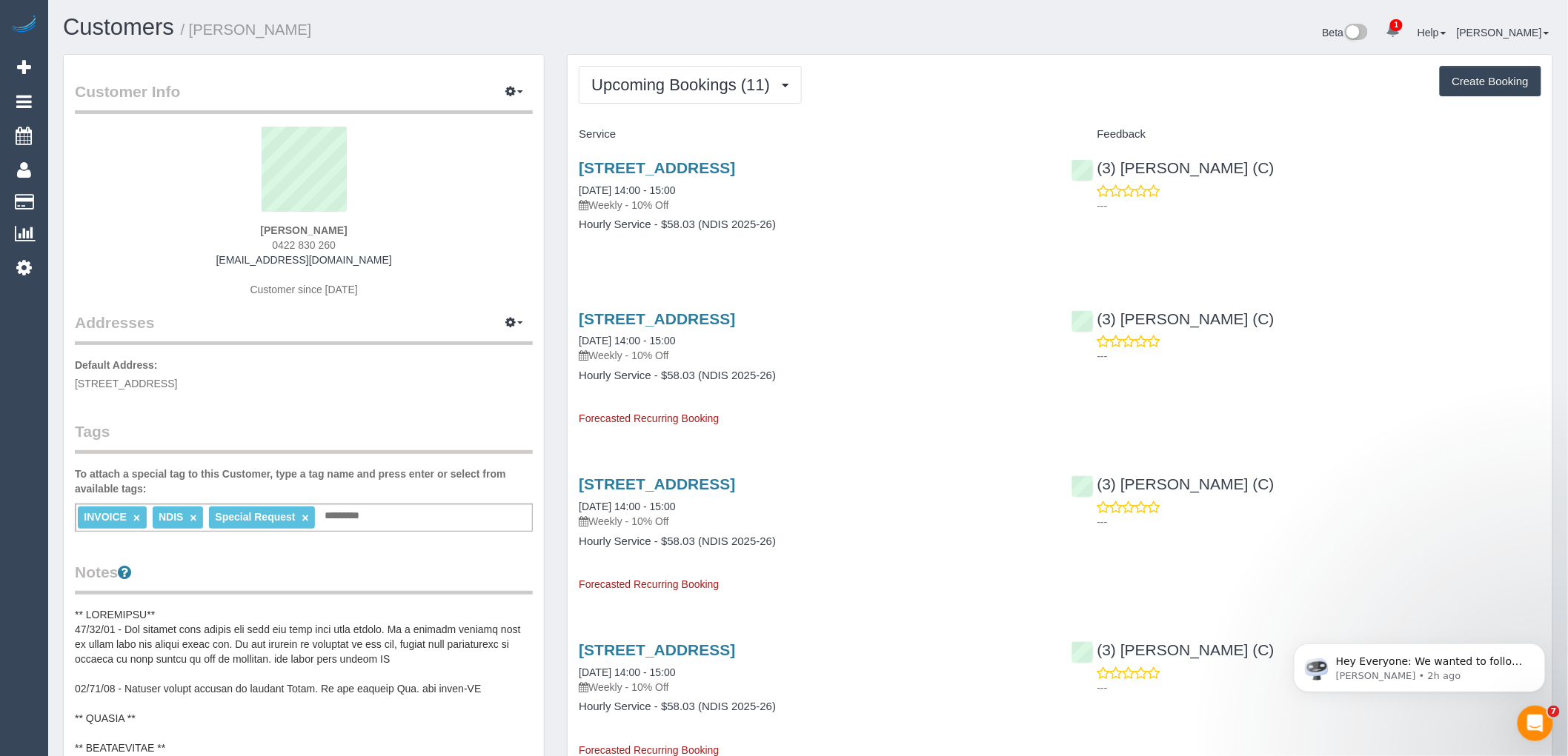
drag, startPoint x: 387, startPoint y: 255, endPoint x: 219, endPoint y: 263, distance: 168.2
click at [219, 263] on div "[PERSON_NAME] 0422 830 260 [EMAIL_ADDRESS][DOMAIN_NAME] Customer since [DATE]" at bounding box center [303, 219] width 457 height 185
copy link "[EMAIL_ADDRESS][DOMAIN_NAME]"
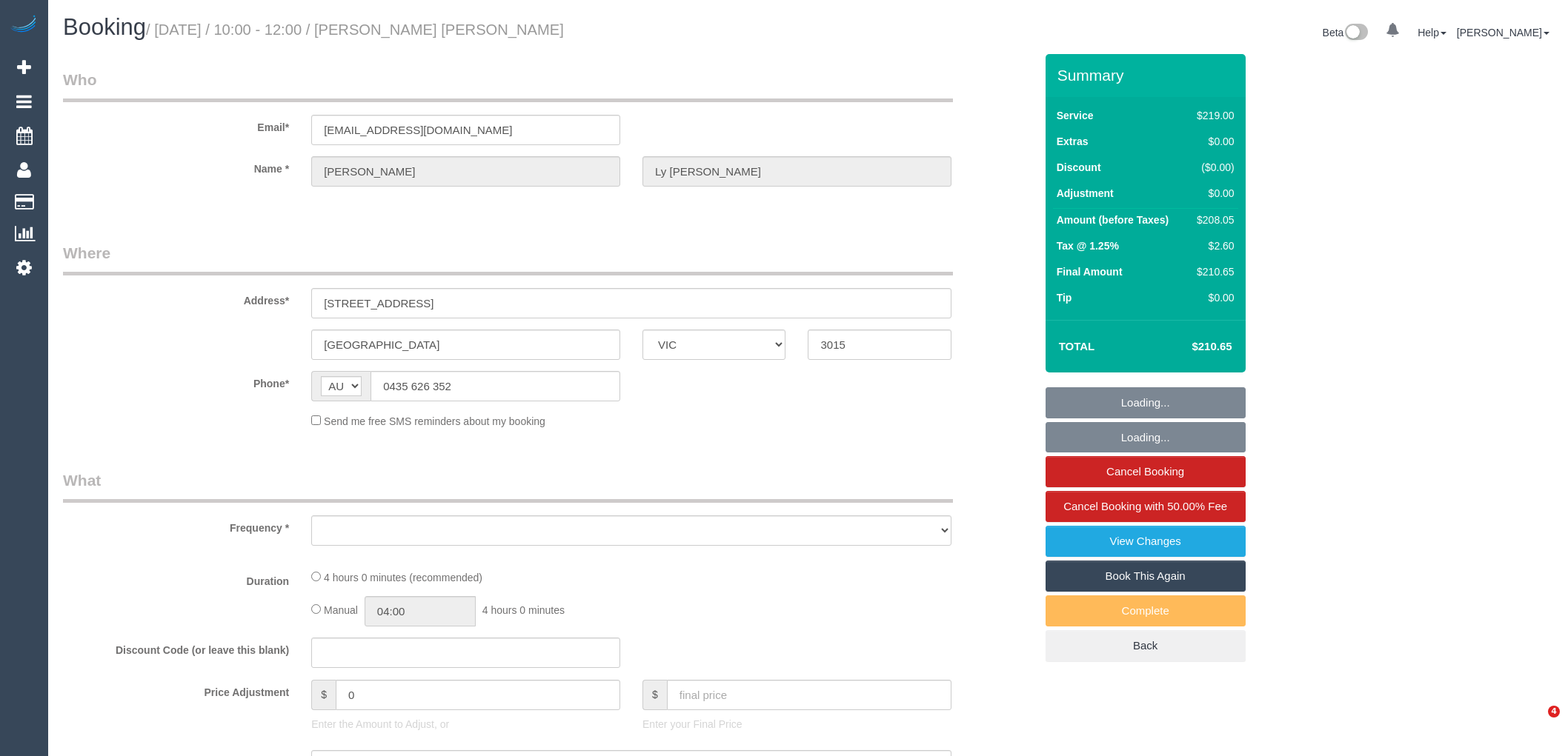
select select "VIC"
select select "string:stripe-pm_1S4urw2GScqysDRVwM6kXkyi"
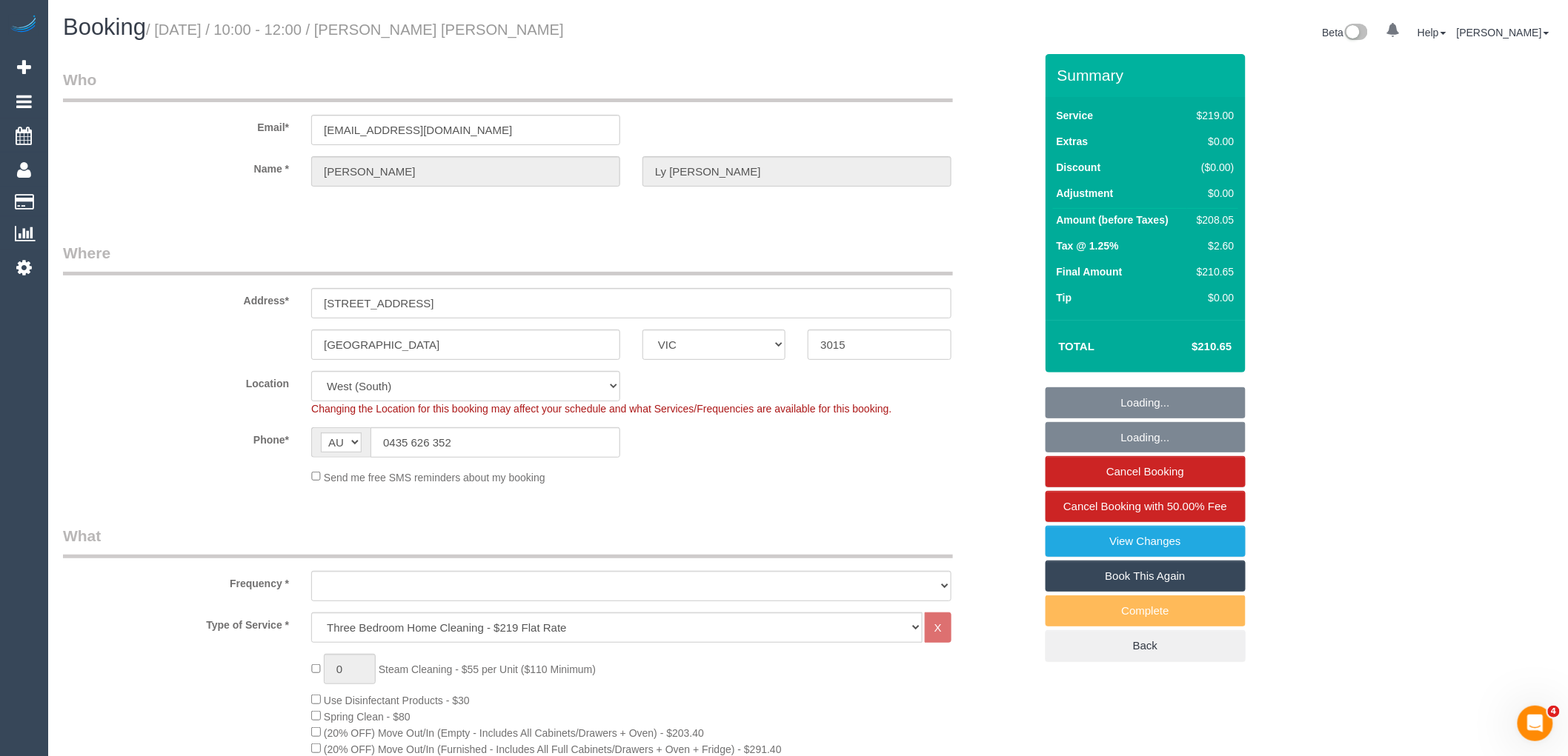
select select "object:1115"
select select "number:27"
select select "number:14"
select select "number:19"
select select "object:1283"
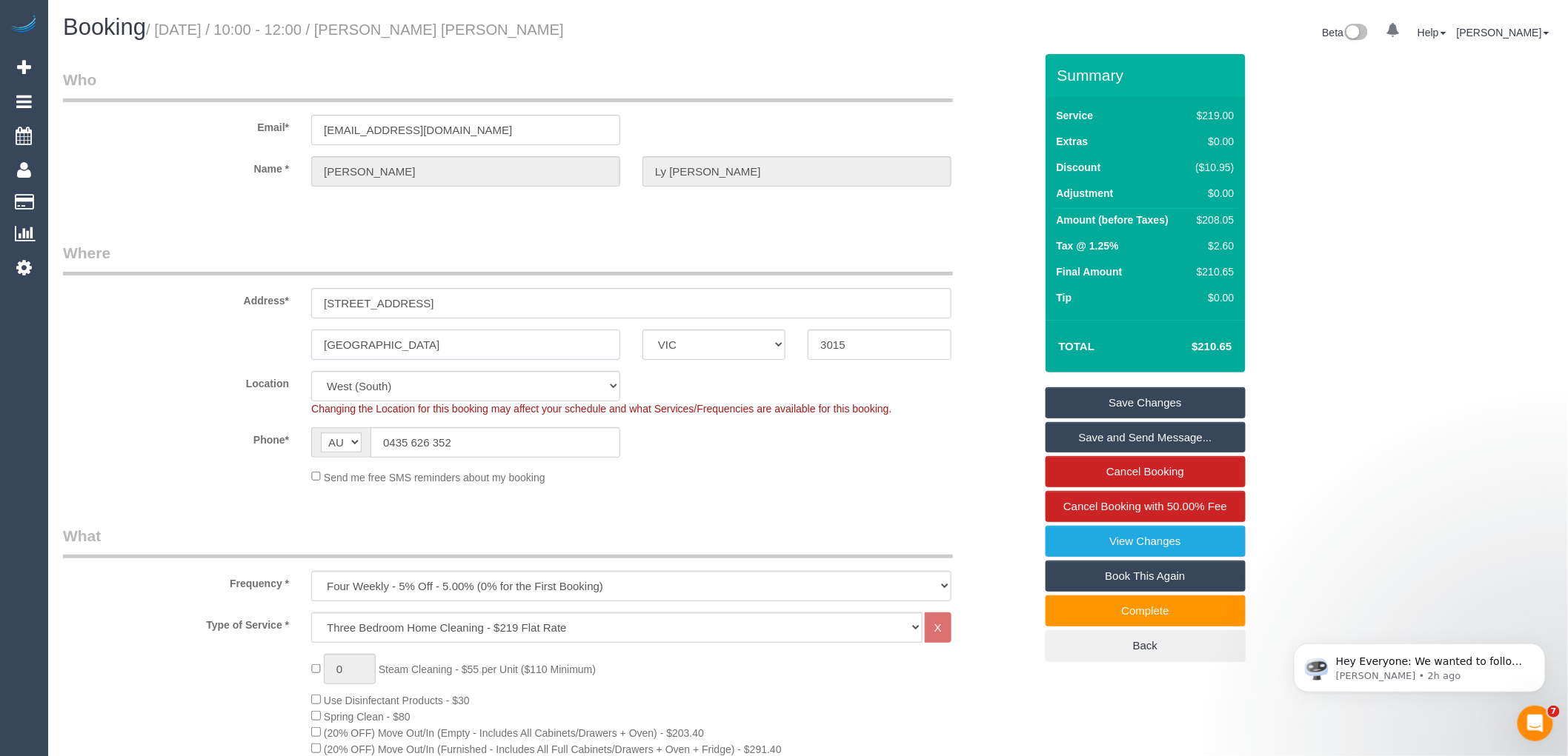
drag, startPoint x: 356, startPoint y: 335, endPoint x: 263, endPoint y: 158, distance: 199.9
click at [254, 316] on sui-booking-address "Address* [STREET_ADDRESS] [GEOGRAPHIC_DATA] ACT [GEOGRAPHIC_DATA] NT [GEOGRAPHI…" at bounding box center [548, 301] width 971 height 117
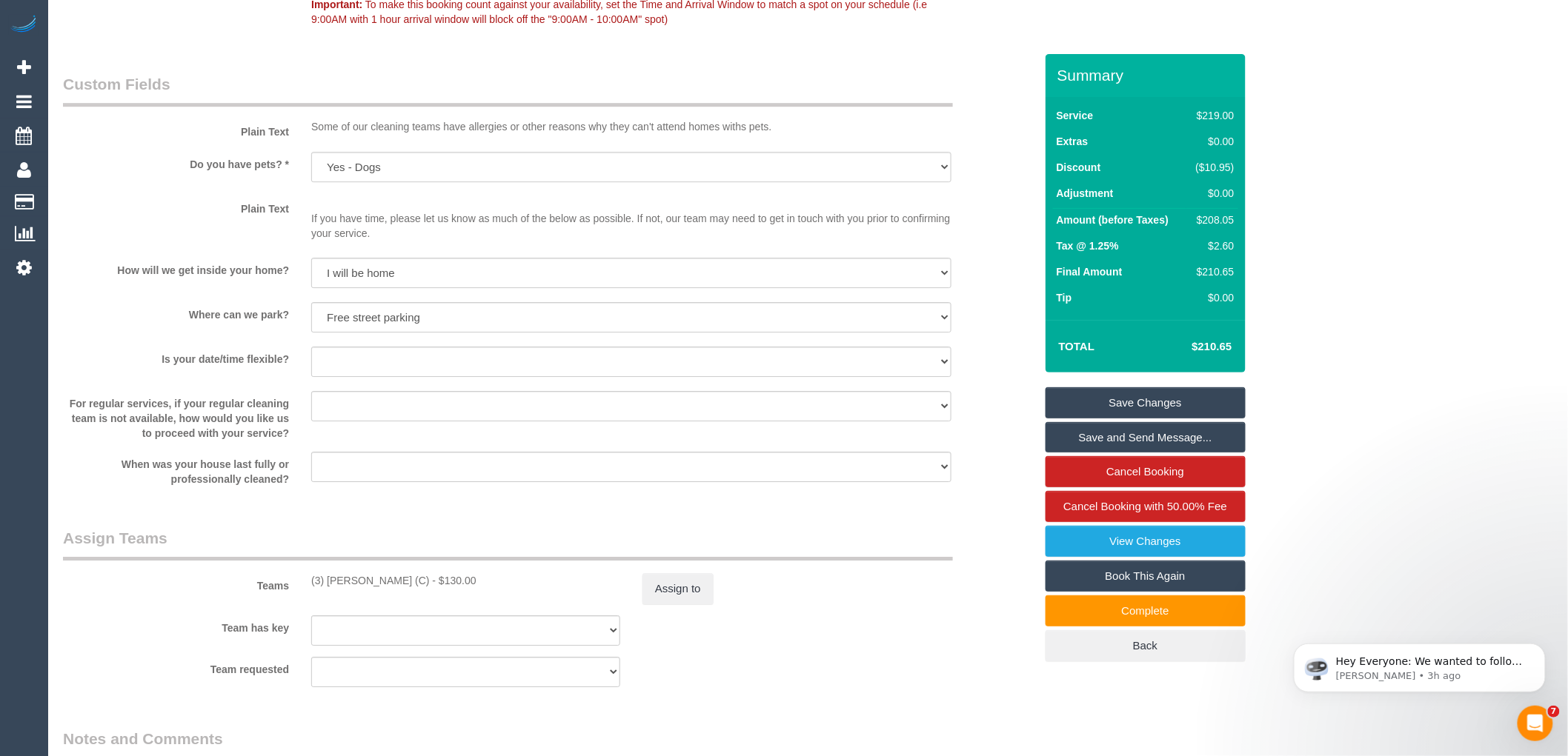
scroll to position [2385, 0]
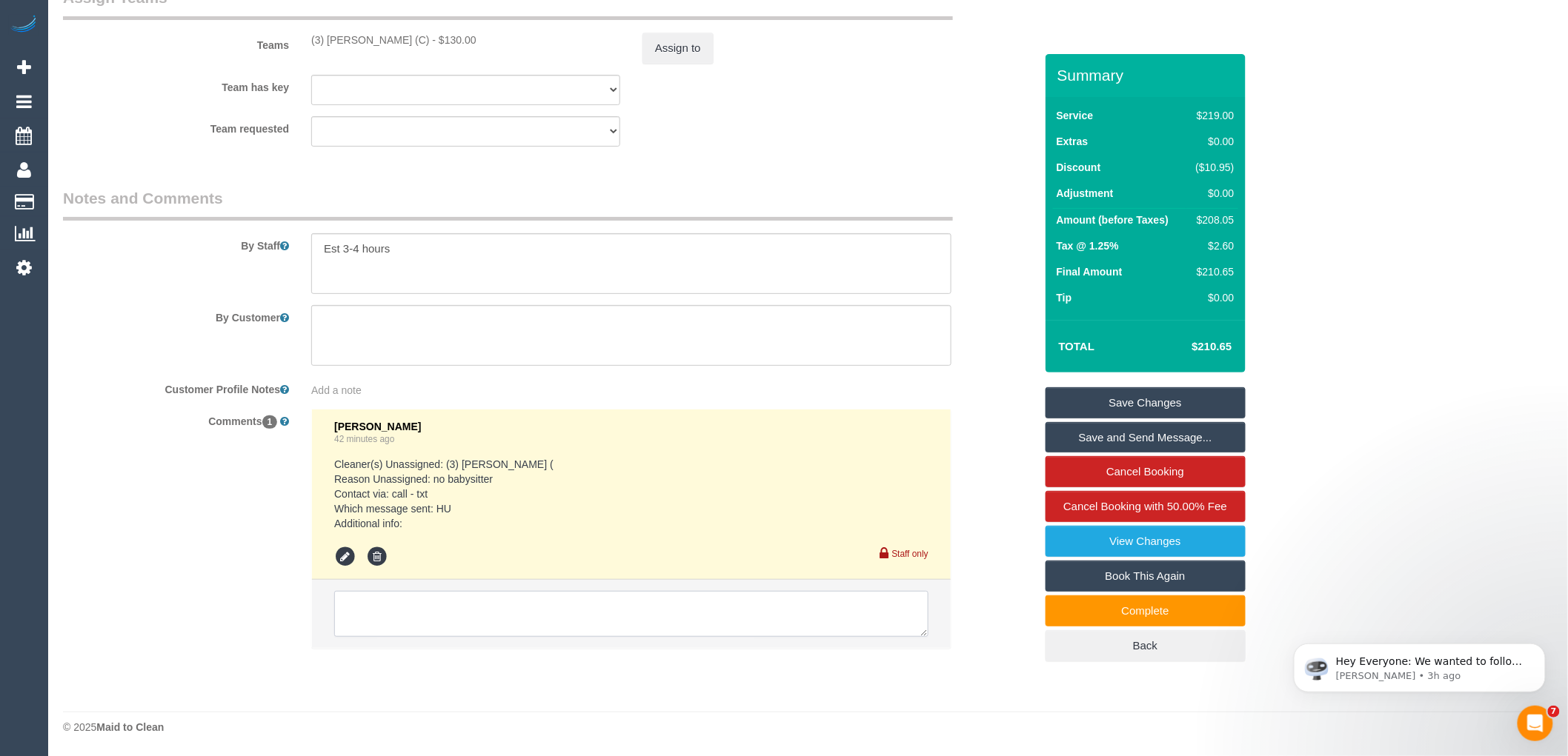
click at [594, 608] on textarea at bounding box center [631, 614] width 594 height 46
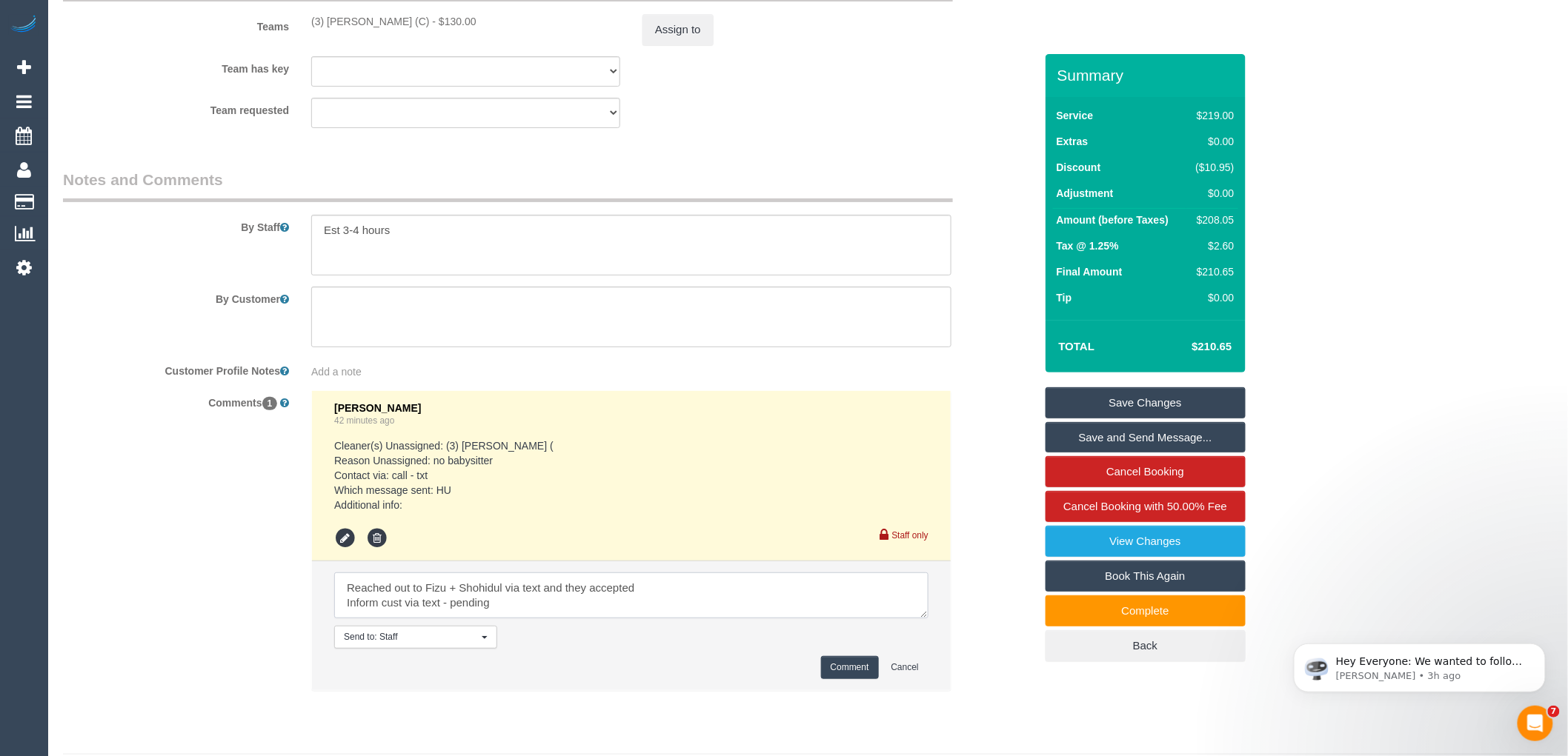
type textarea "Reached out to Fizu + Shohidul via text and they accepted Inform cust via text …"
click at [835, 679] on button "Comment" at bounding box center [849, 668] width 58 height 23
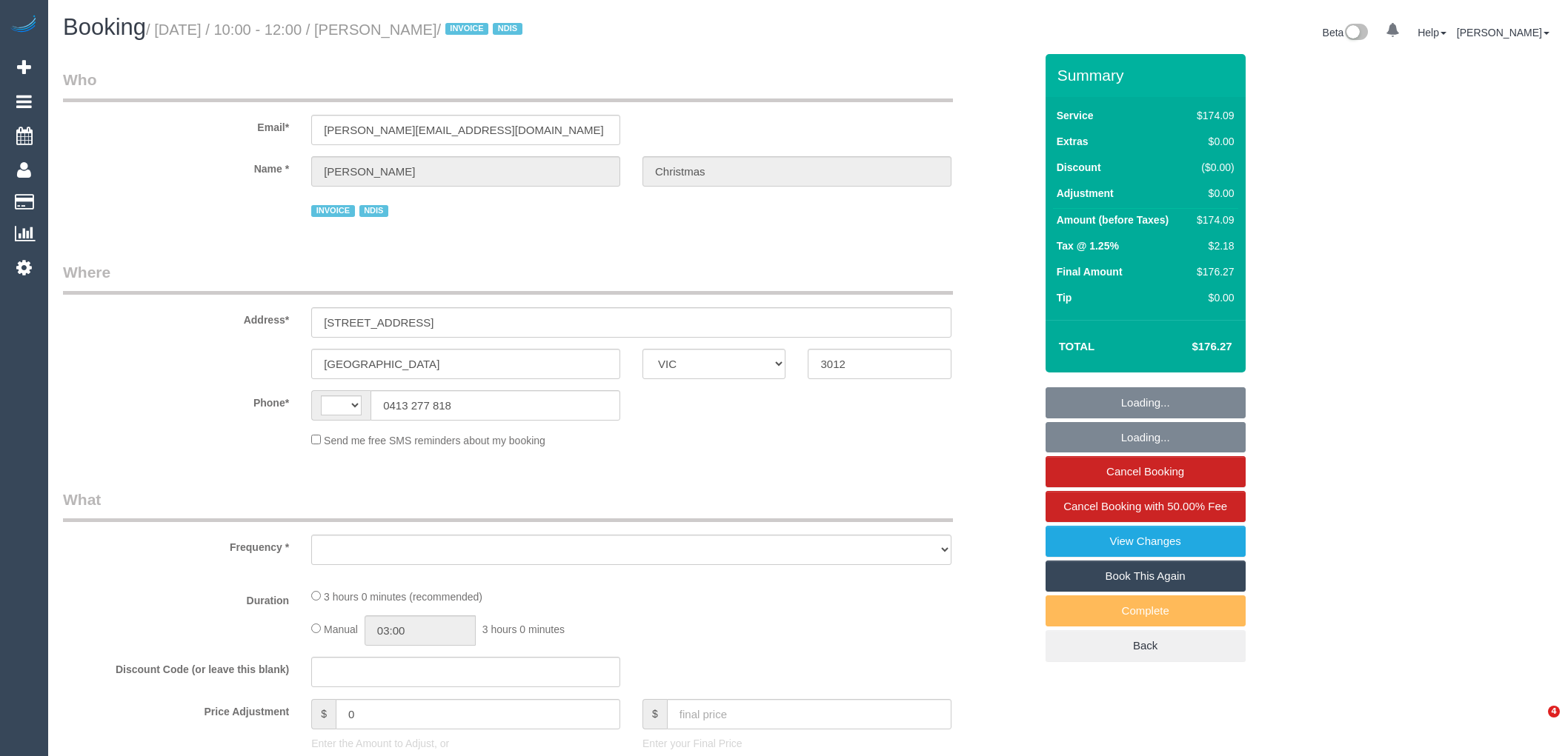
select select "VIC"
select select "string:AU"
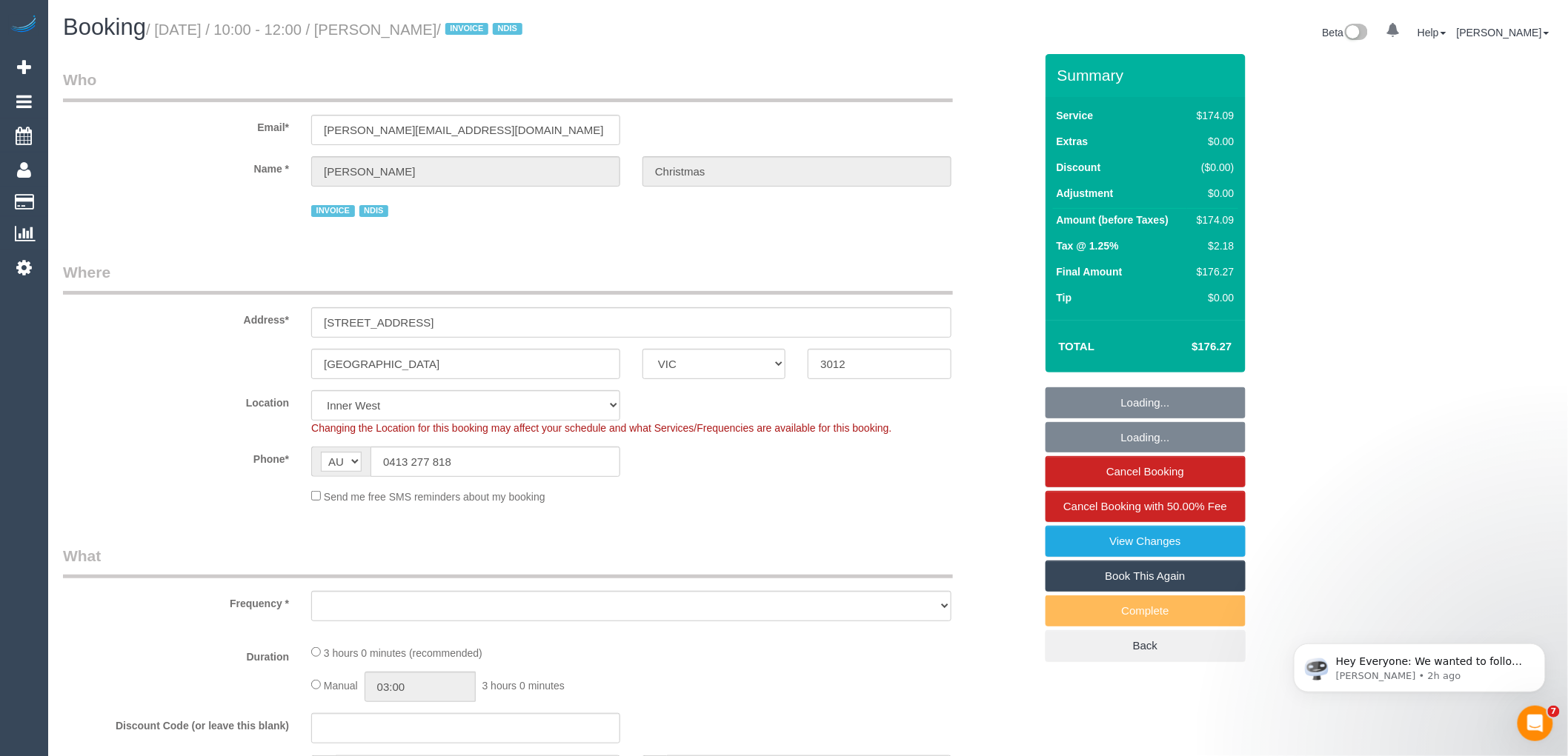
select select "object:531"
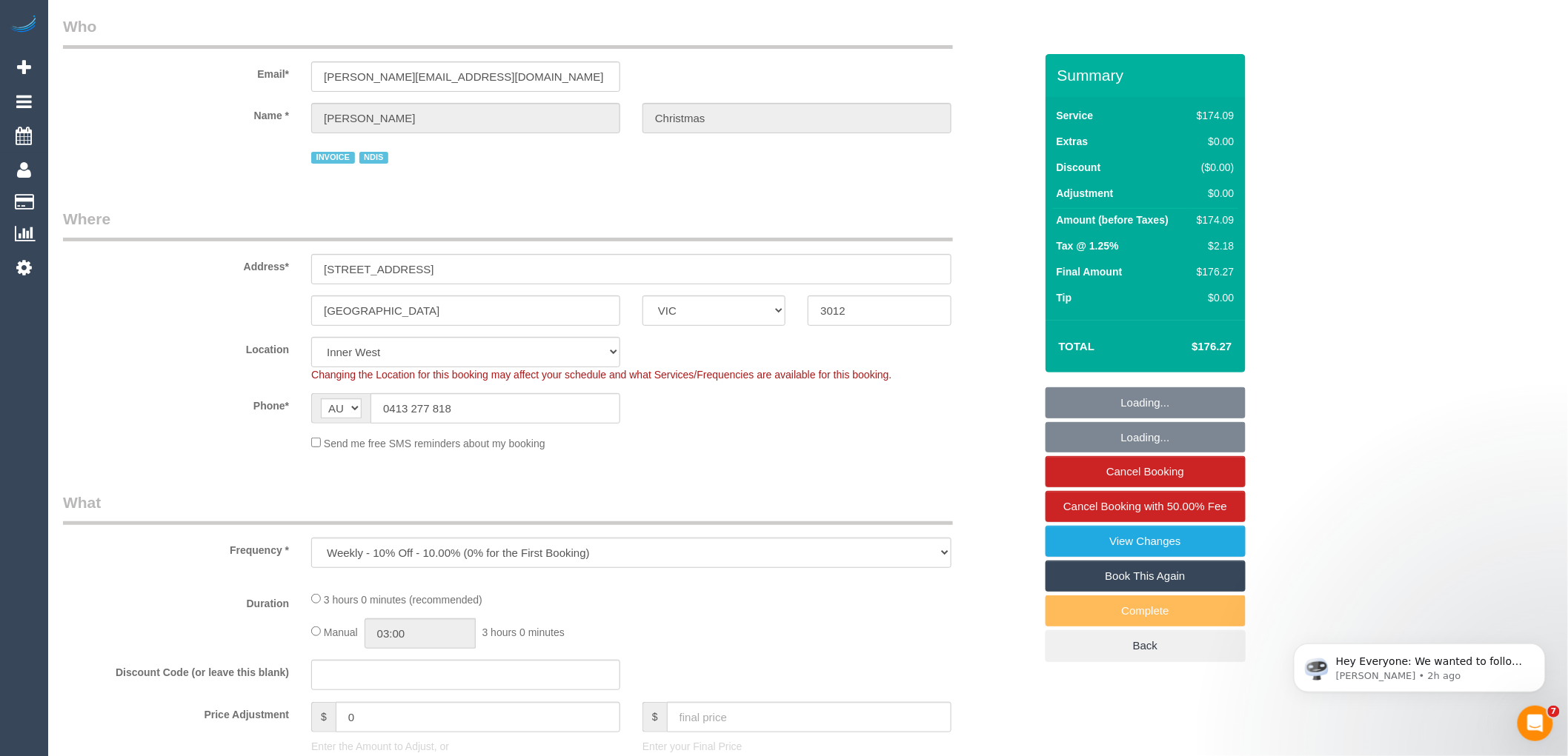
select select "number:27"
select select "number:14"
select select "number:19"
select select "number:36"
select select "number:34"
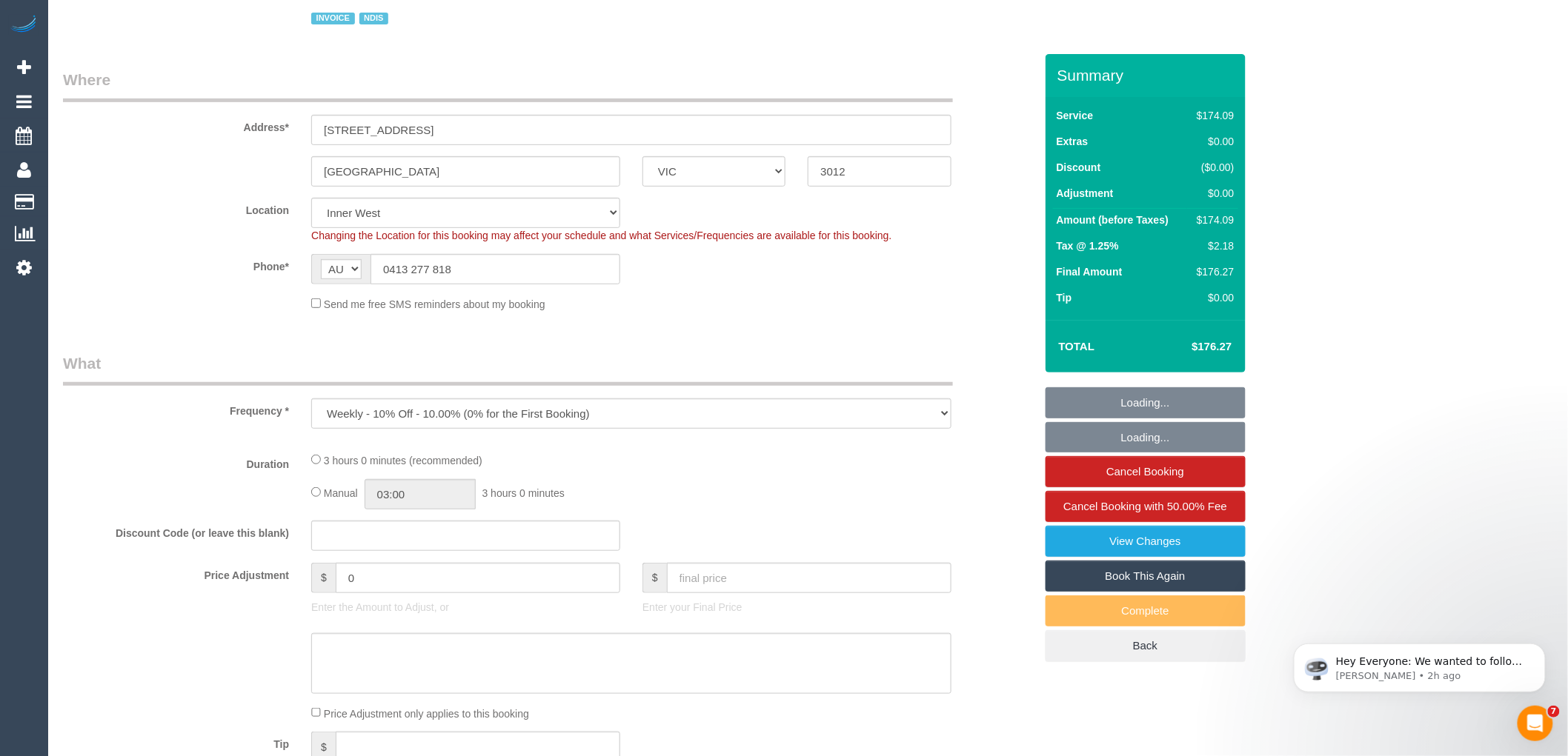
select select "object:741"
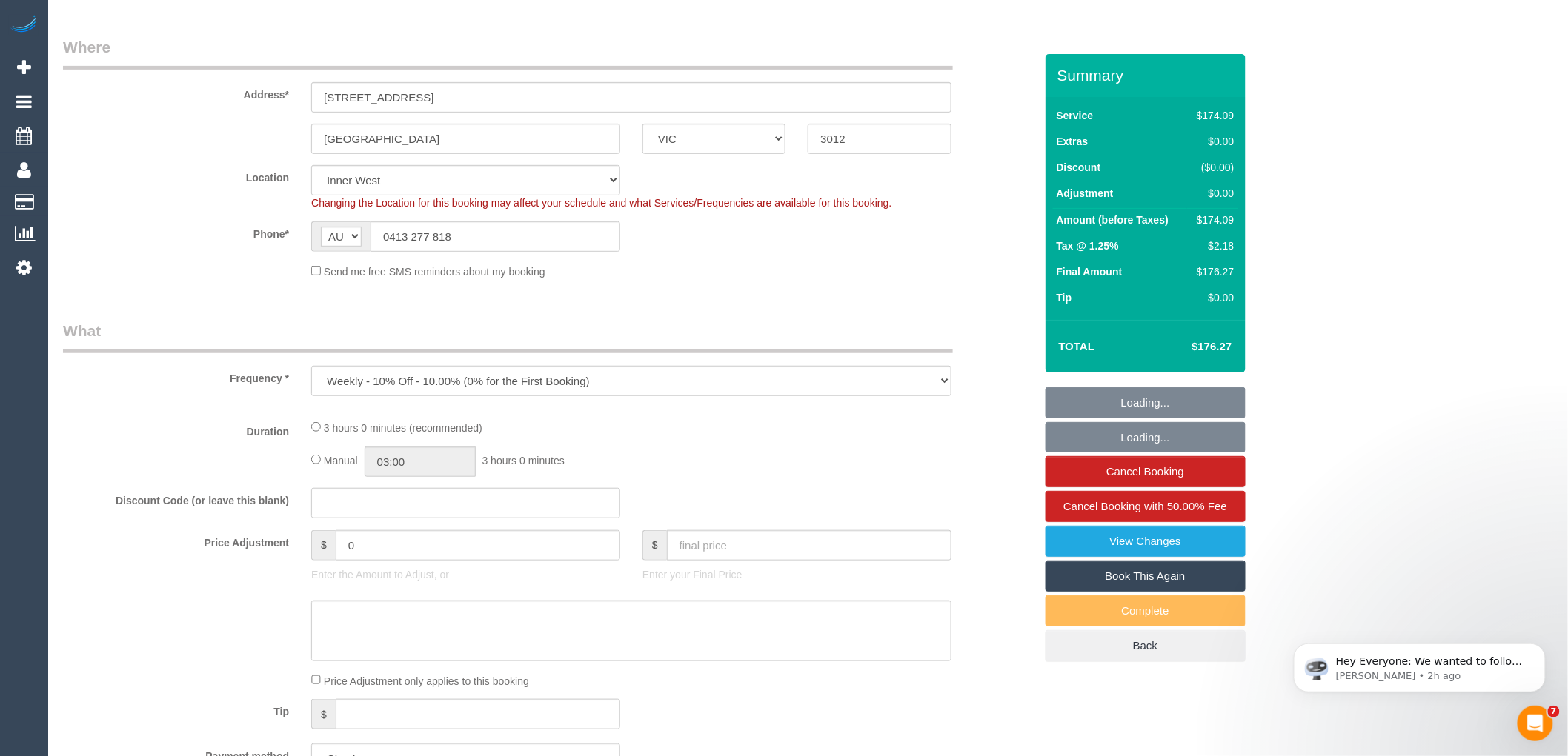
select select "180"
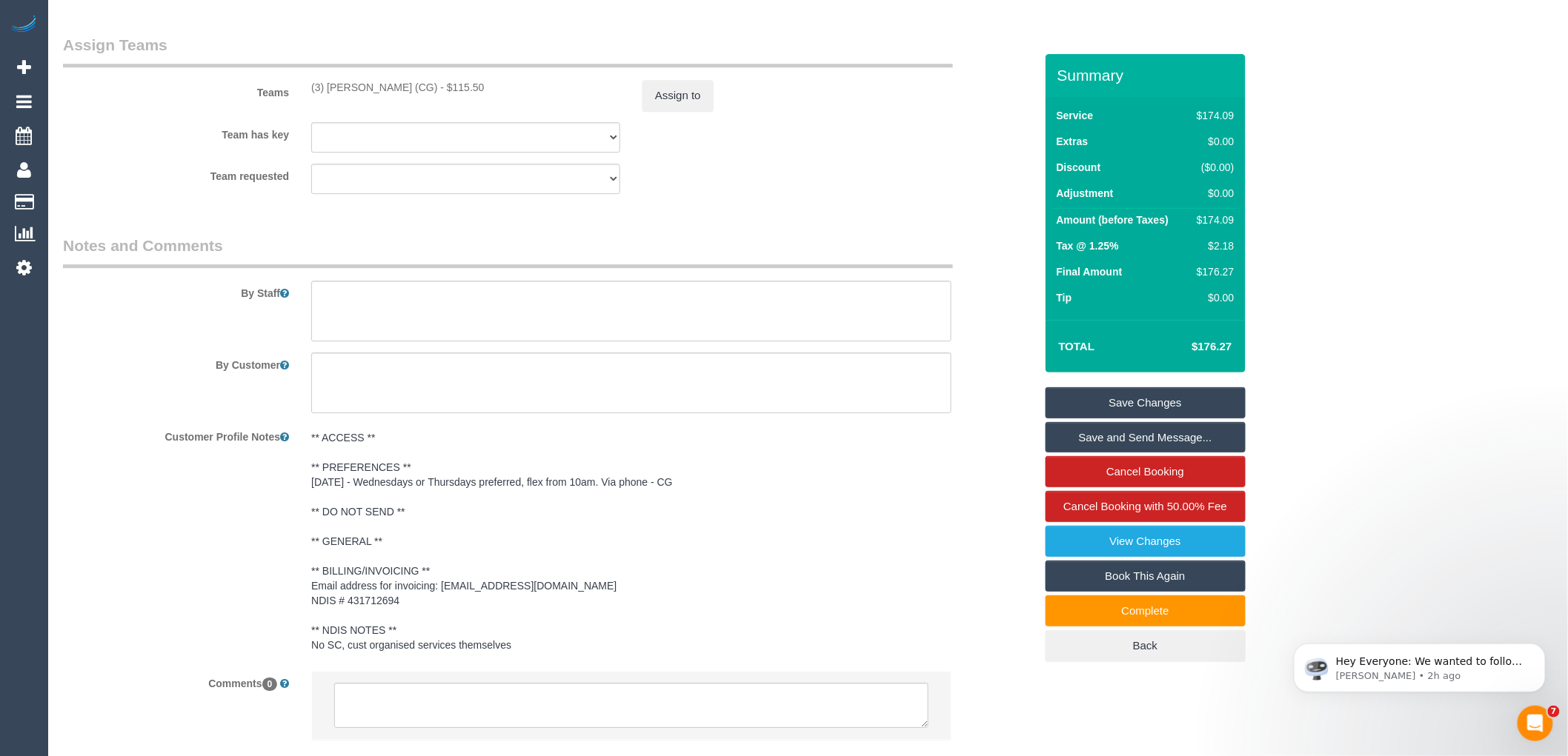
scroll to position [1892, 0]
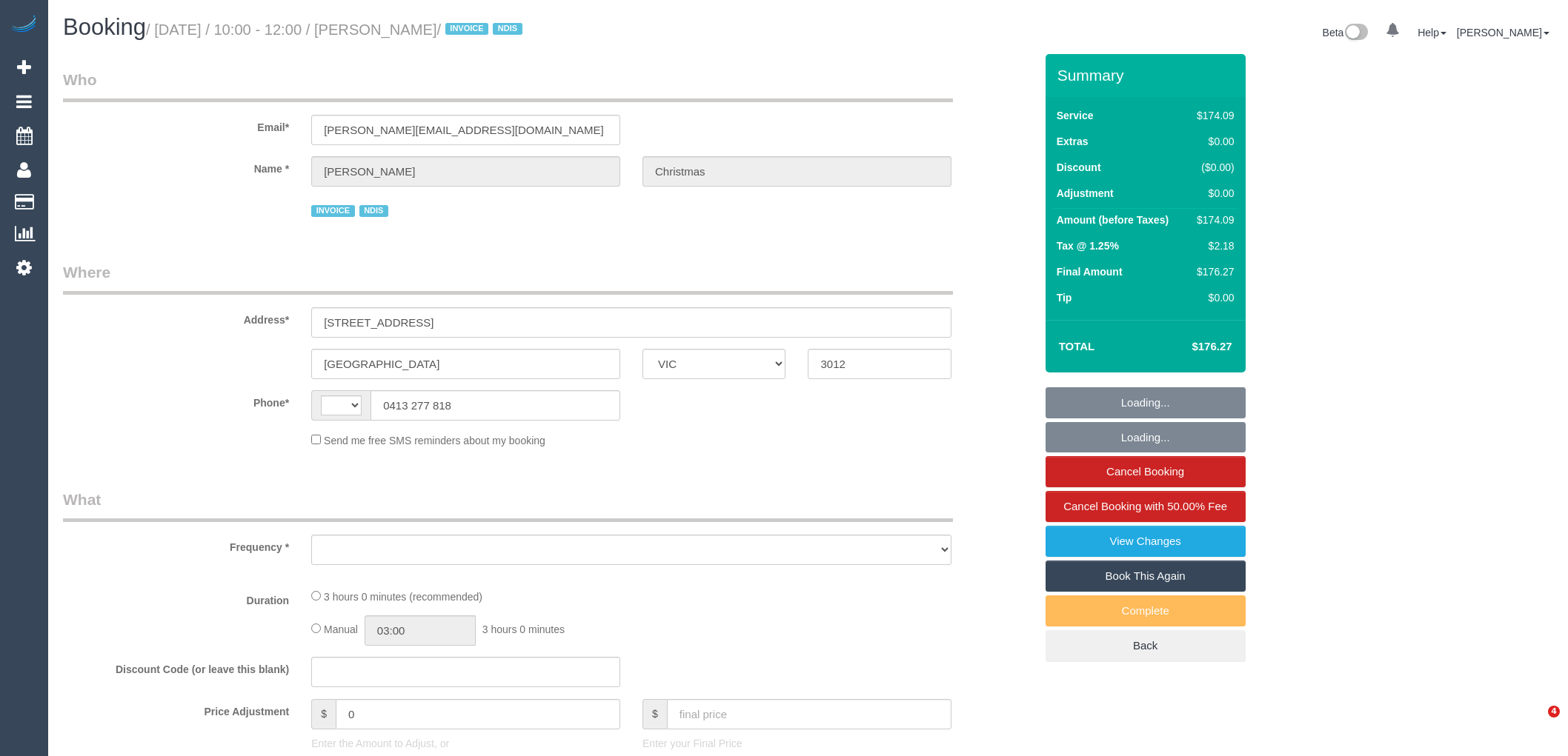
select select "VIC"
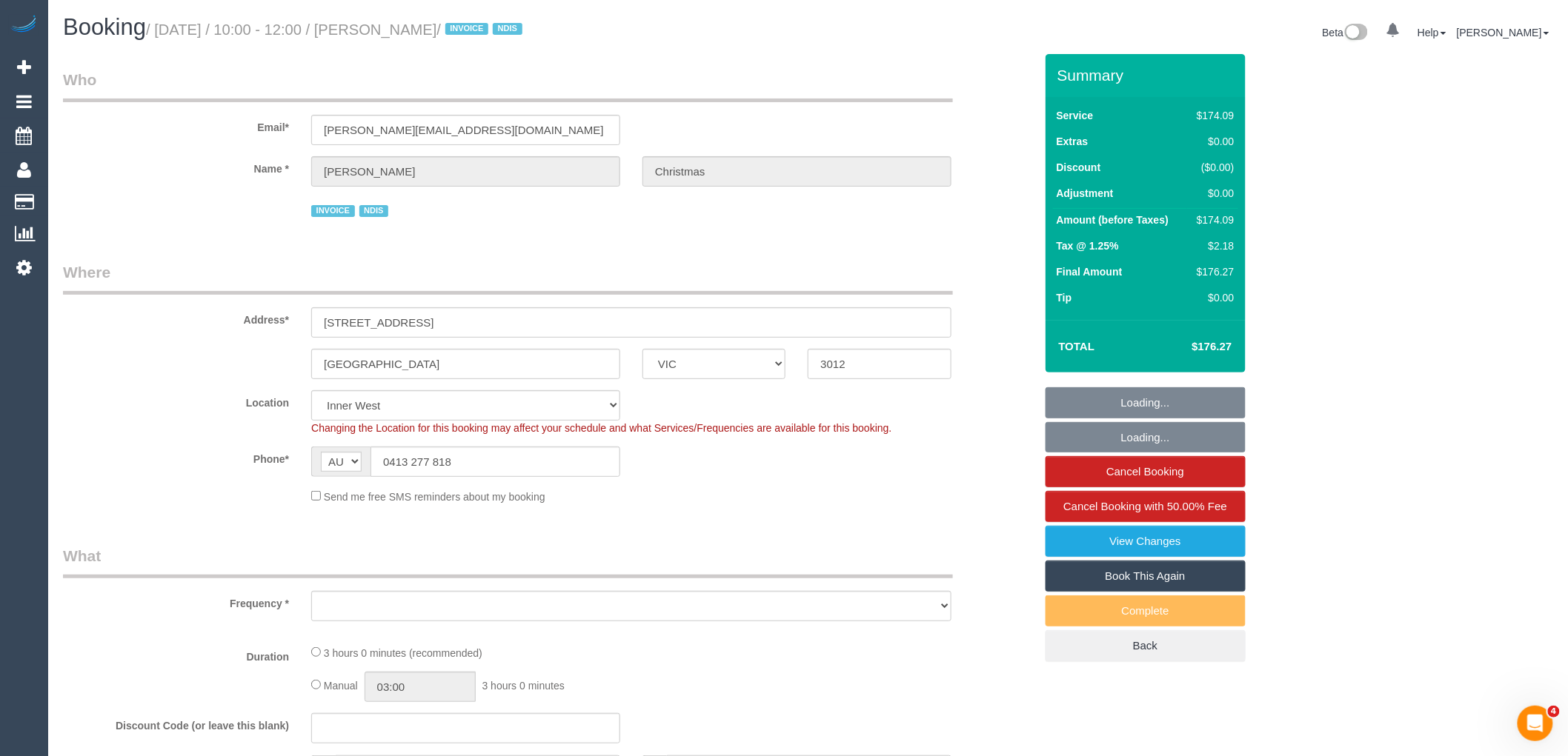
select select "string:AU"
select select "object:692"
select select "number:27"
select select "number:14"
select select "number:19"
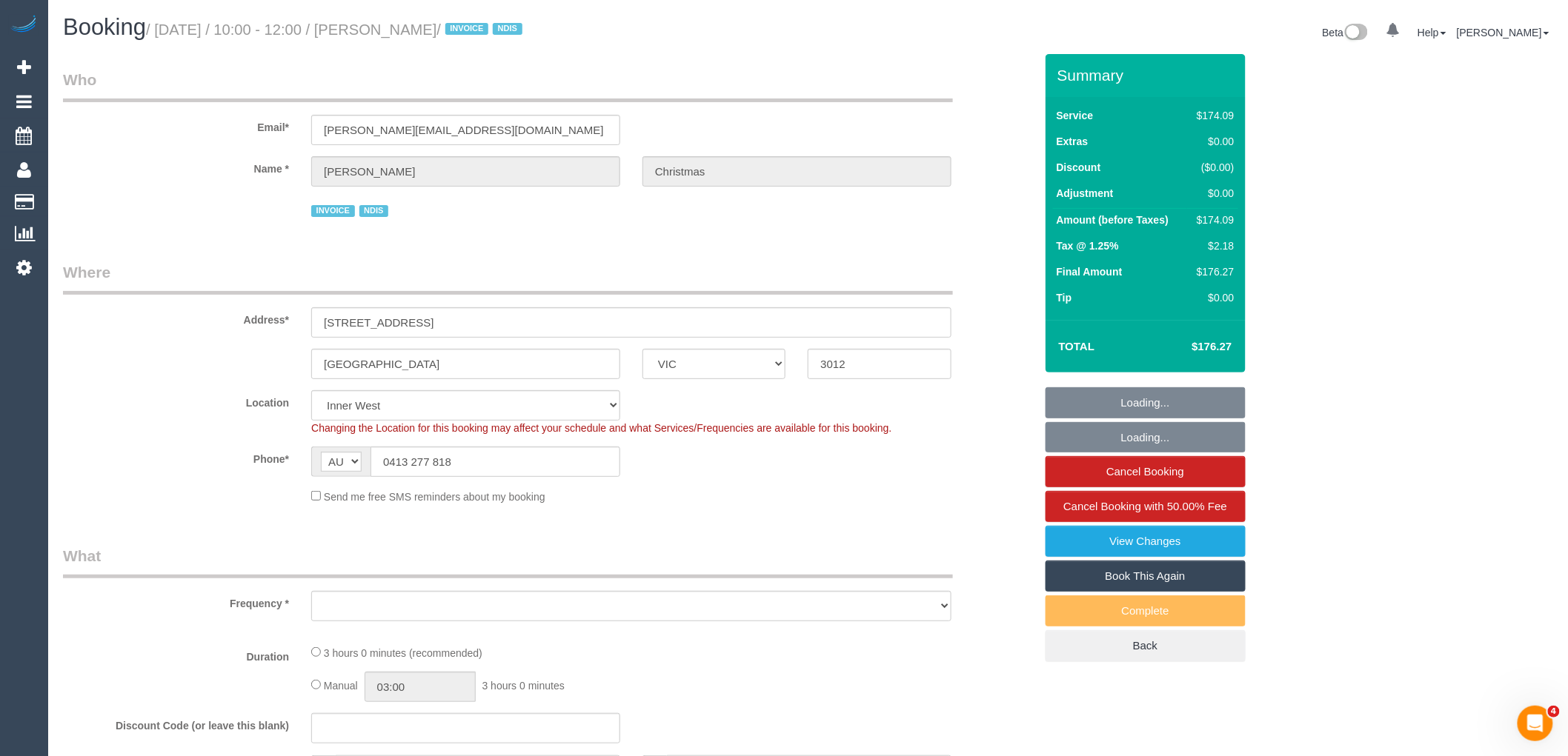
select select "number:36"
select select "number:34"
select select "180"
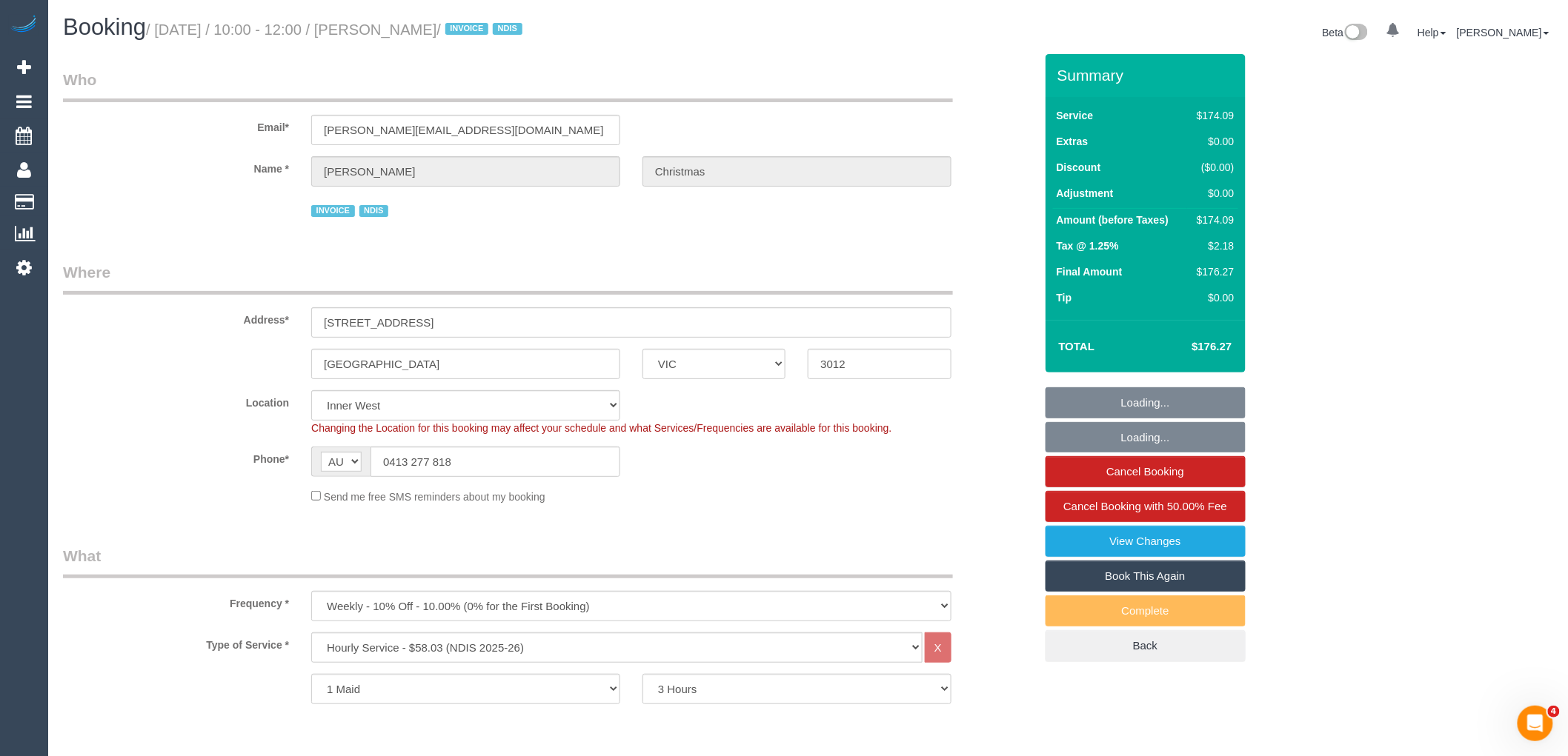
select select "object:1421"
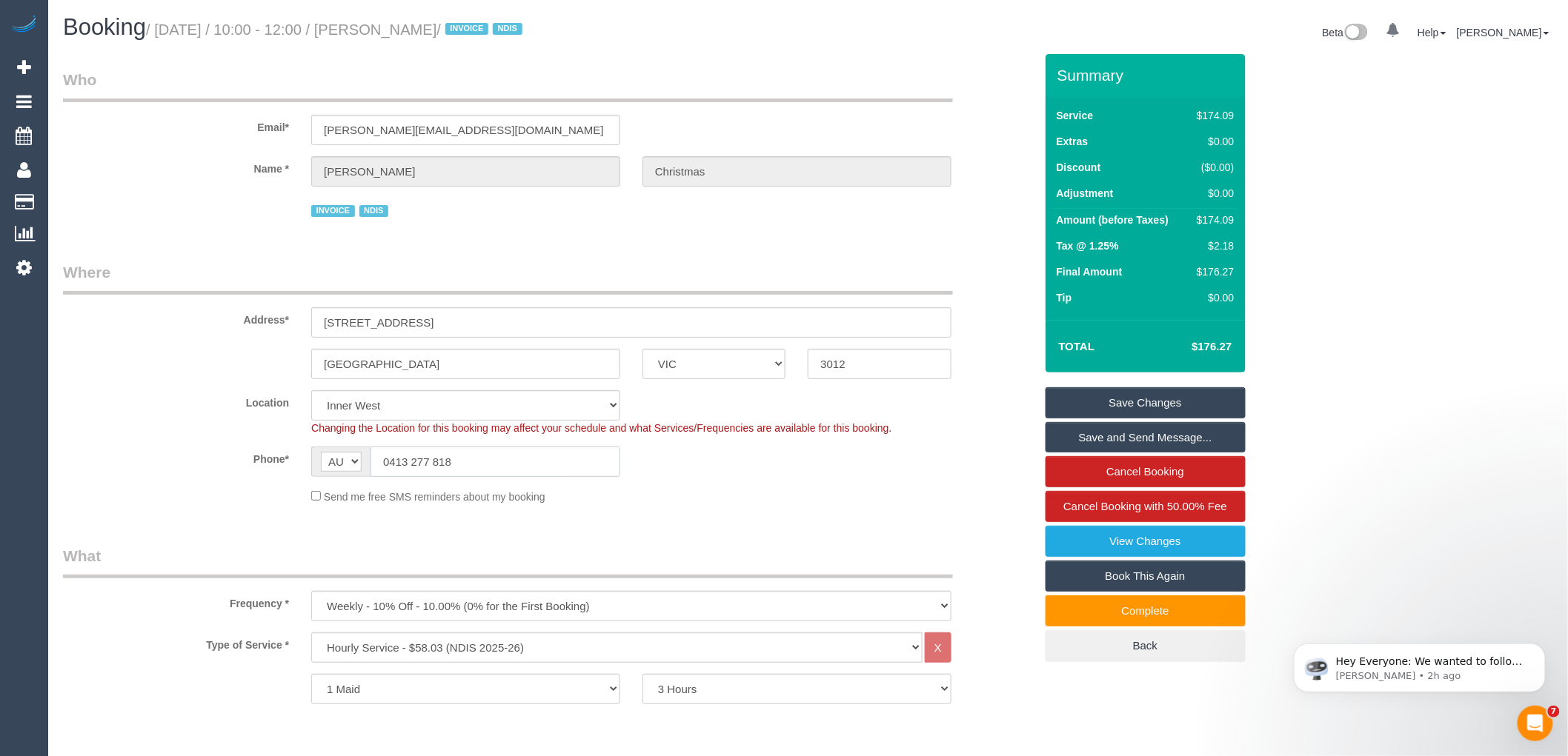
drag, startPoint x: 465, startPoint y: 457, endPoint x: 389, endPoint y: 456, distance: 76.0
click at [389, 456] on input "0413 277 818" at bounding box center [495, 462] width 250 height 30
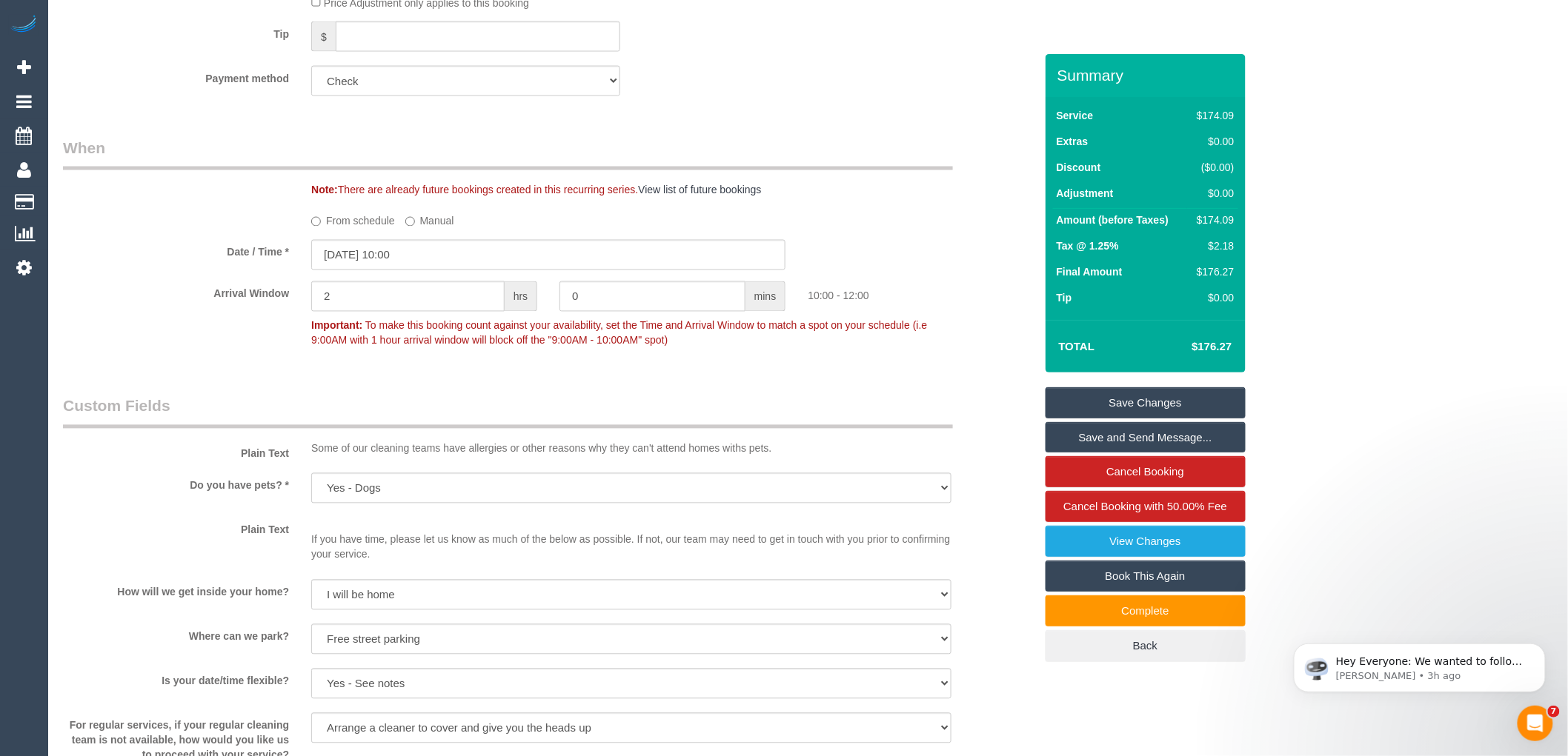
scroll to position [987, 0]
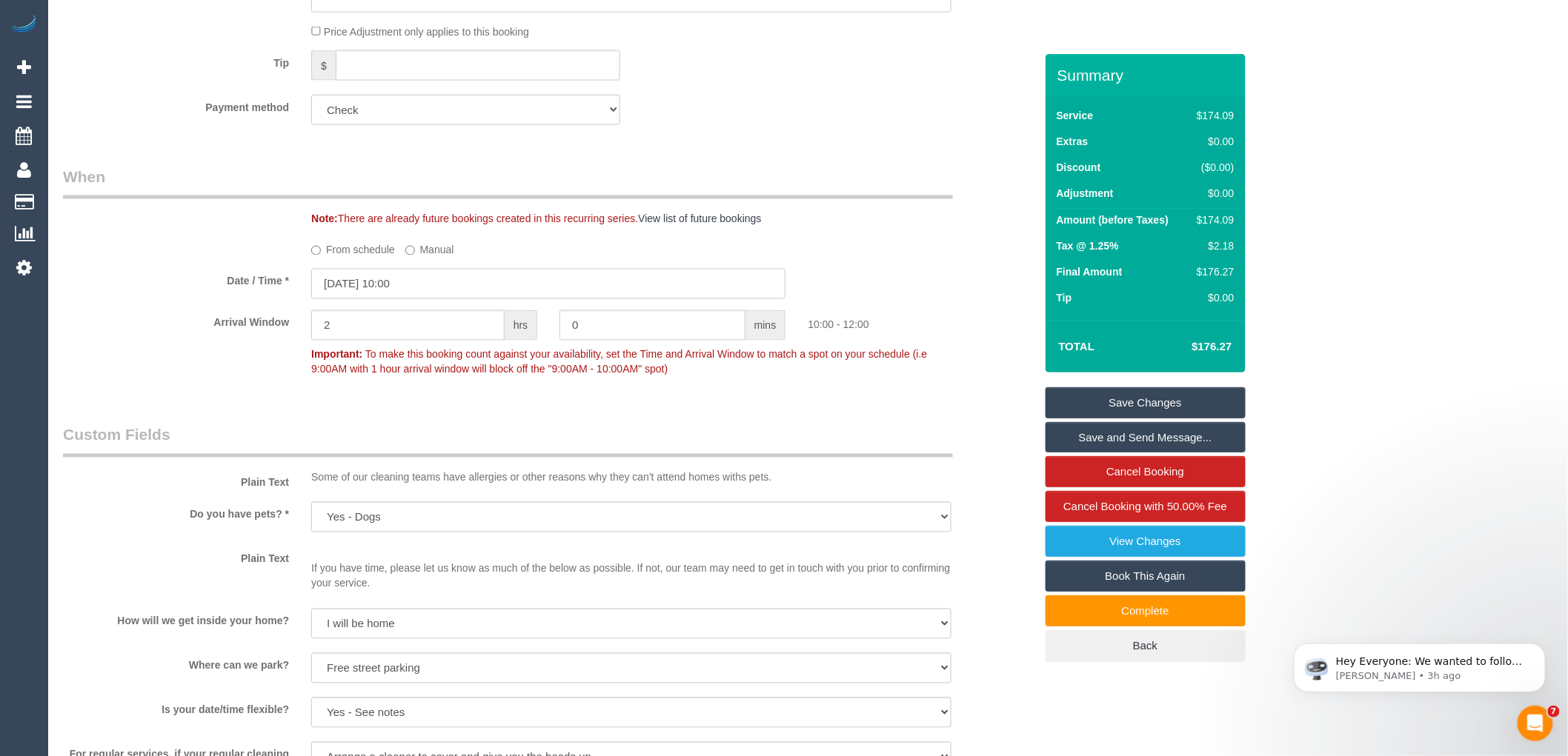
click at [385, 292] on input "08/10/2025 10:00" at bounding box center [548, 284] width 474 height 30
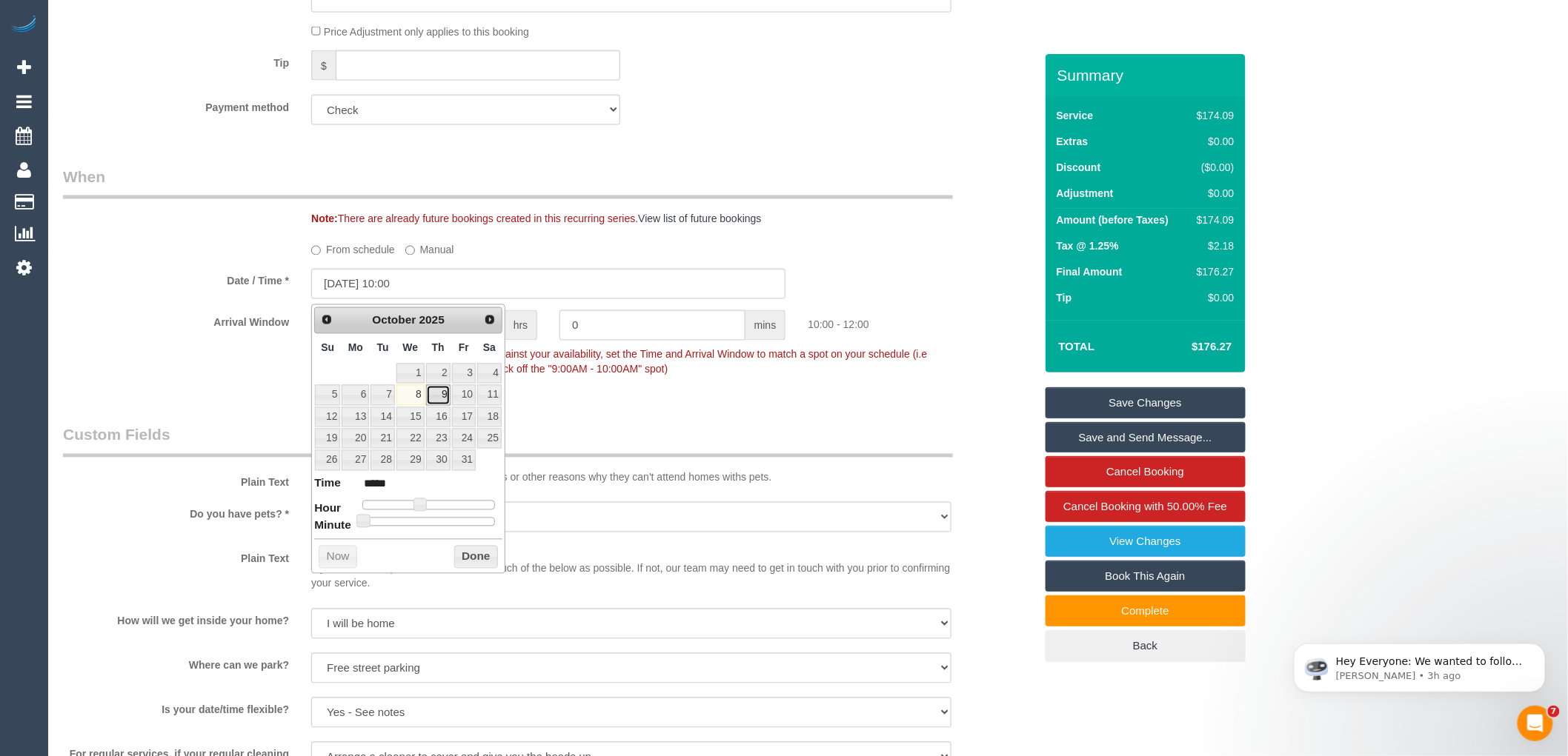
click at [436, 394] on link "9" at bounding box center [438, 395] width 24 height 20
type input "09/10/2025 11:00"
type input "*****"
type input "09/10/2025 13:00"
type input "*****"
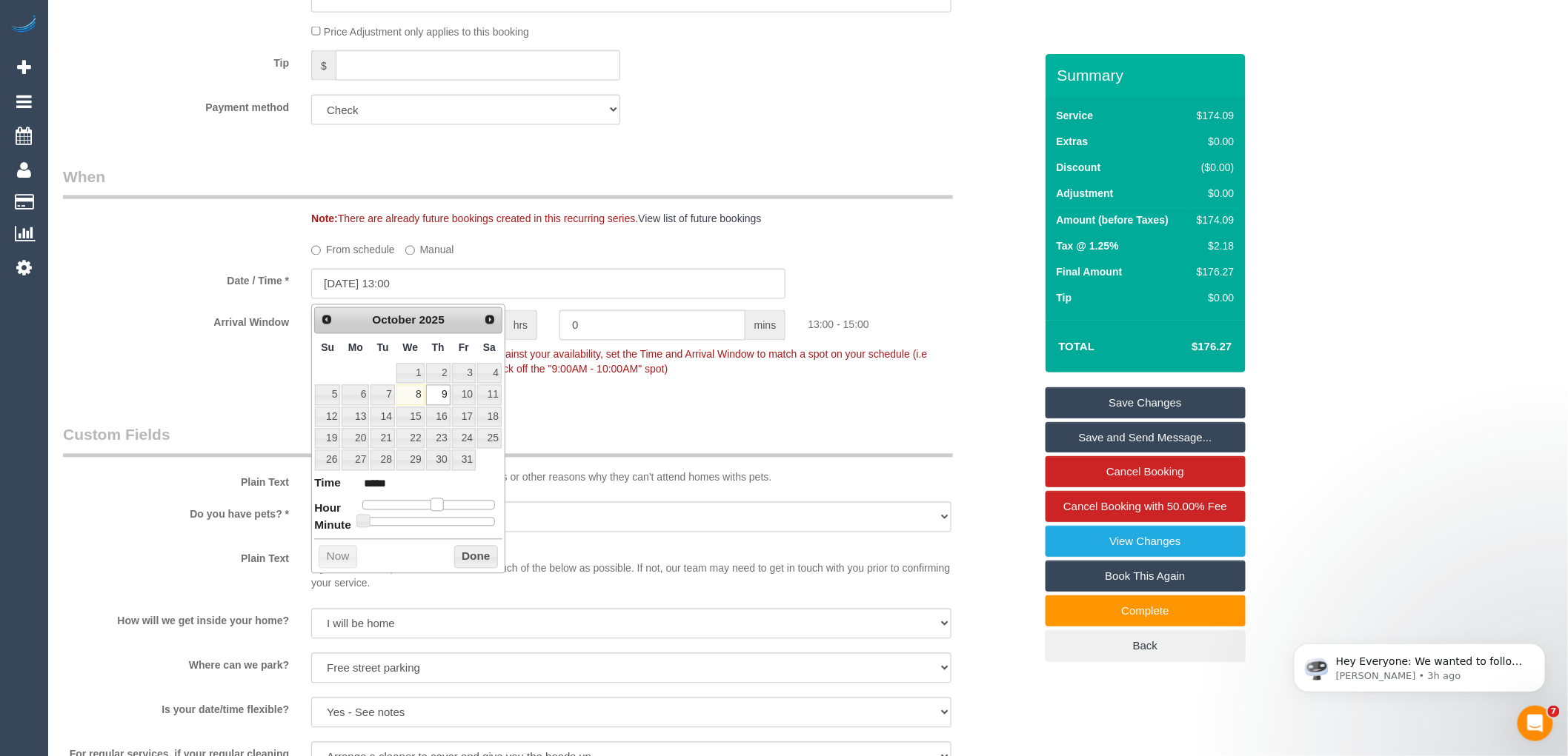
drag, startPoint x: 426, startPoint y: 503, endPoint x: 443, endPoint y: 502, distance: 17.0
click at [443, 502] on span at bounding box center [437, 504] width 13 height 13
type input "09/10/2025 12:00"
type input "*****"
click at [433, 504] on span at bounding box center [431, 504] width 13 height 13
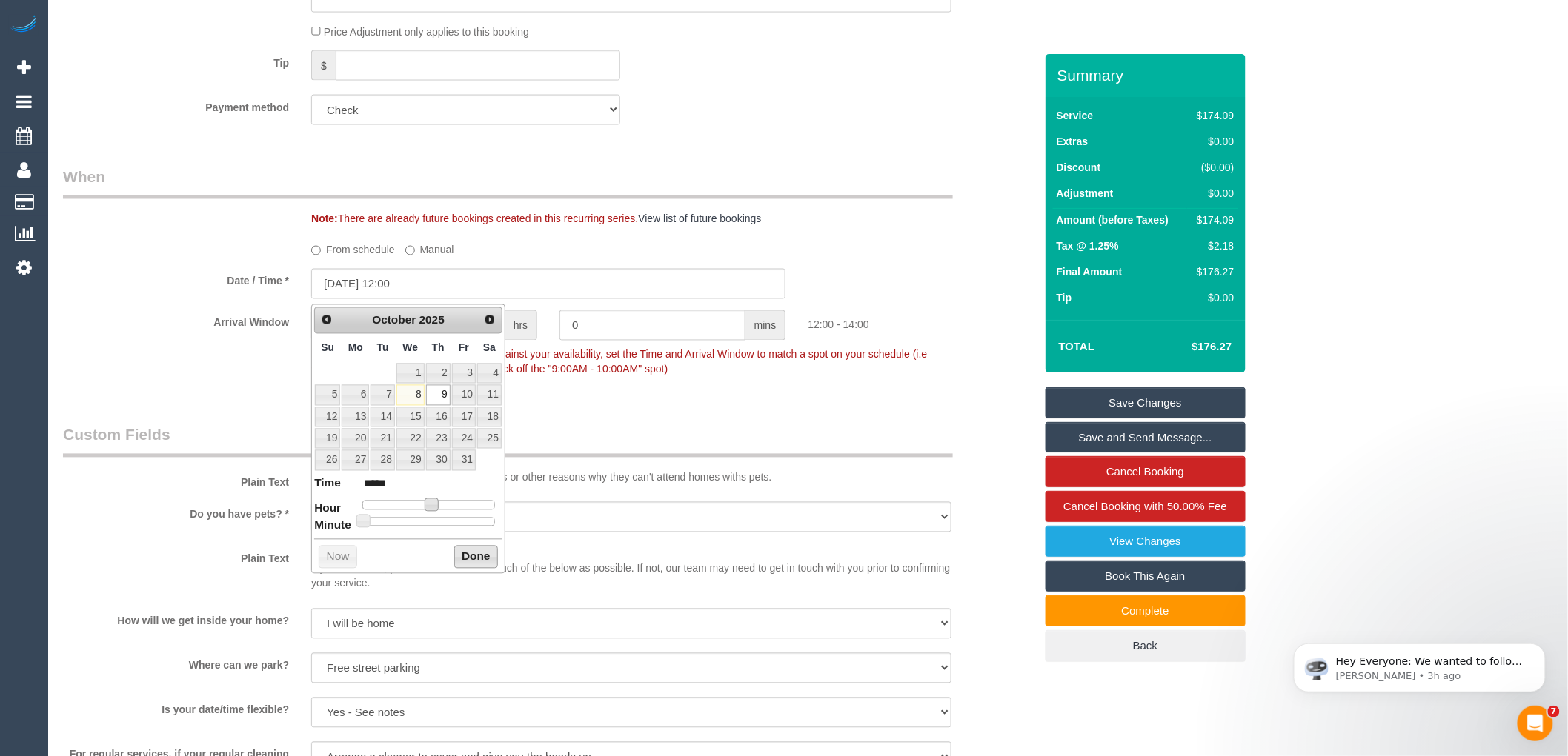
click at [468, 551] on button "Done" at bounding box center [475, 558] width 44 height 24
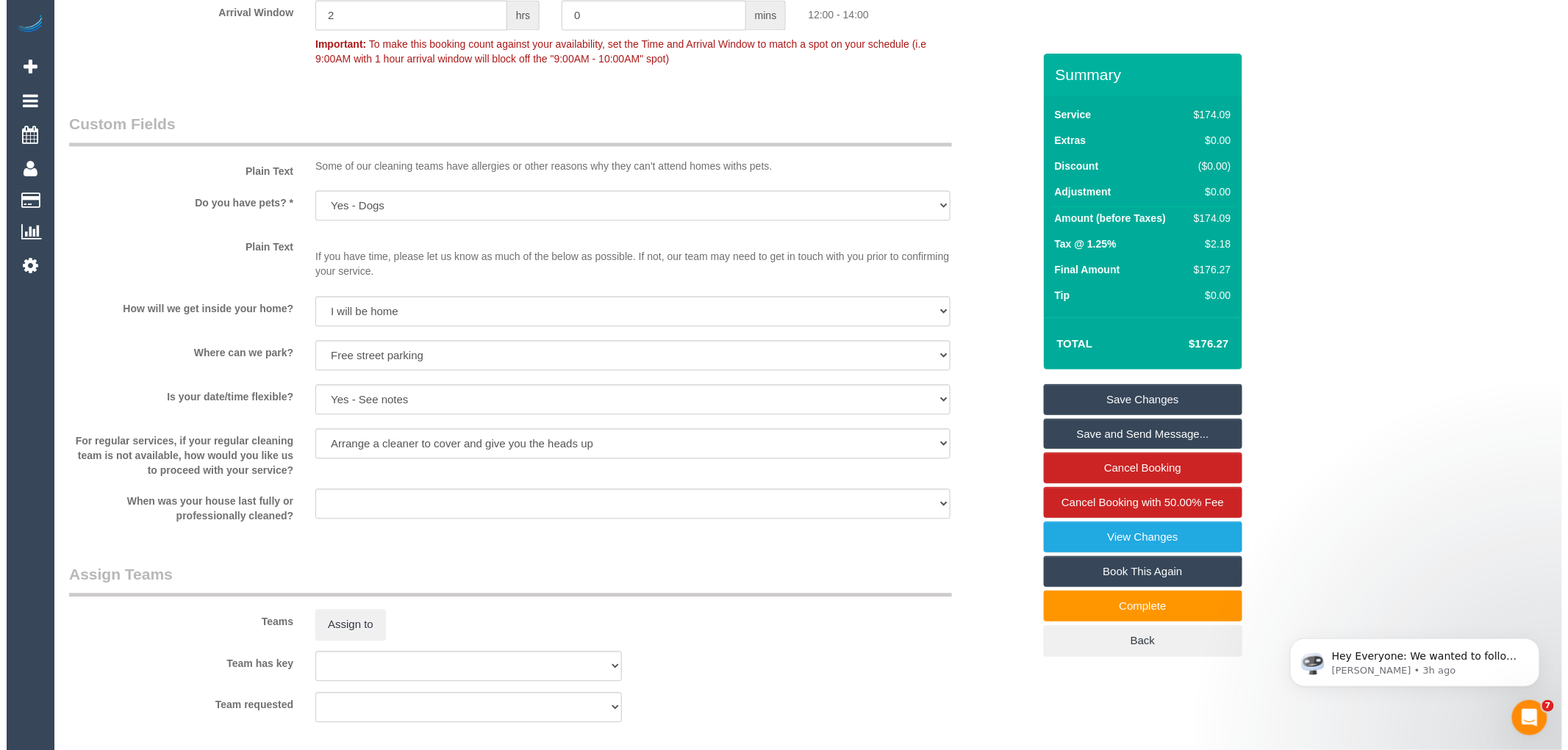
scroll to position [1305, 0]
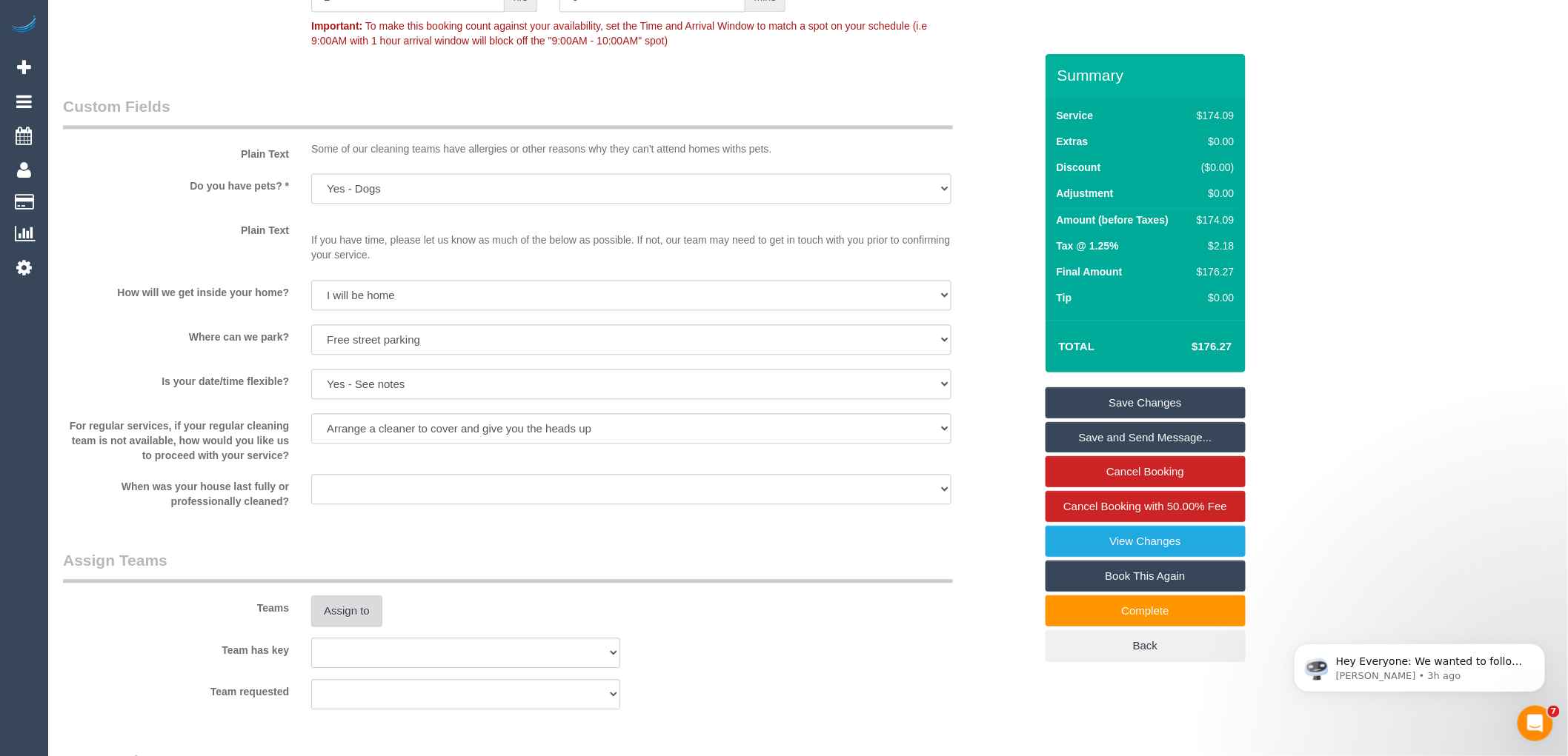
click at [336, 613] on button "Assign to" at bounding box center [347, 610] width 71 height 31
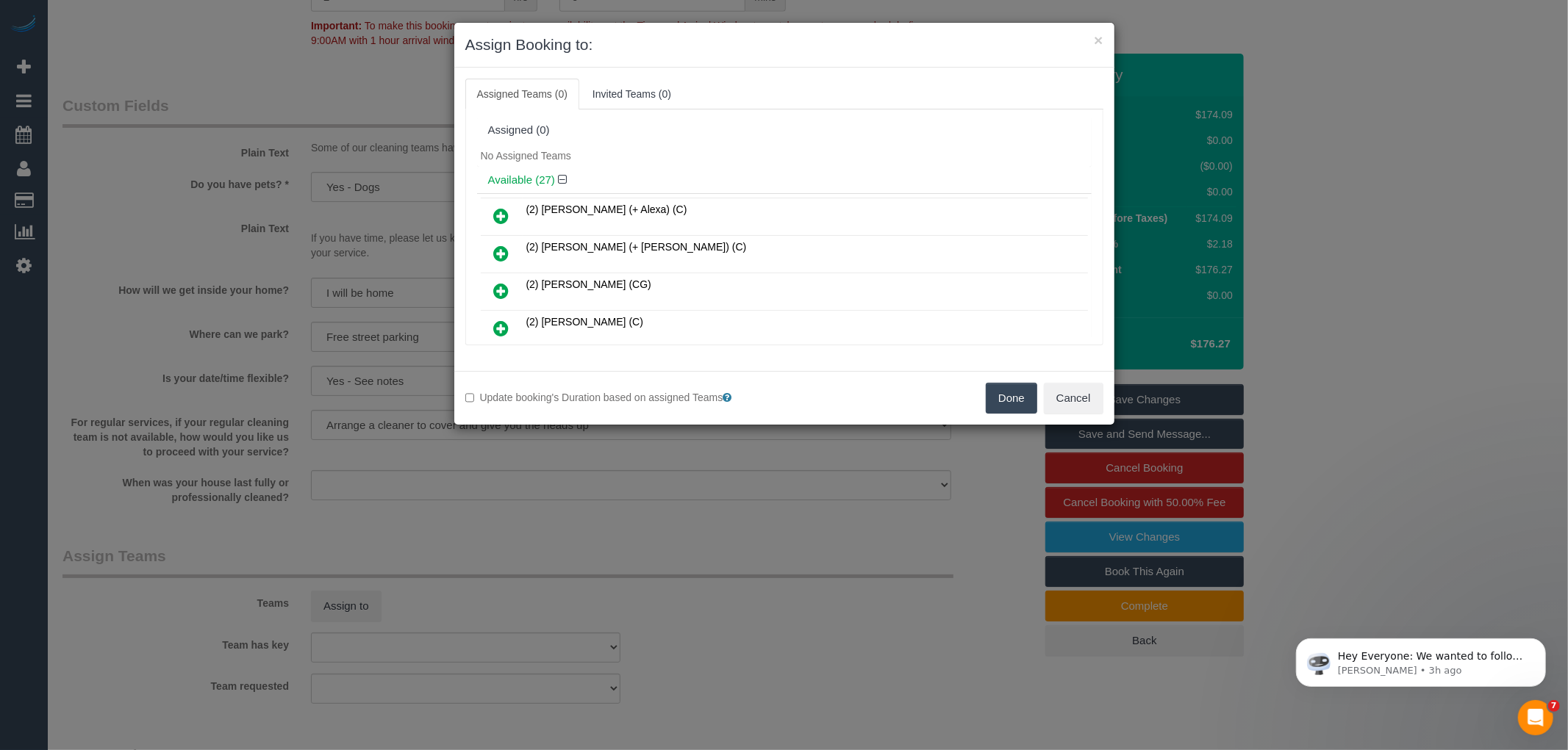
scroll to position [683, 0]
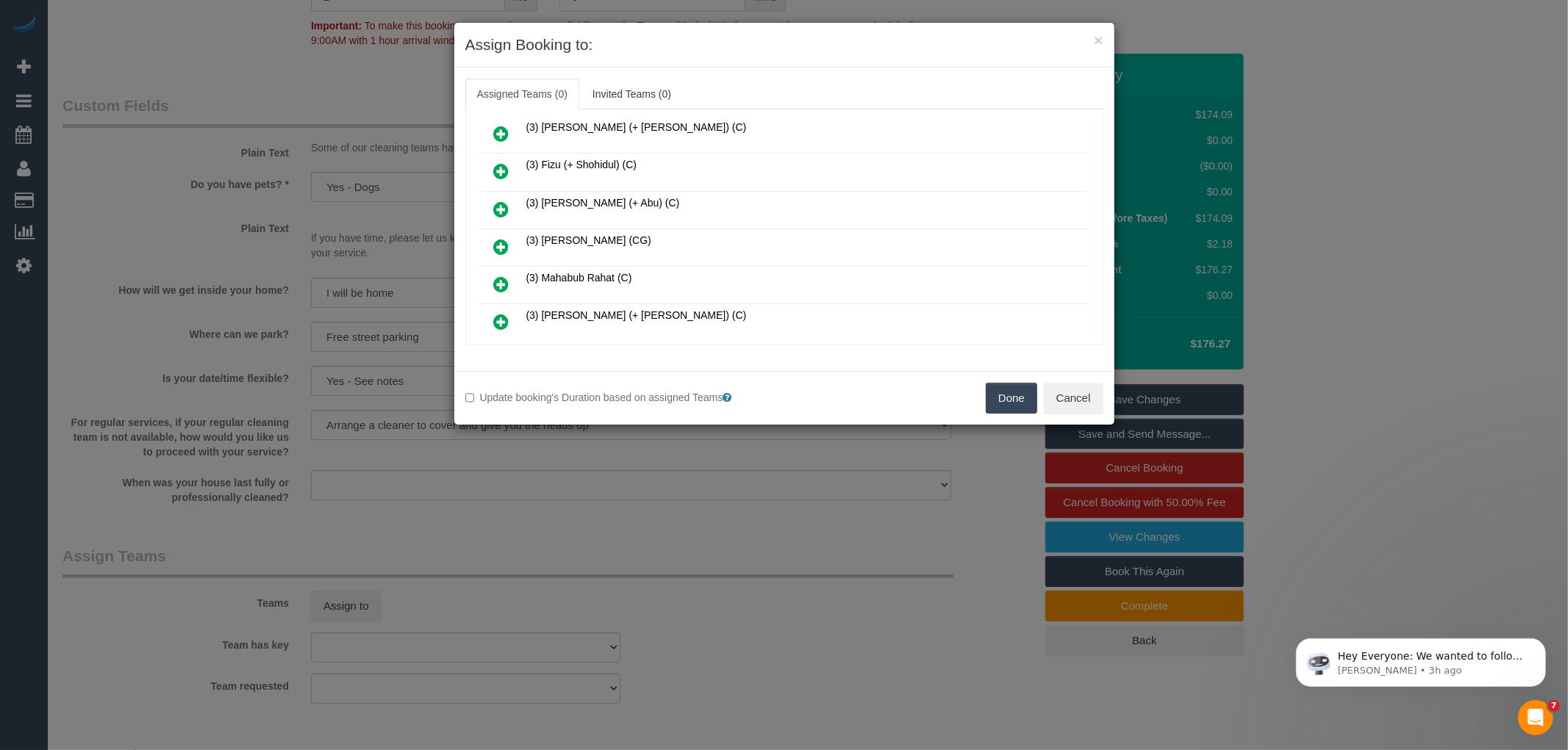
click at [504, 238] on icon at bounding box center [501, 247] width 15 height 18
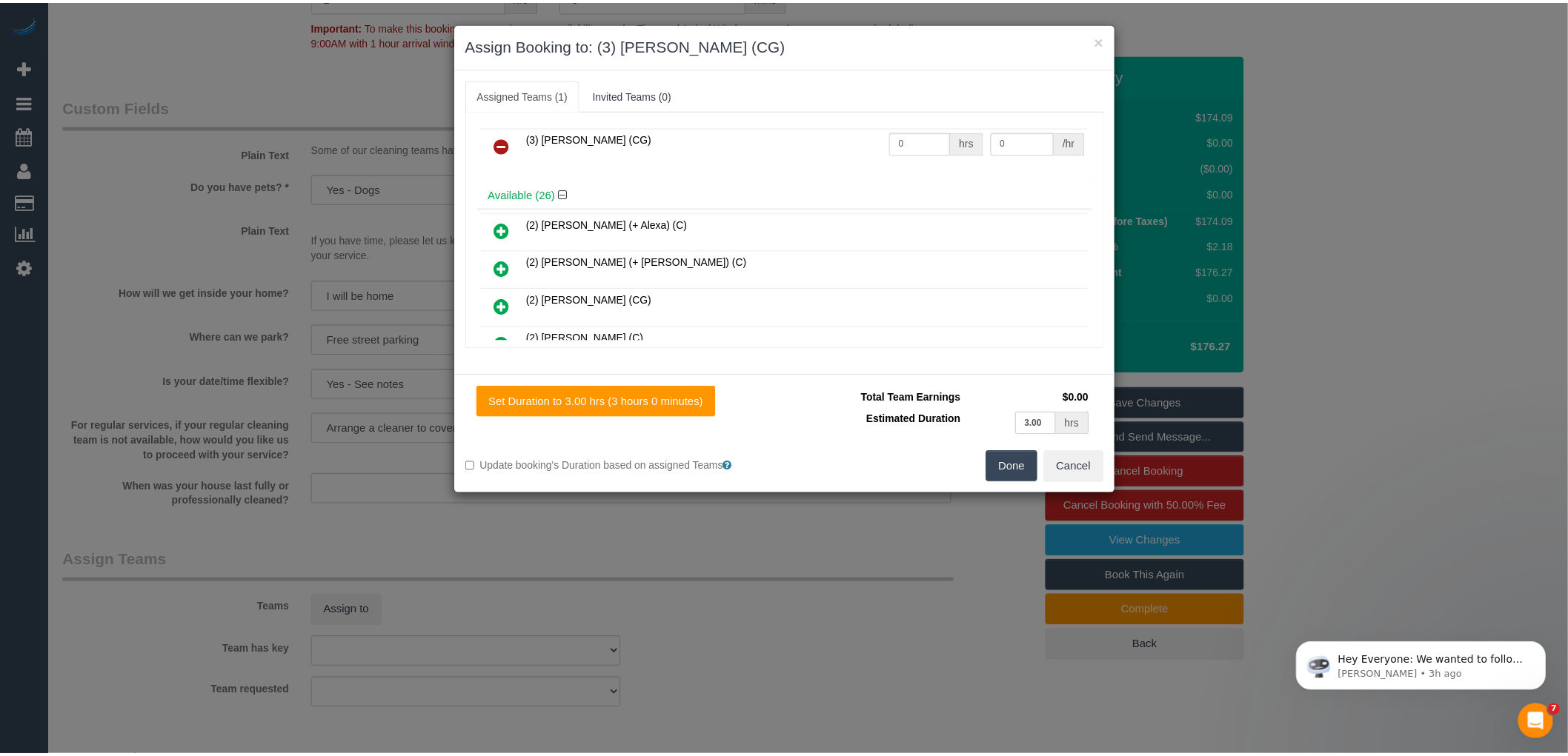
scroll to position [0, 0]
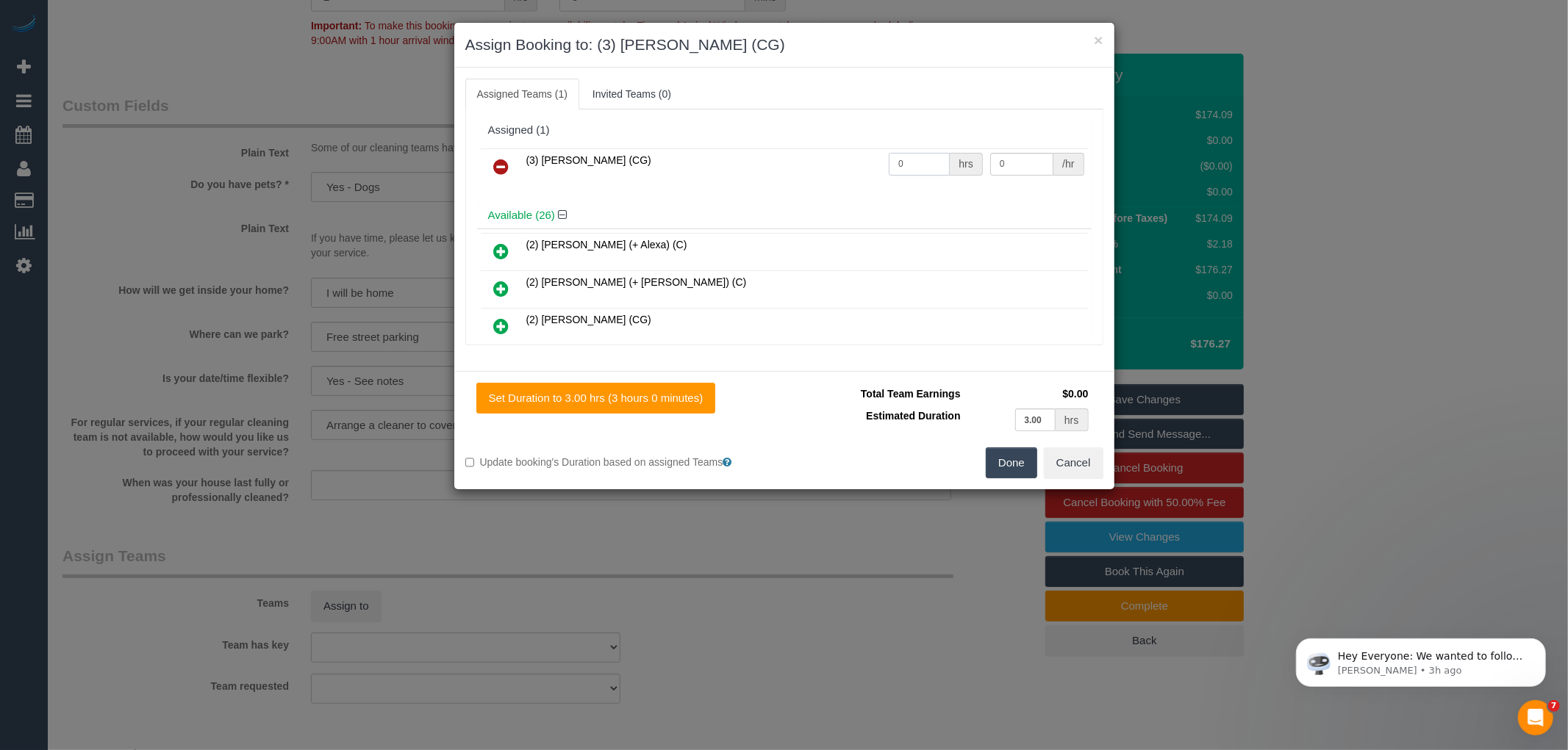
click at [907, 160] on input "0" at bounding box center [919, 164] width 61 height 23
type input "3"
type input "35"
click at [1013, 461] on button "Done" at bounding box center [1011, 462] width 51 height 31
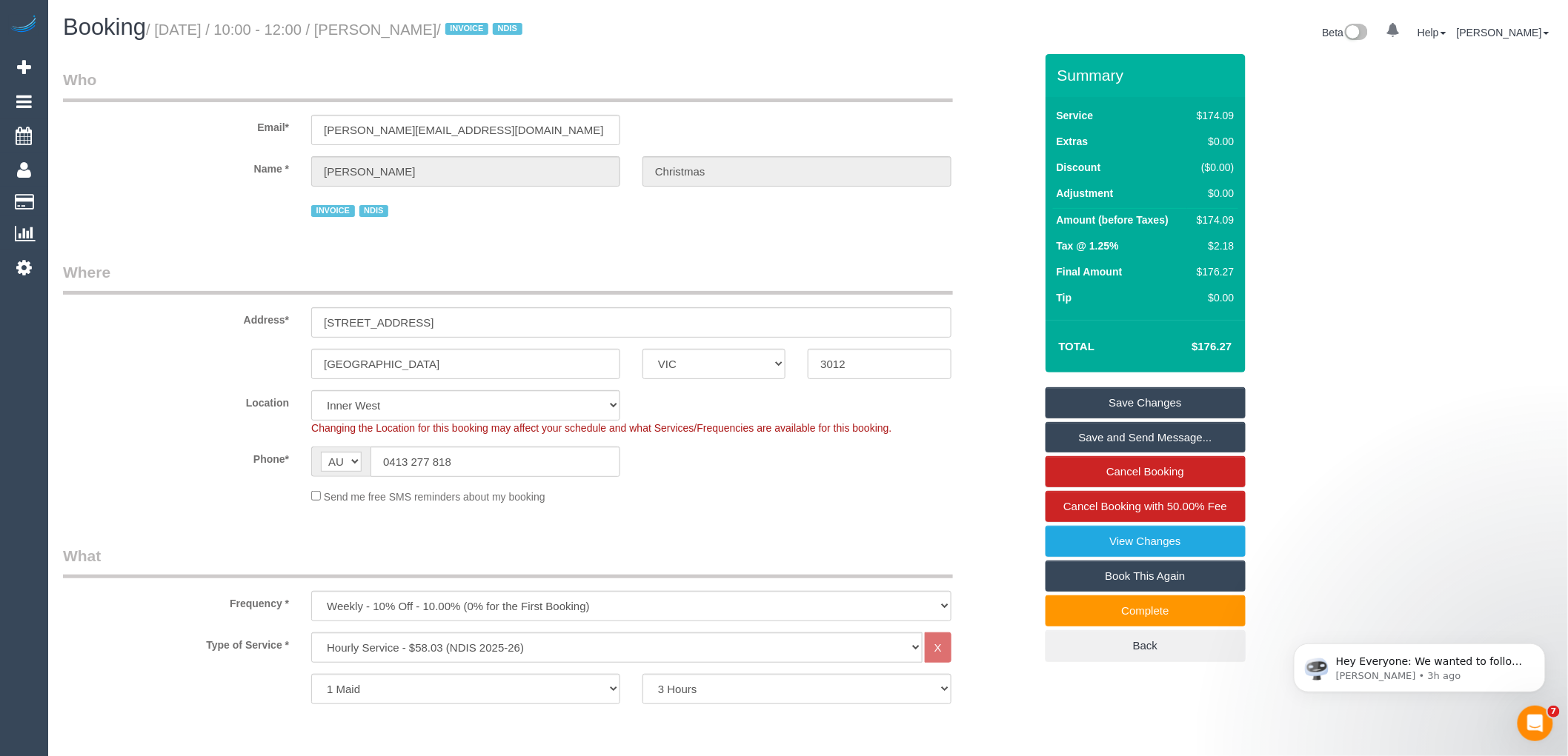
drag, startPoint x: 388, startPoint y: 28, endPoint x: 528, endPoint y: 37, distance: 140.3
click at [527, 37] on small "/ October 08, 2025 / 10:00 - 12:00 / Samantha Christmas / INVOICE NDIS" at bounding box center [336, 29] width 381 height 16
copy small "[PERSON_NAME]"
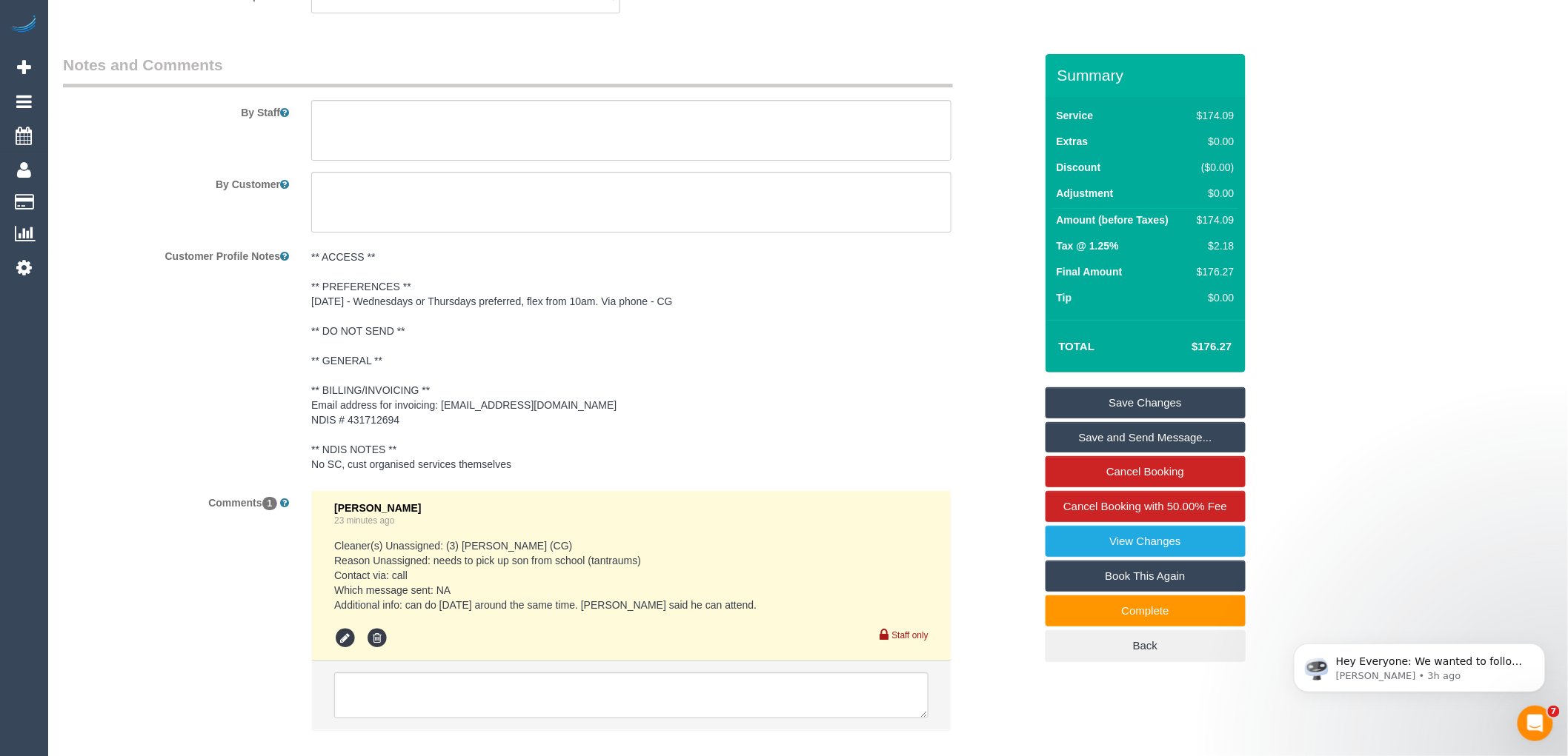
scroll to position [2015, 0]
click at [780, 701] on textarea at bounding box center [631, 692] width 594 height 46
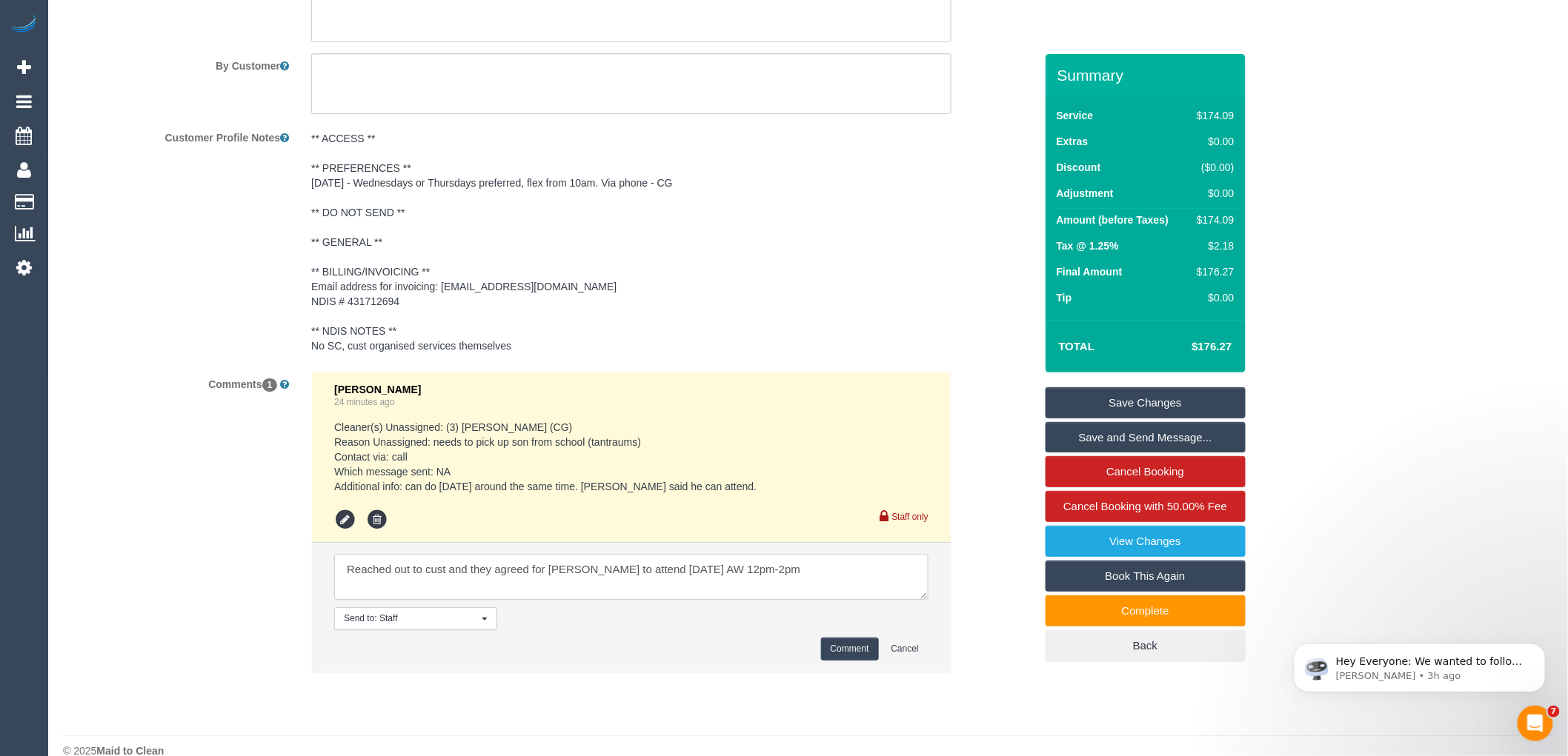
scroll to position [2158, 0]
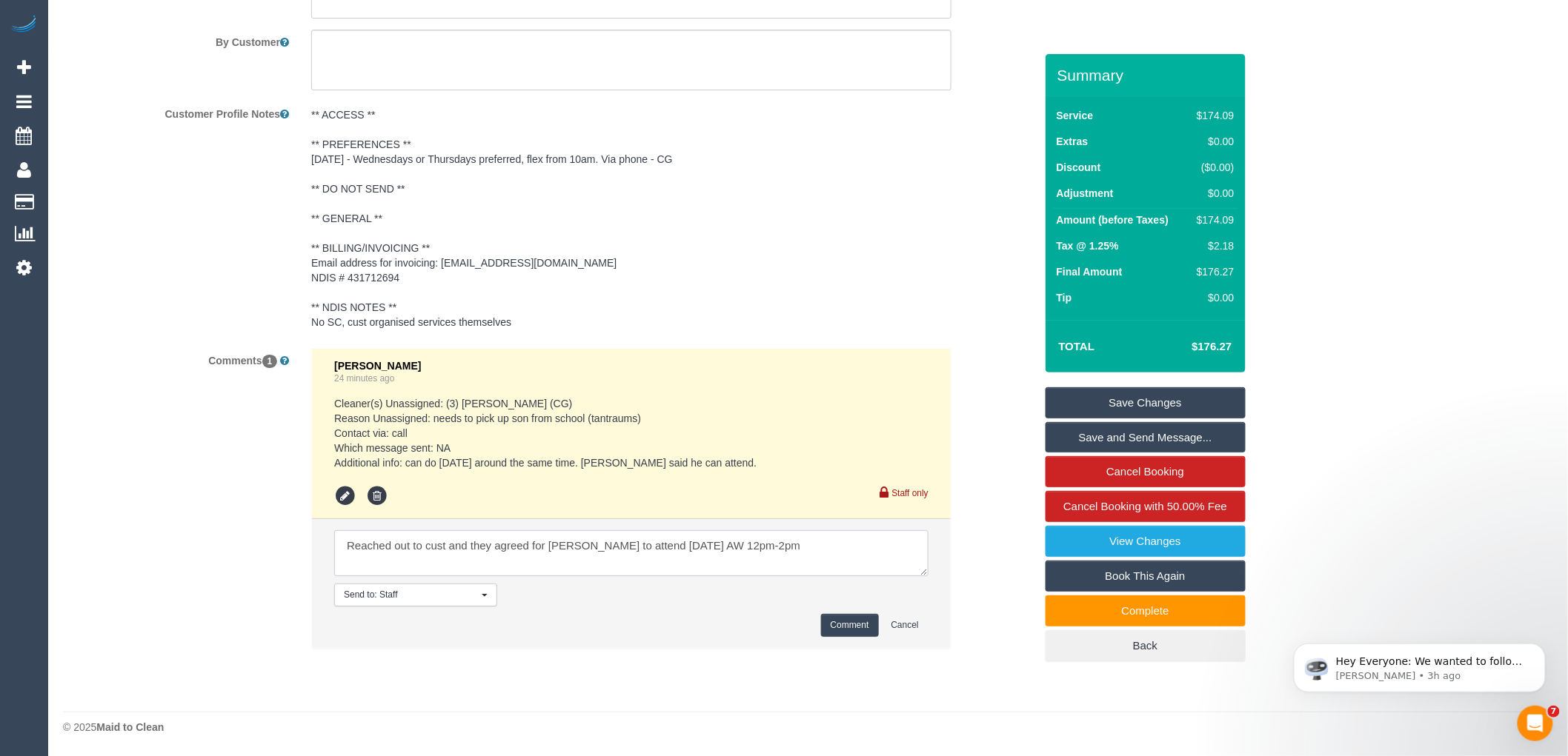
type textarea "Reached out to cust and they agreed for John S to attend tomorrow AW 12pm-2pm"
click at [832, 630] on button "Comment" at bounding box center [849, 625] width 58 height 23
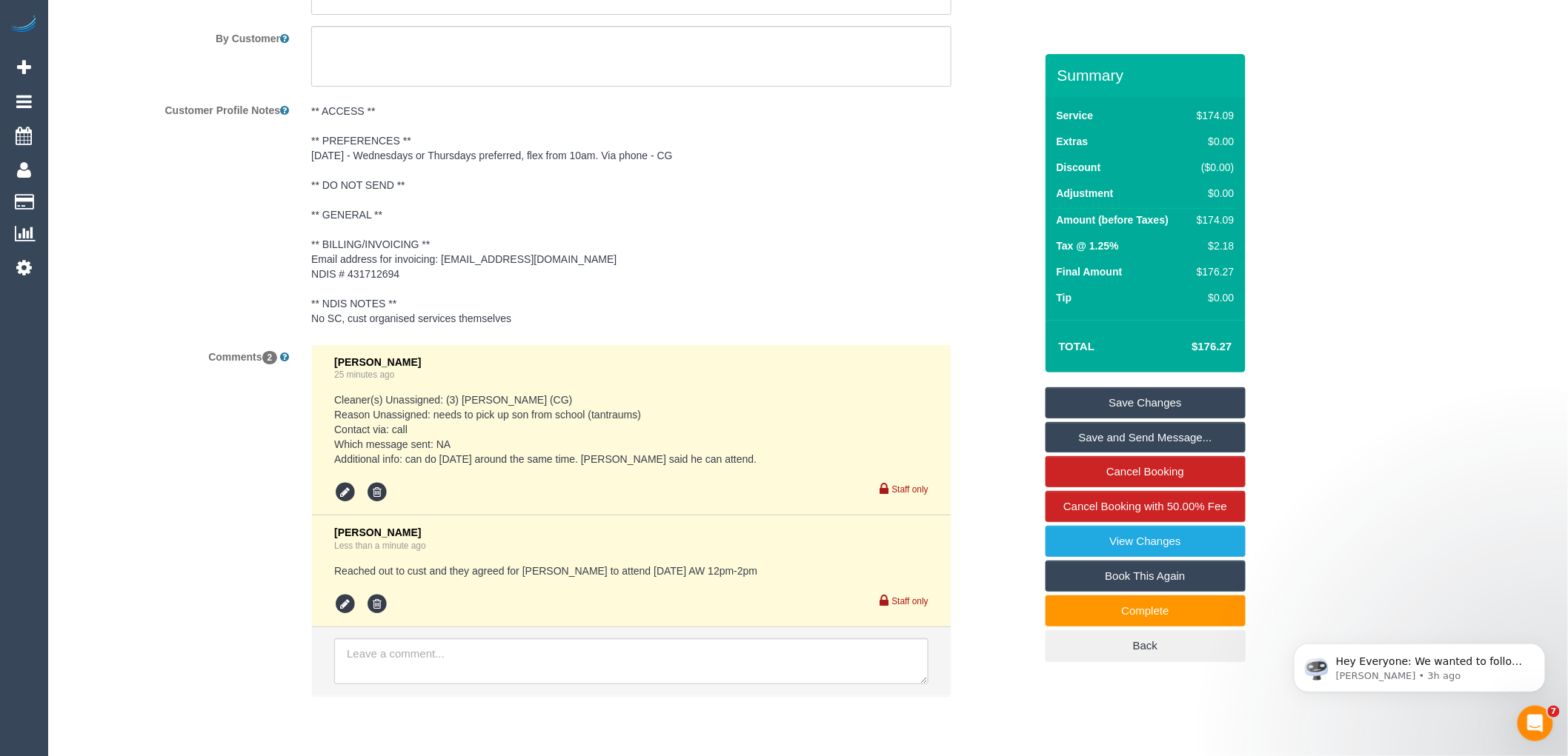
click at [1223, 440] on link "Save and Send Message..." at bounding box center [1145, 438] width 200 height 31
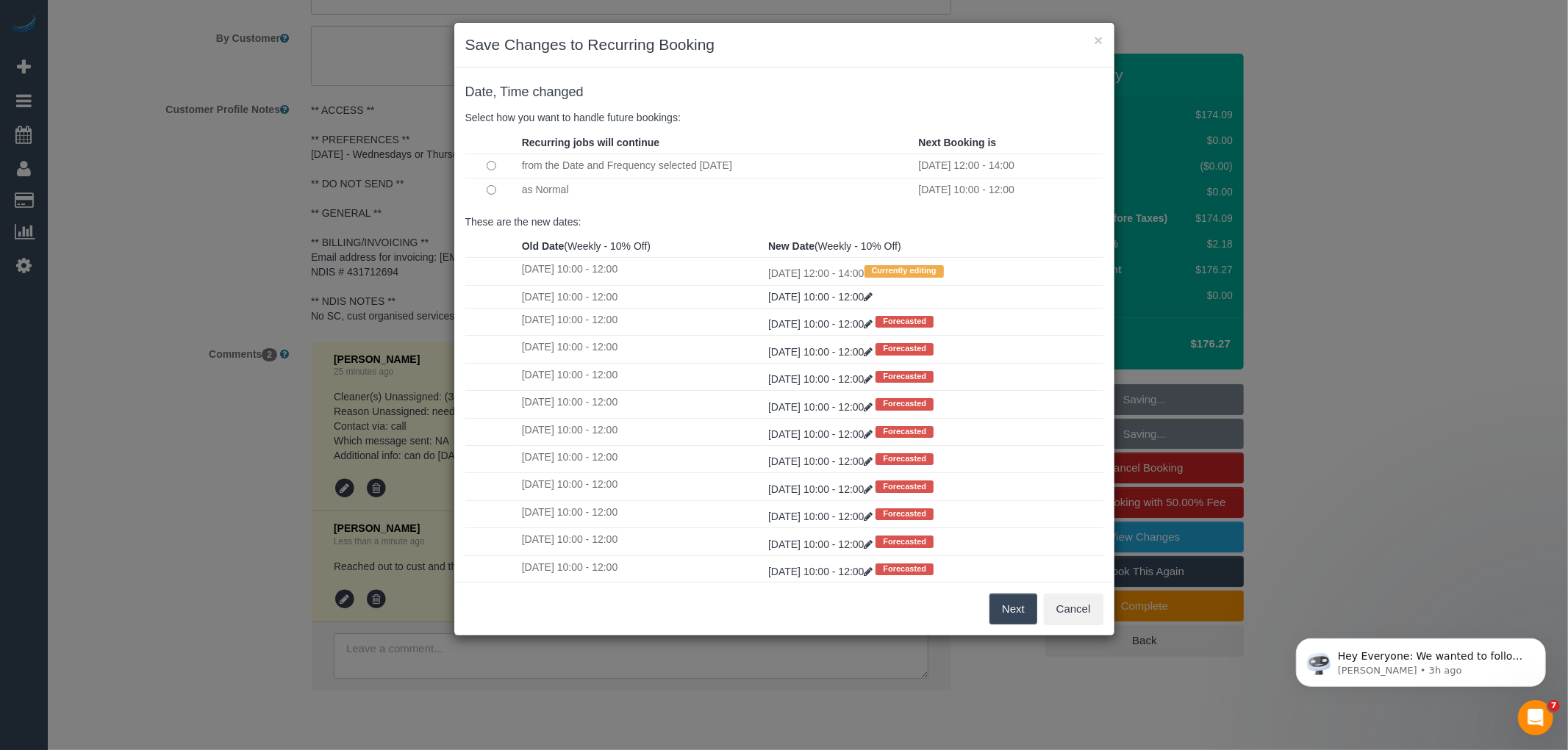
click at [990, 604] on button "Next" at bounding box center [1014, 609] width 48 height 31
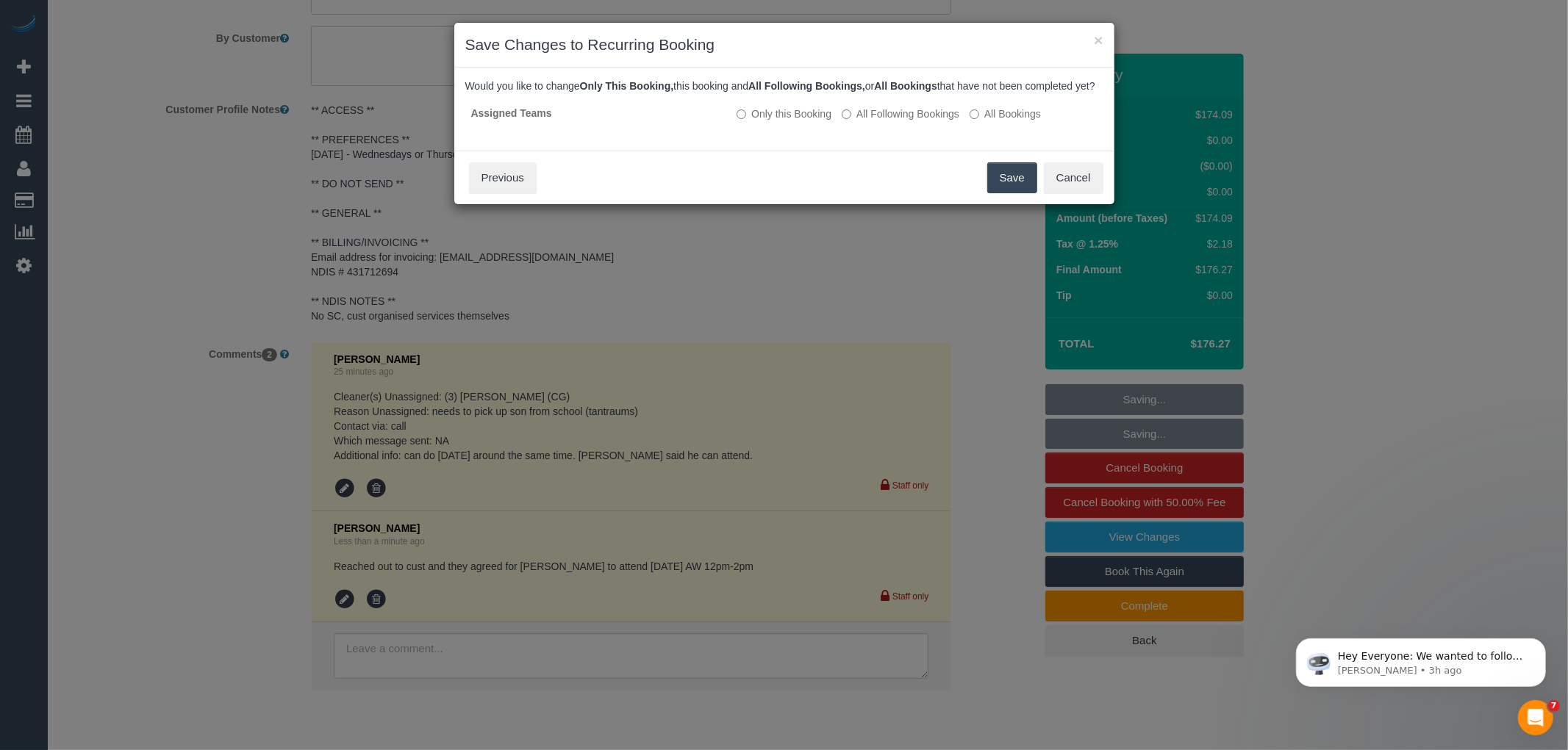
click at [1001, 188] on button "Save" at bounding box center [1012, 177] width 50 height 31
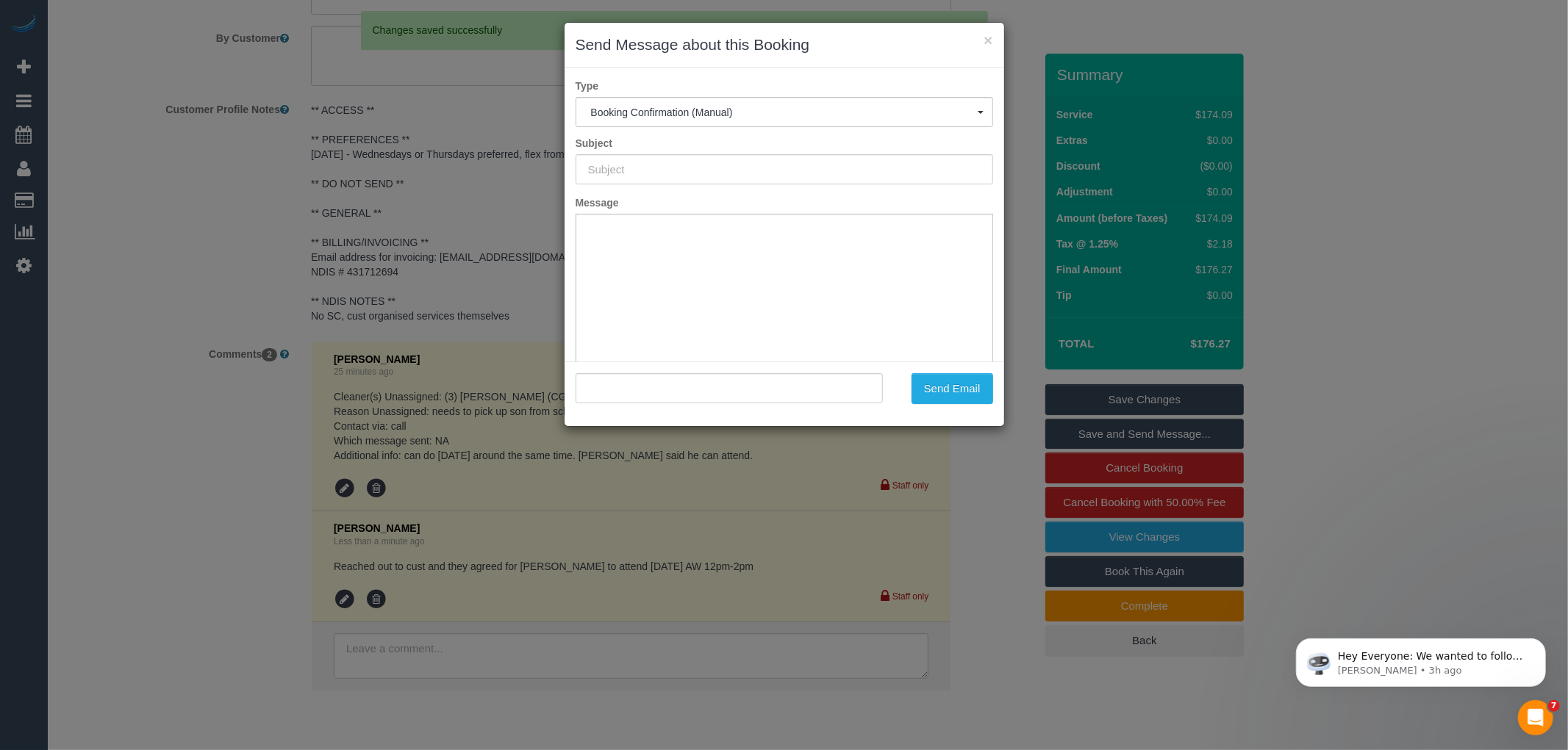
scroll to position [0, 0]
type input "Booking Confirmed"
type input ""Samantha Christmas" <samantha_christmas@hotmail.com>"
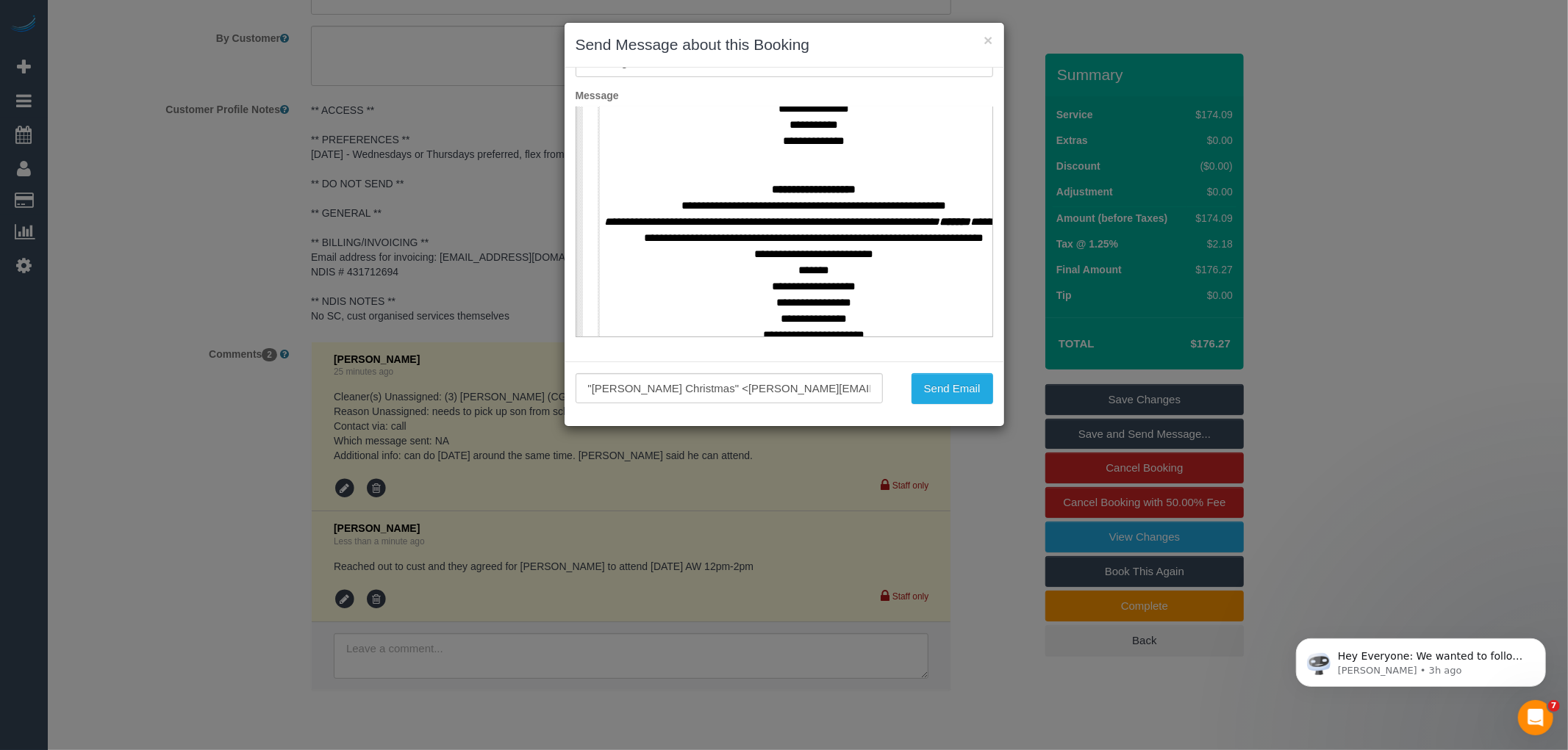
scroll to position [652, 0]
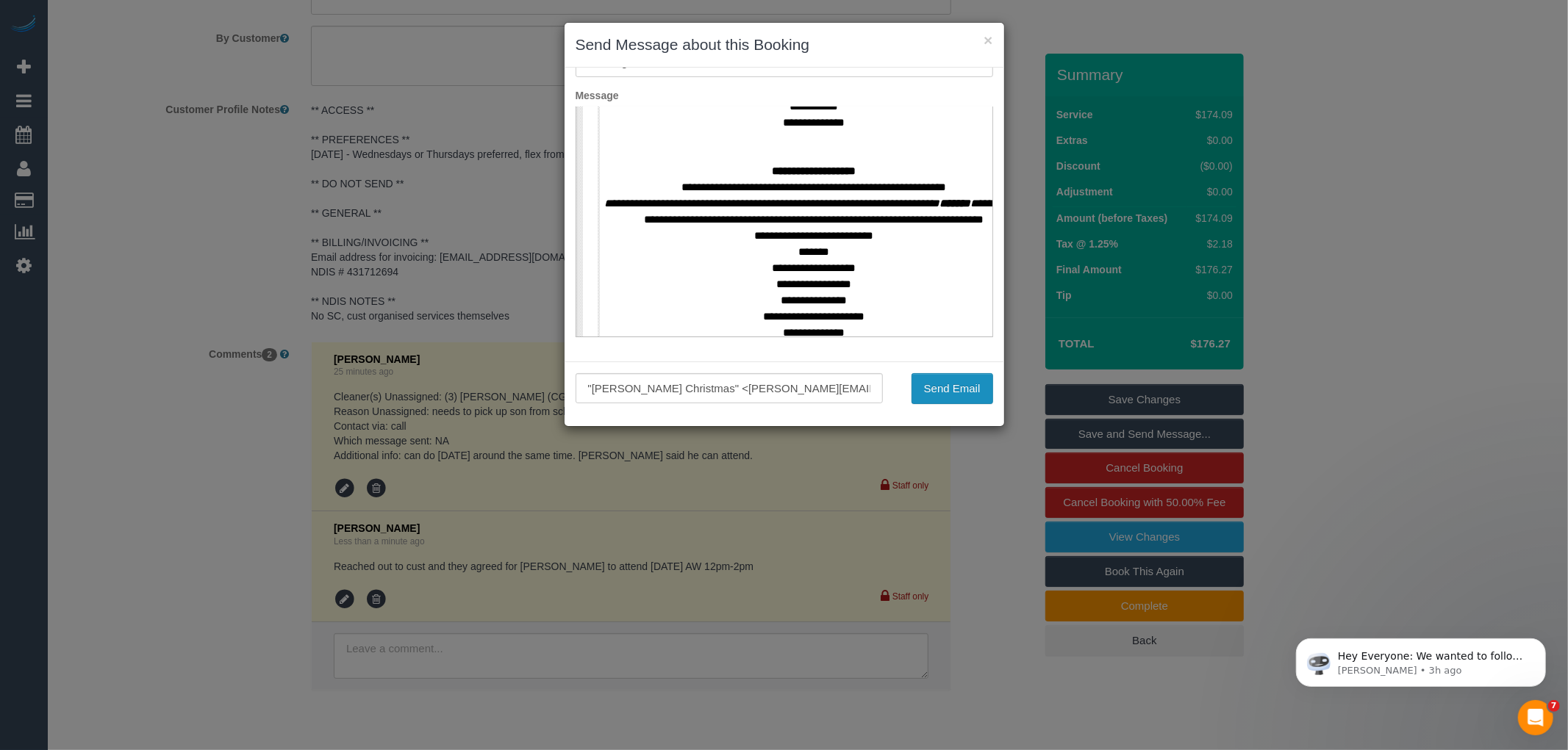
click at [944, 387] on button "Send Email" at bounding box center [952, 388] width 81 height 31
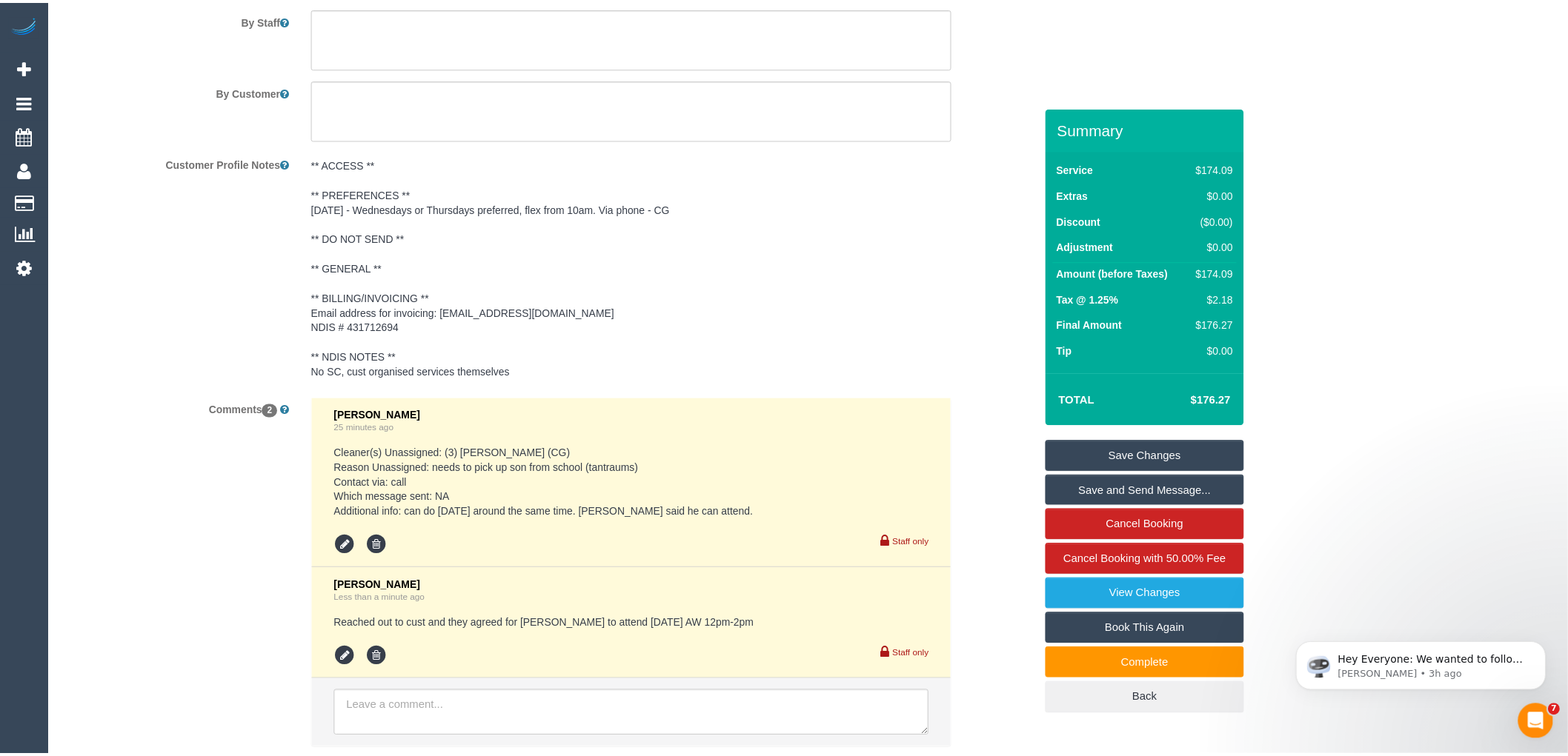
scroll to position [2211, 0]
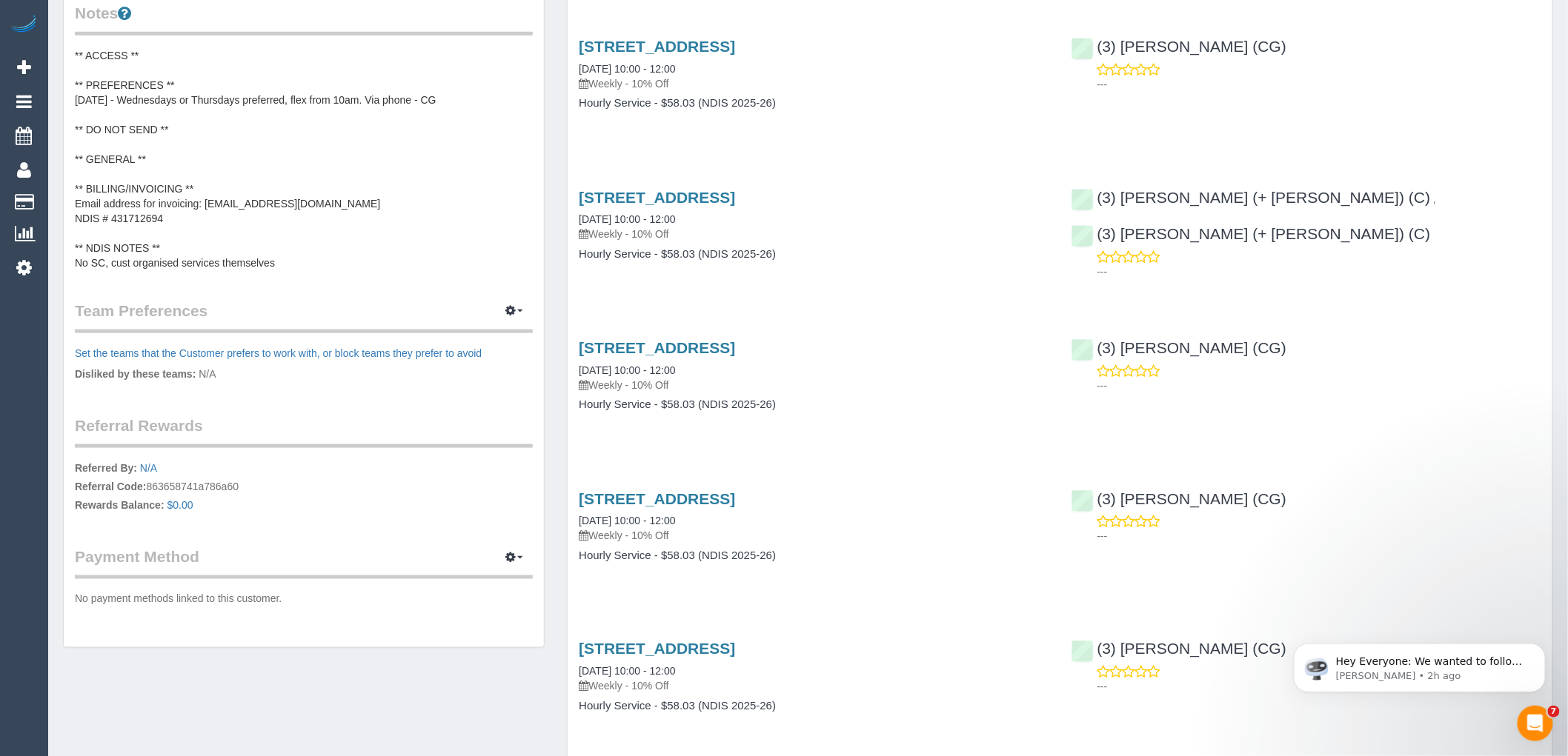
scroll to position [657, 0]
